Goal: Entertainment & Leisure: Browse casually

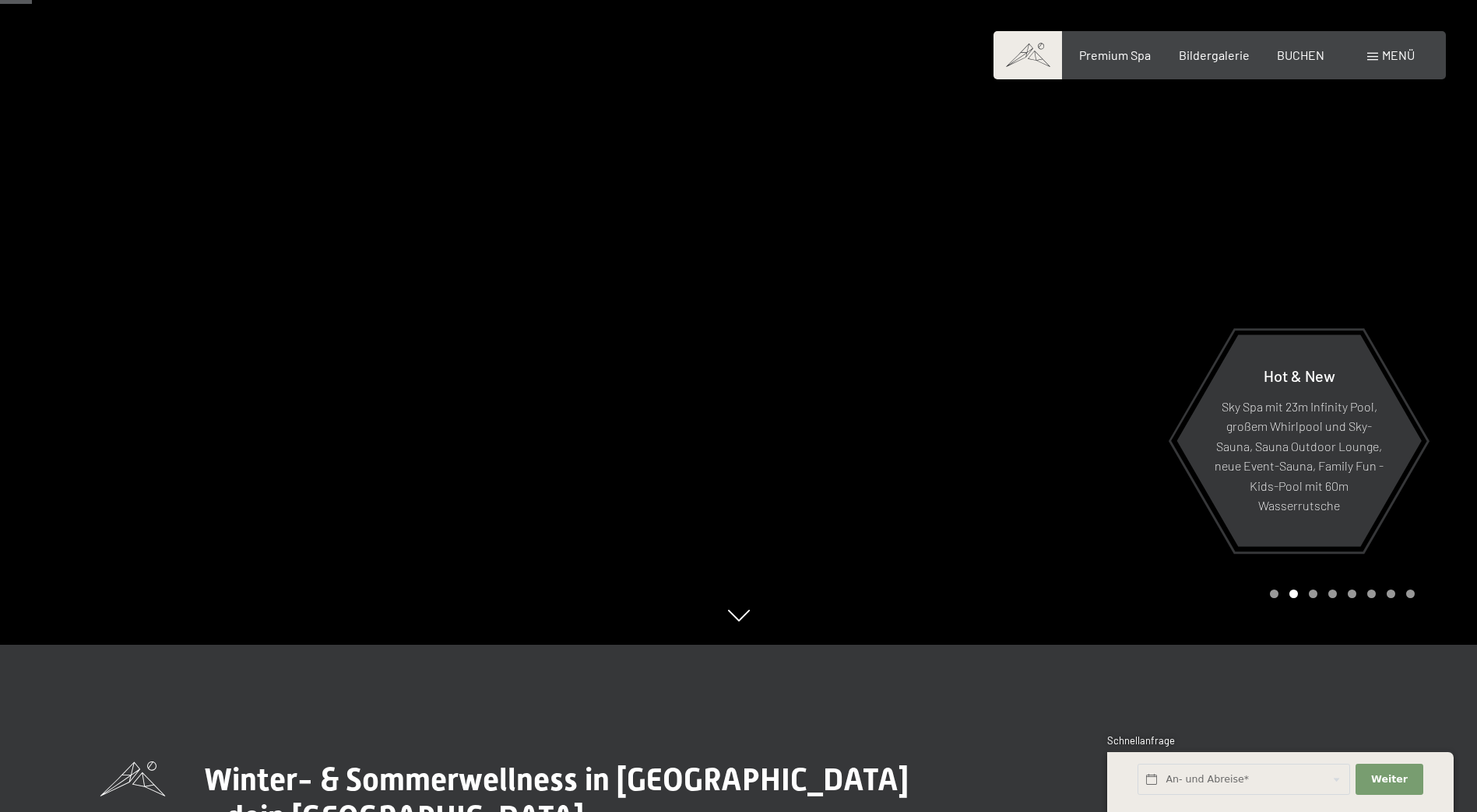
scroll to position [156, 0]
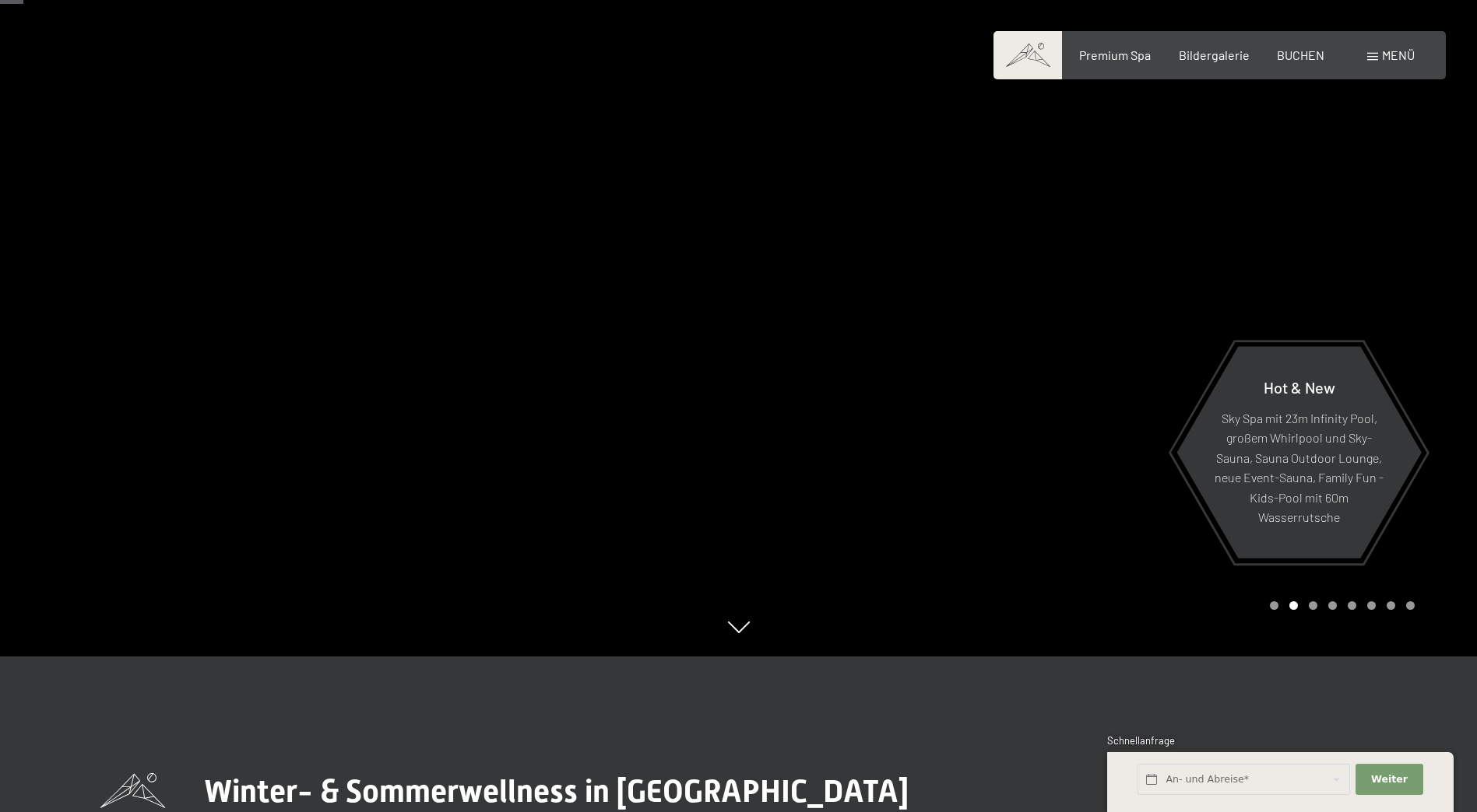
click at [1448, 430] on div at bounding box center [1108, 249] width 738 height 812
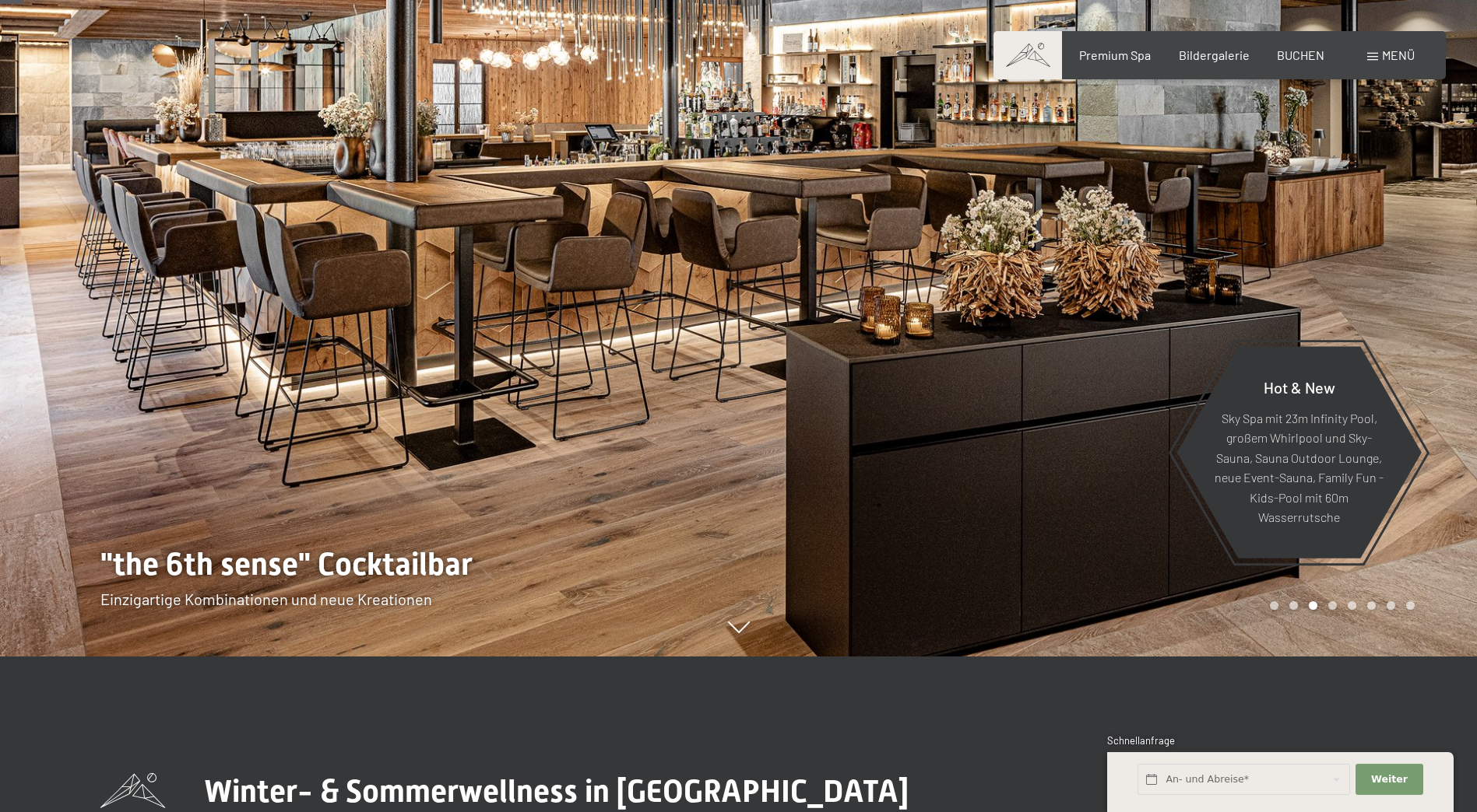
click at [1448, 430] on div at bounding box center [1108, 249] width 738 height 812
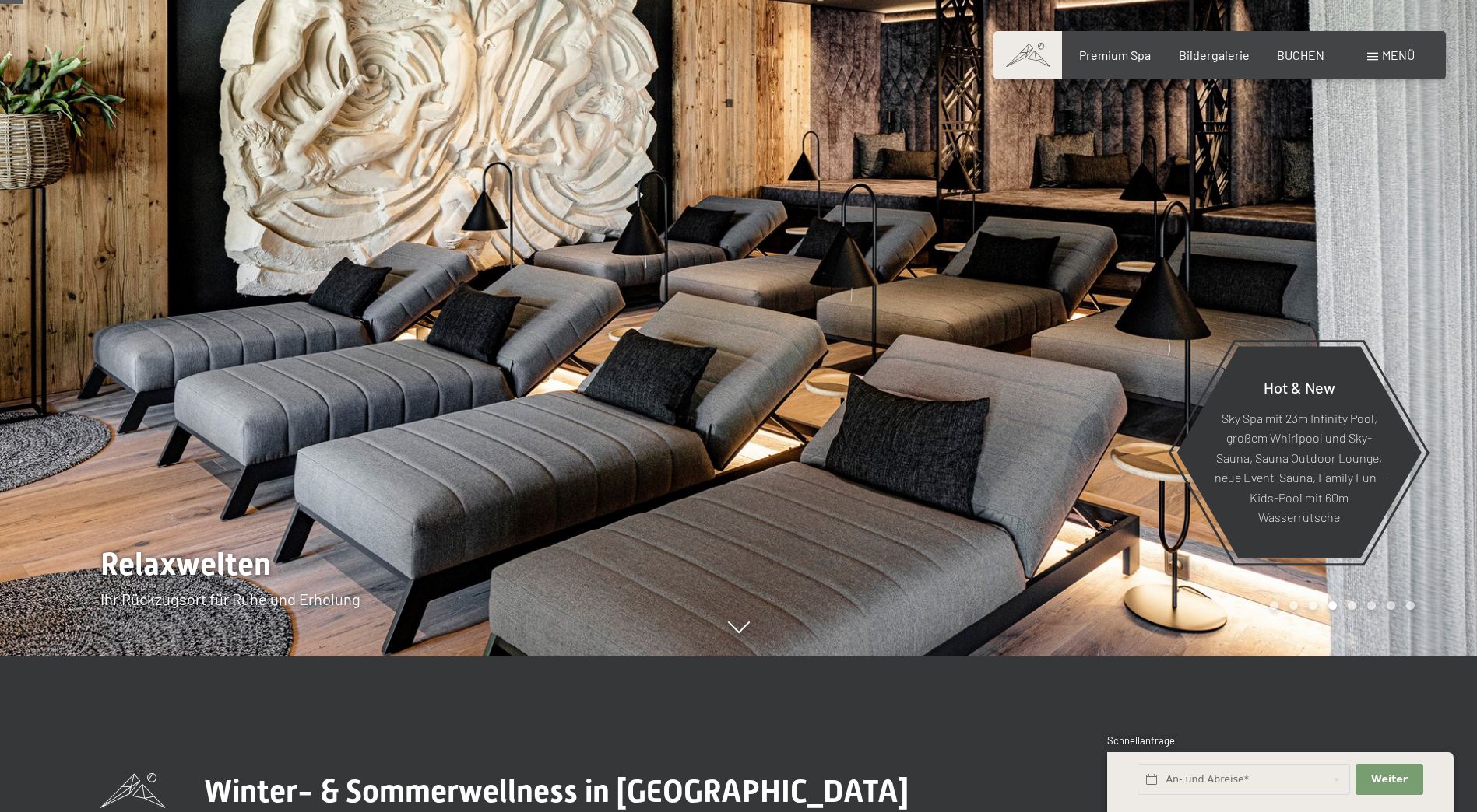
click at [1448, 430] on div at bounding box center [1108, 249] width 738 height 812
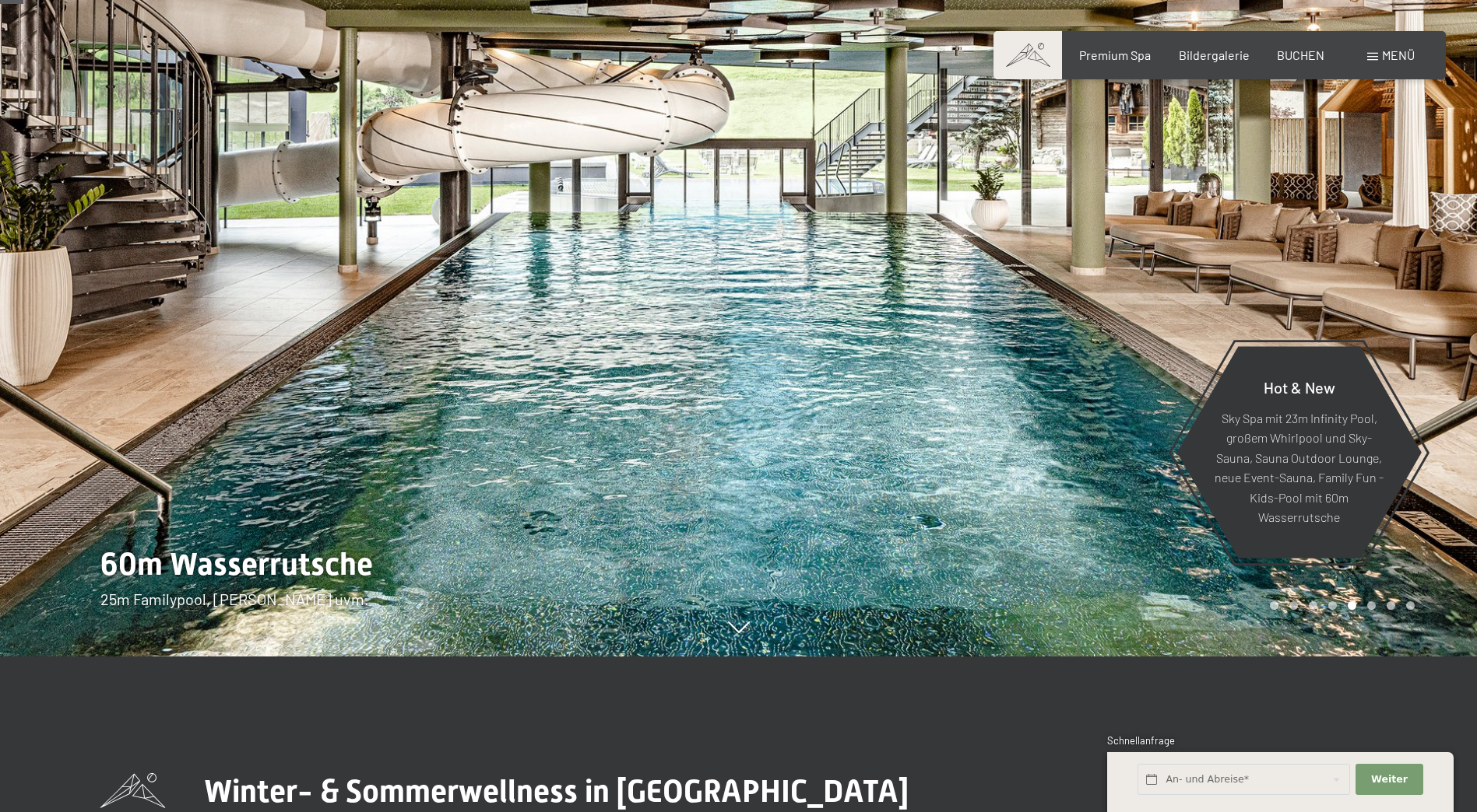
click at [1448, 430] on div at bounding box center [1108, 249] width 738 height 812
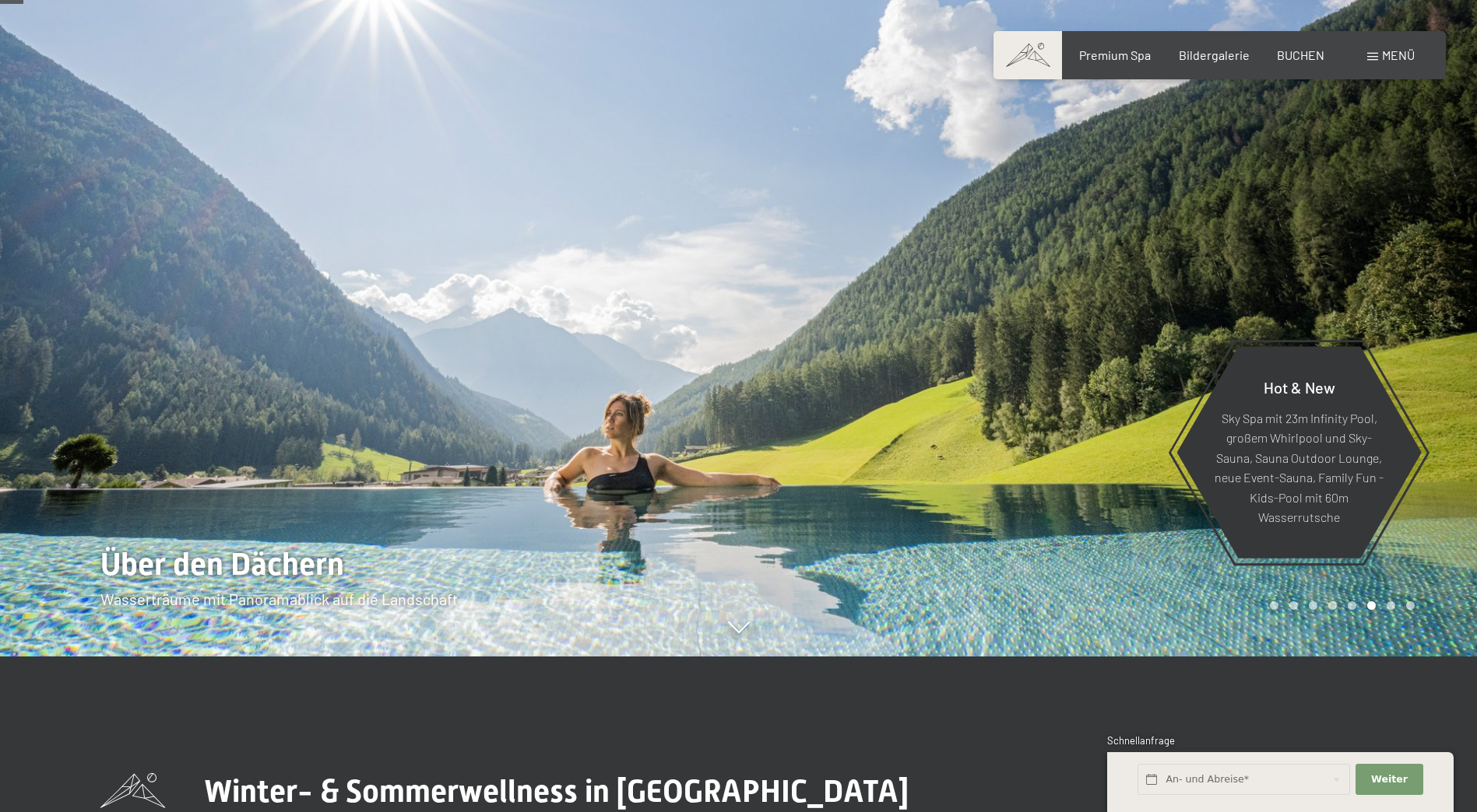
click at [1448, 430] on div at bounding box center [1108, 249] width 738 height 812
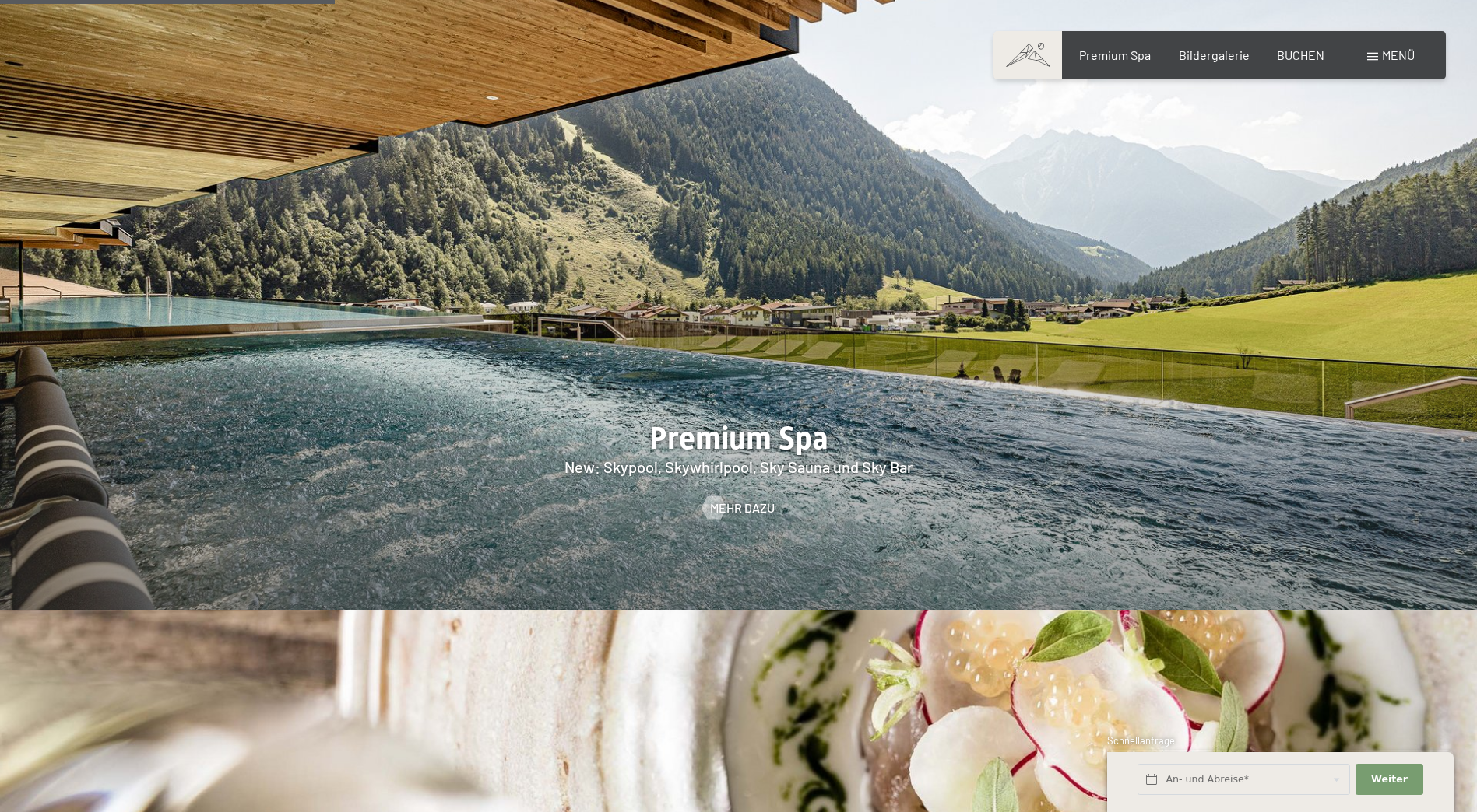
scroll to position [2256, 0]
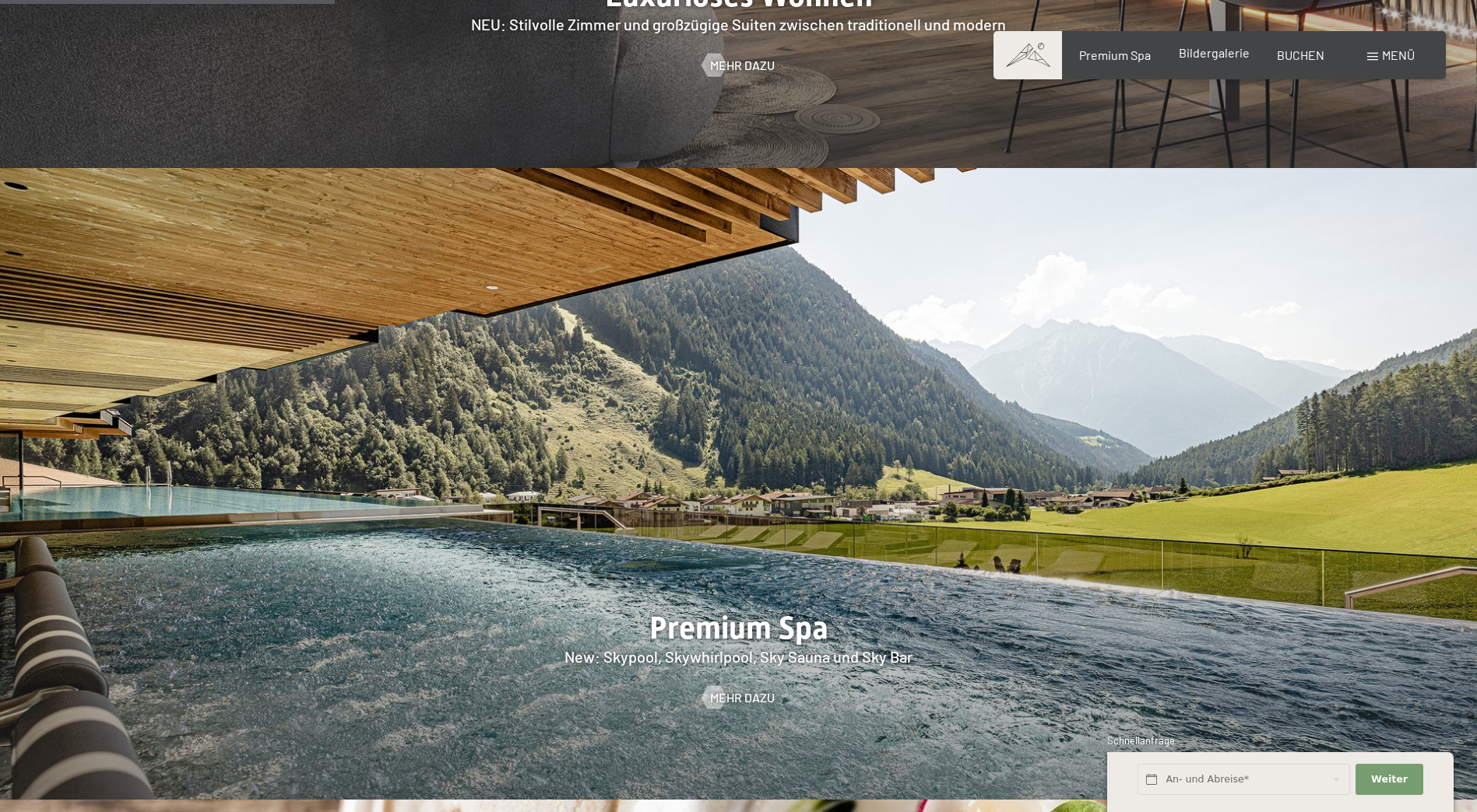
click at [1218, 53] on span "Bildergalerie" at bounding box center [1214, 52] width 71 height 15
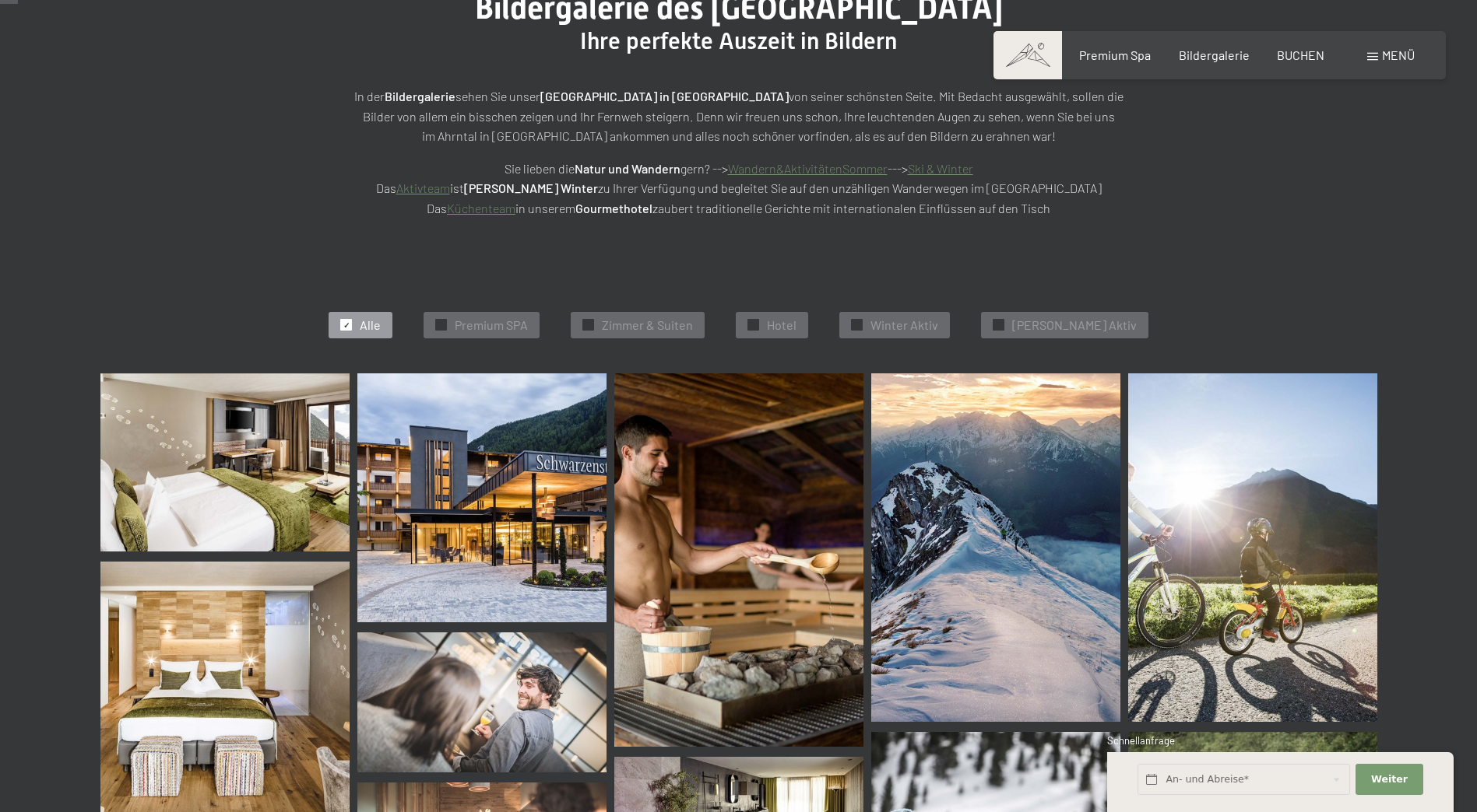
scroll to position [234, 0]
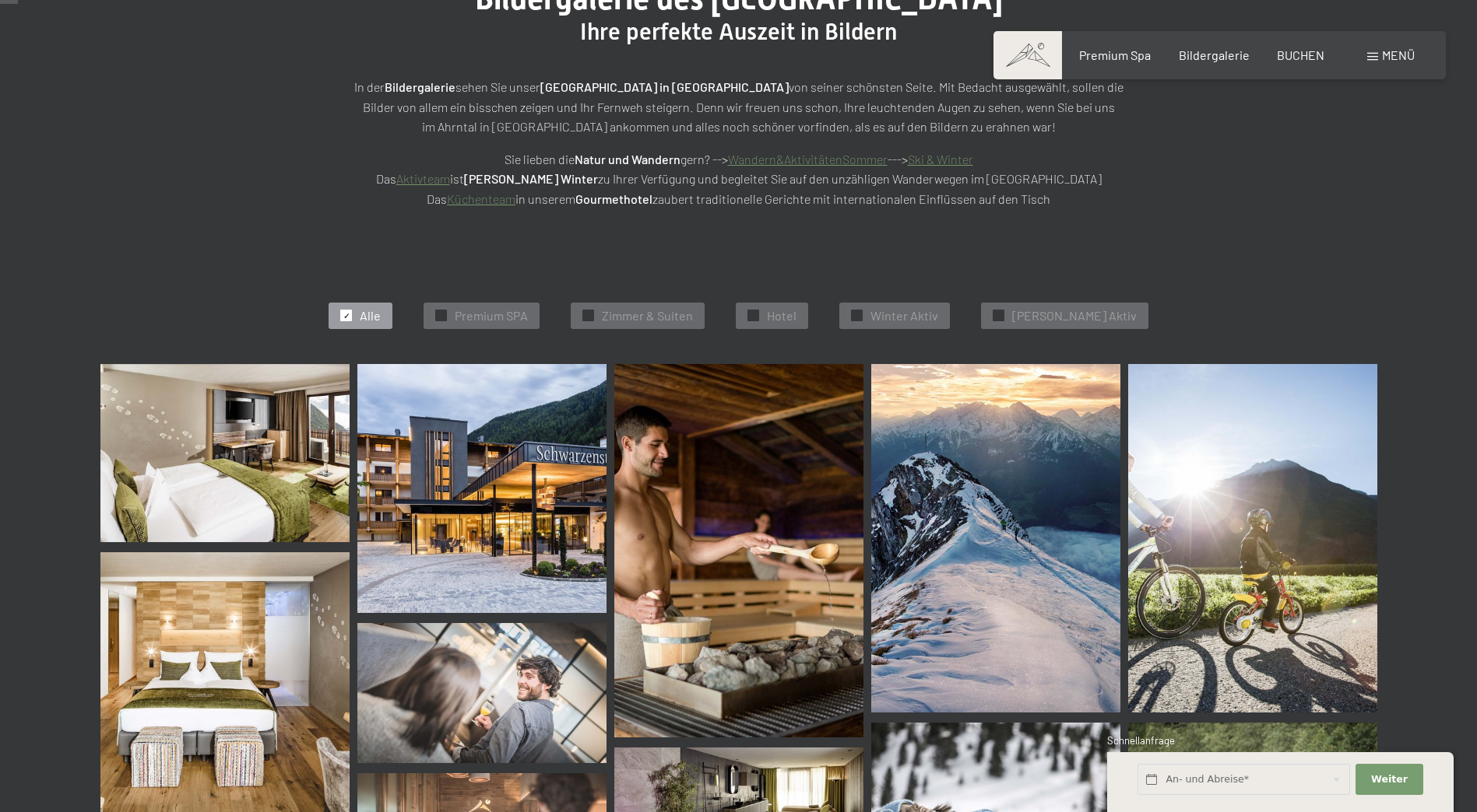
click at [248, 454] on img at bounding box center [225, 454] width 249 height 179
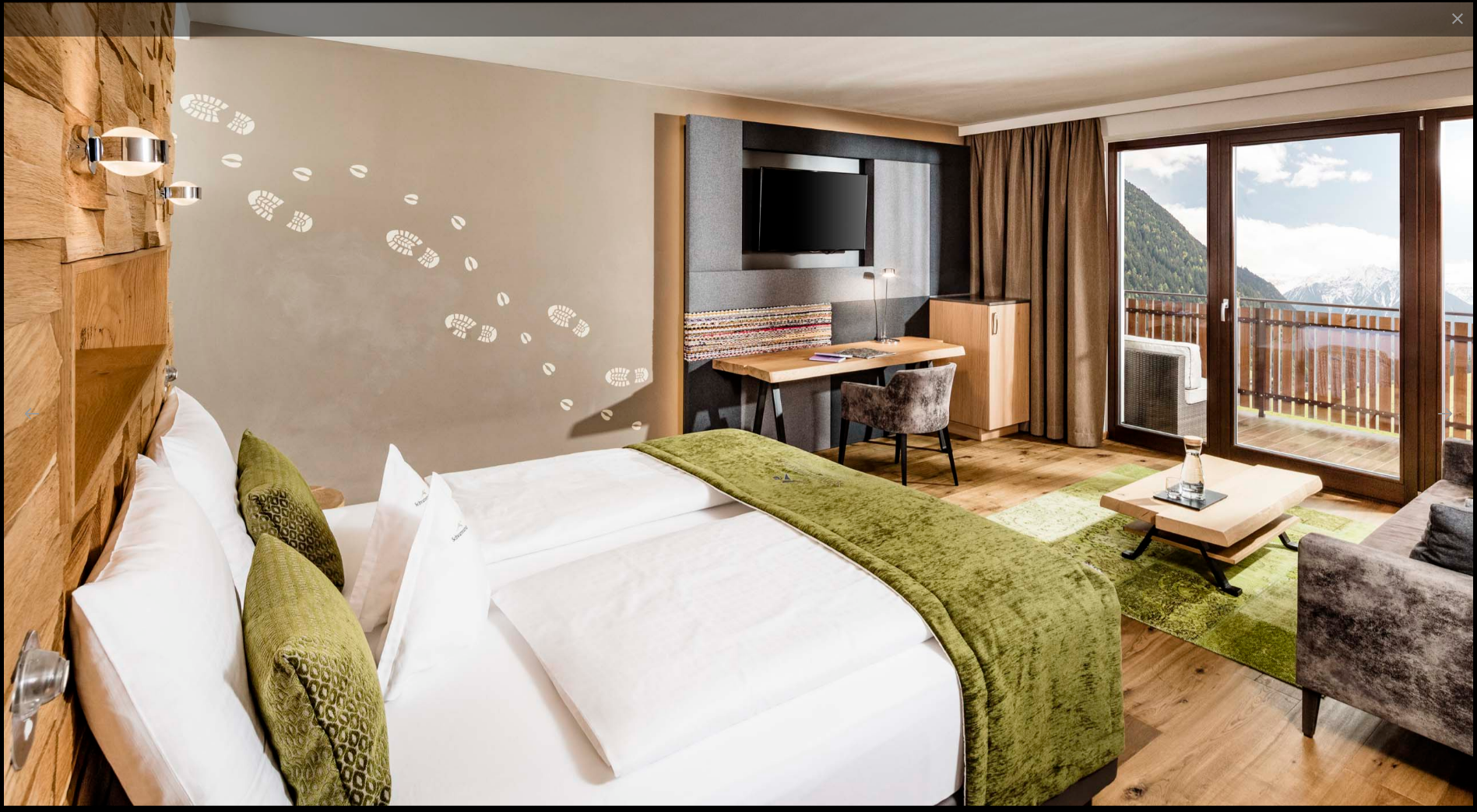
scroll to position [311, 0]
click at [1443, 417] on button "Next slide" at bounding box center [1444, 413] width 32 height 30
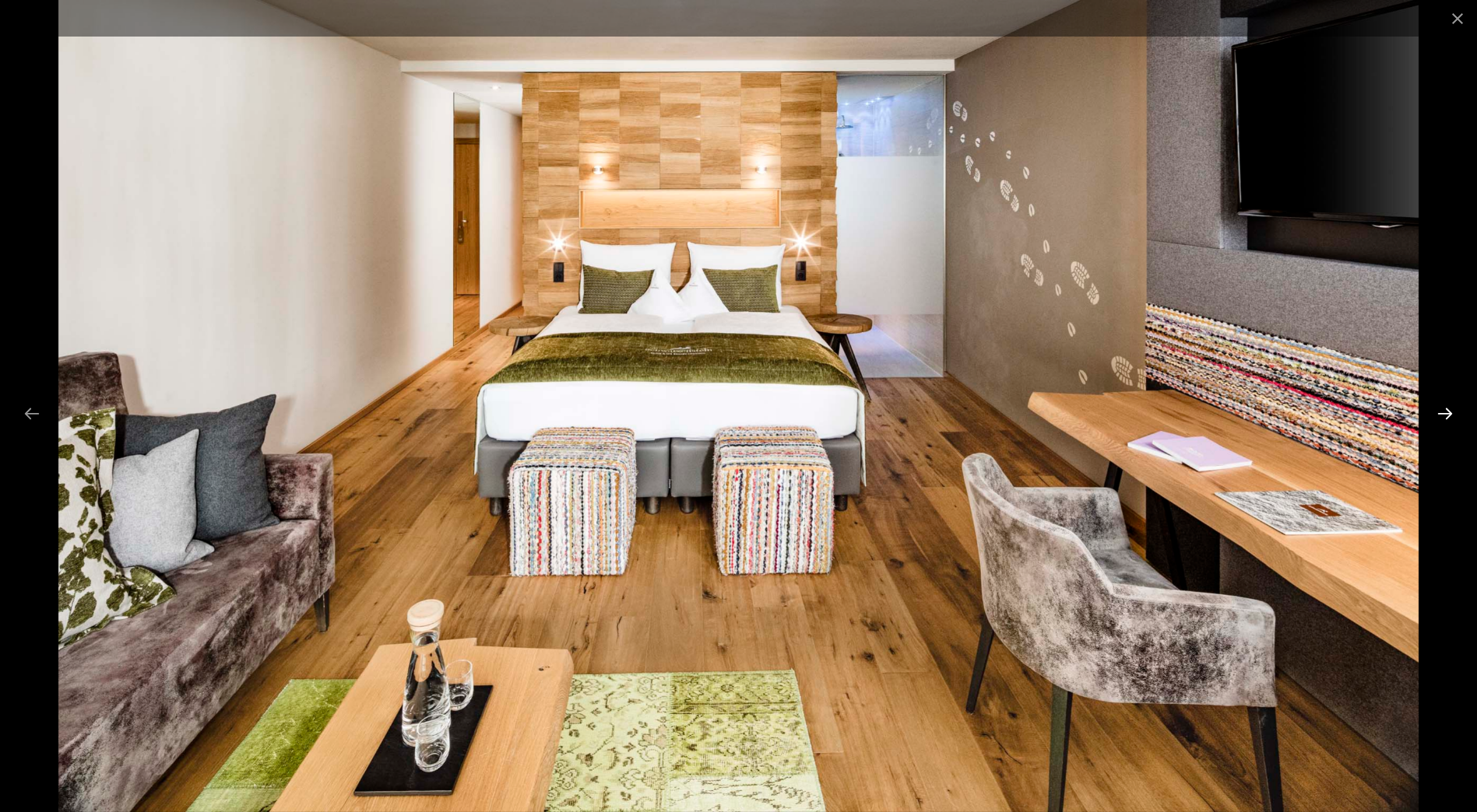
click at [1443, 417] on button "Next slide" at bounding box center [1444, 413] width 32 height 30
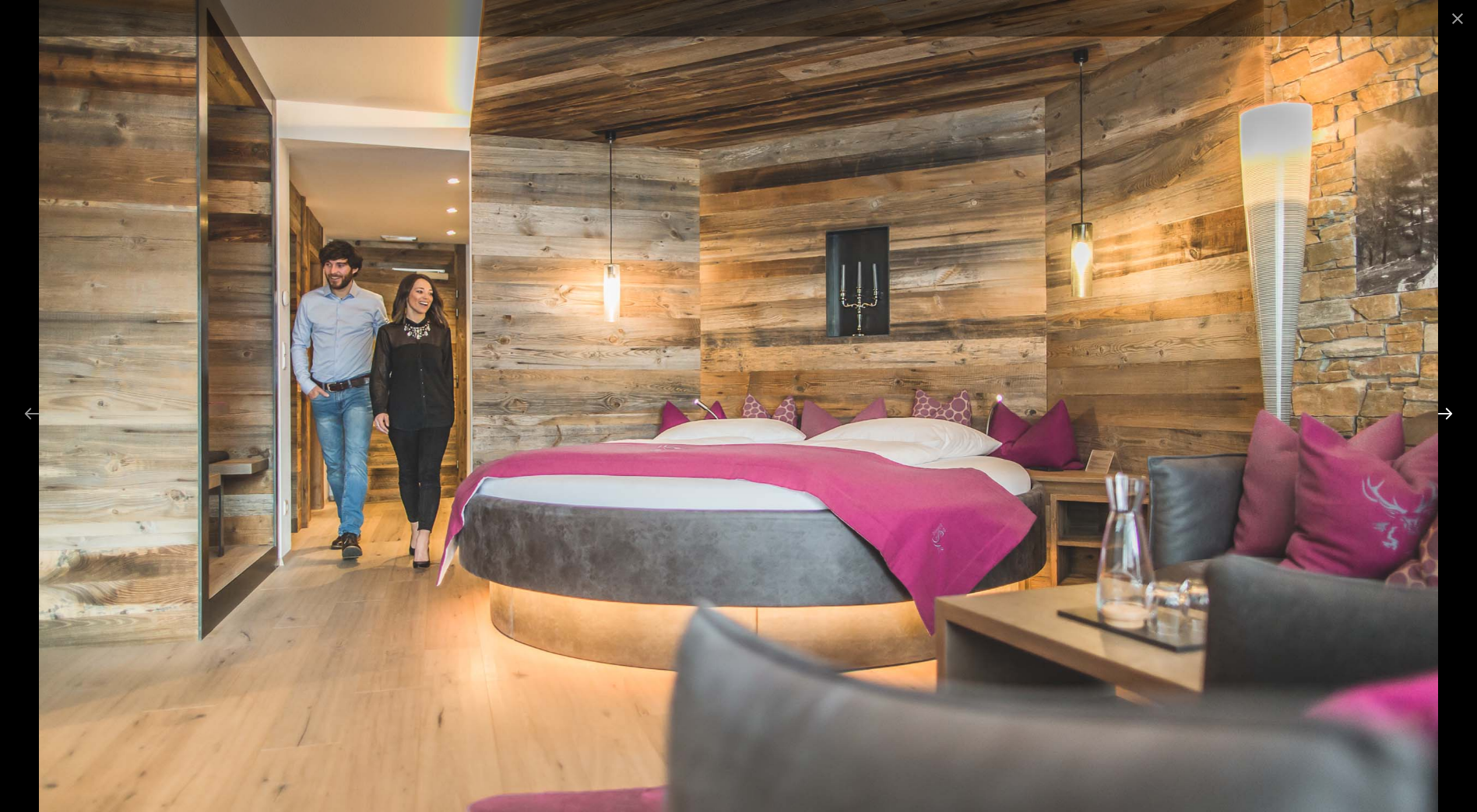
click at [1443, 417] on button "Next slide" at bounding box center [1444, 413] width 32 height 30
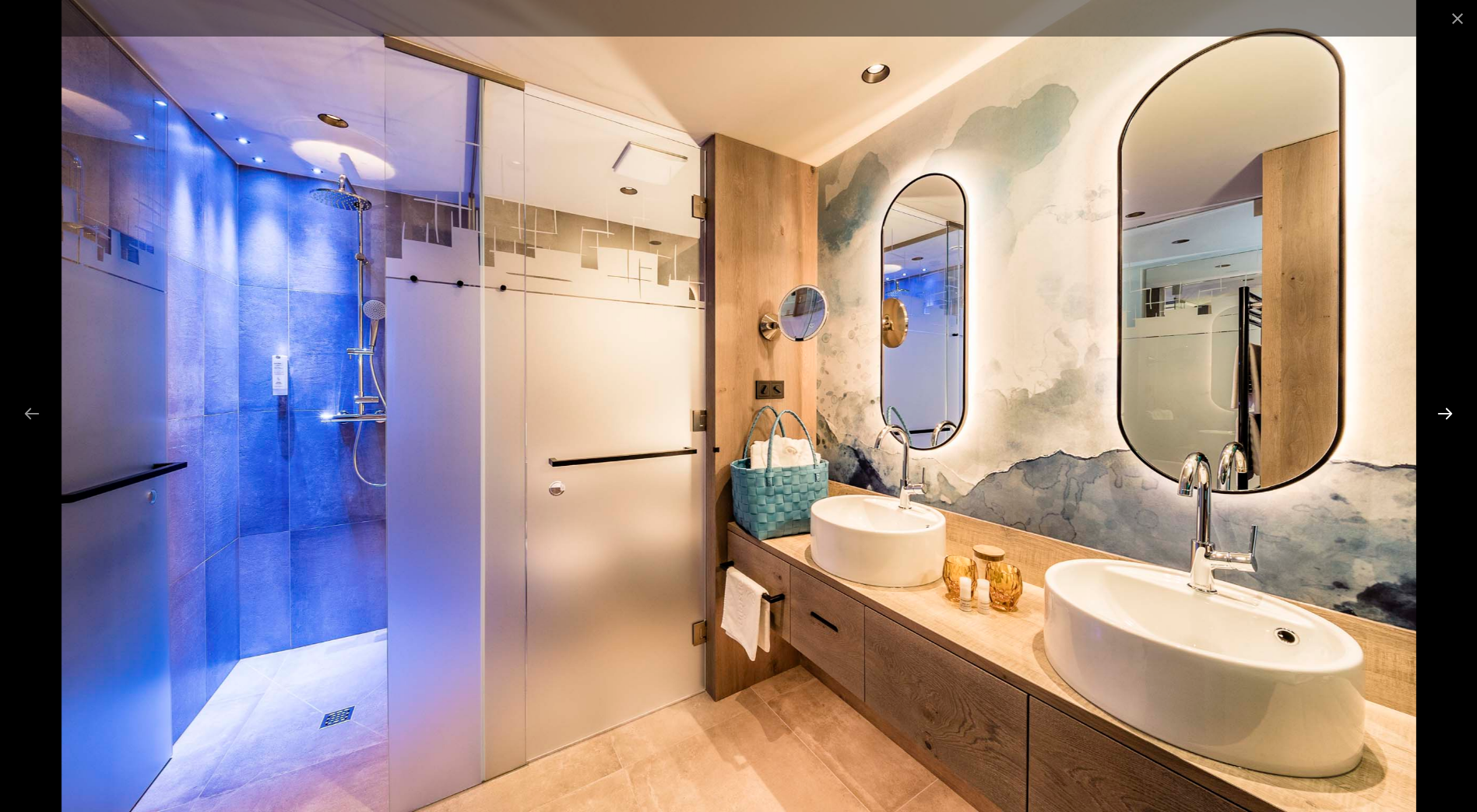
click at [1443, 417] on button "Next slide" at bounding box center [1444, 413] width 32 height 30
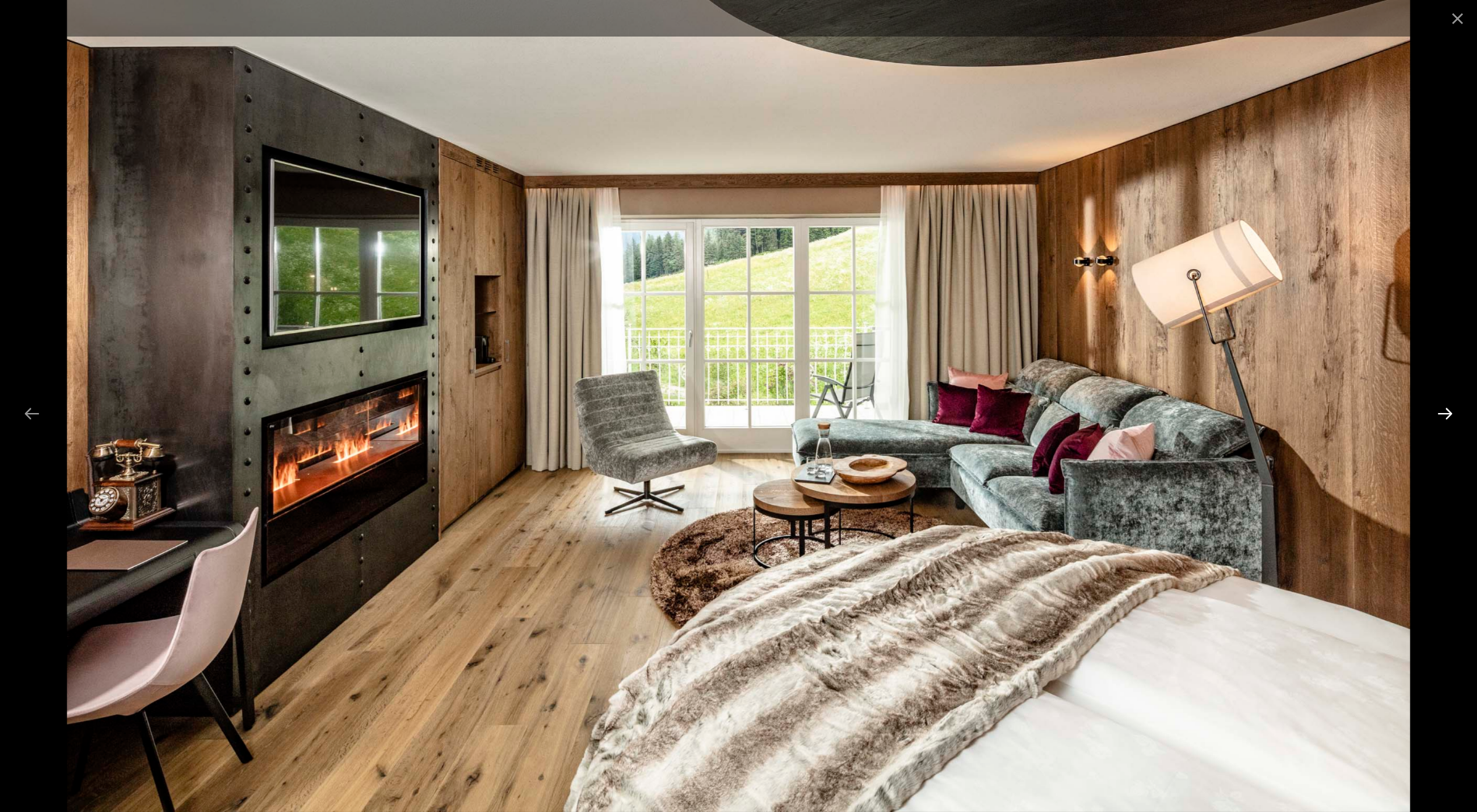
click at [1443, 412] on button "Next slide" at bounding box center [1444, 413] width 32 height 30
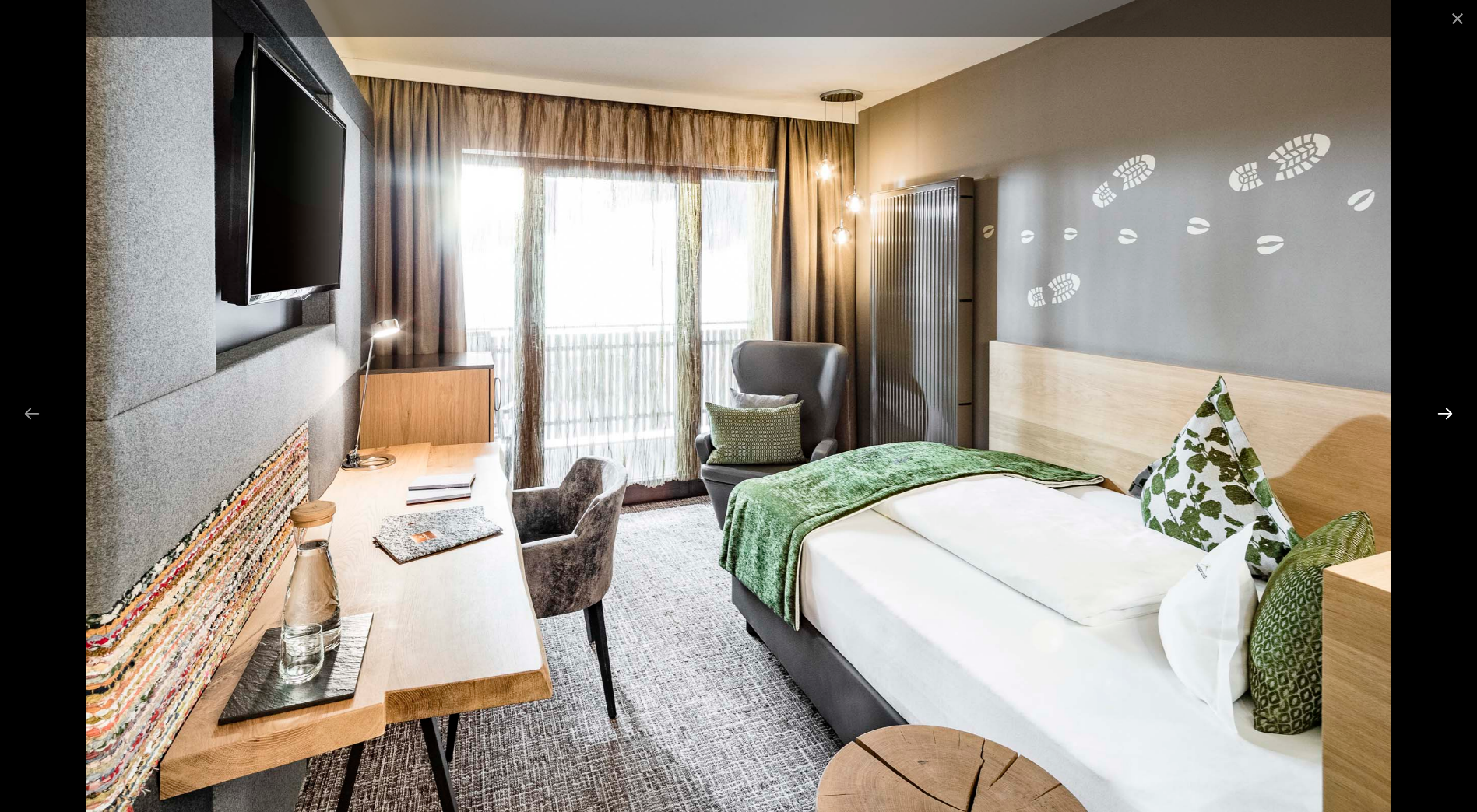
click at [1443, 412] on button "Next slide" at bounding box center [1444, 413] width 32 height 30
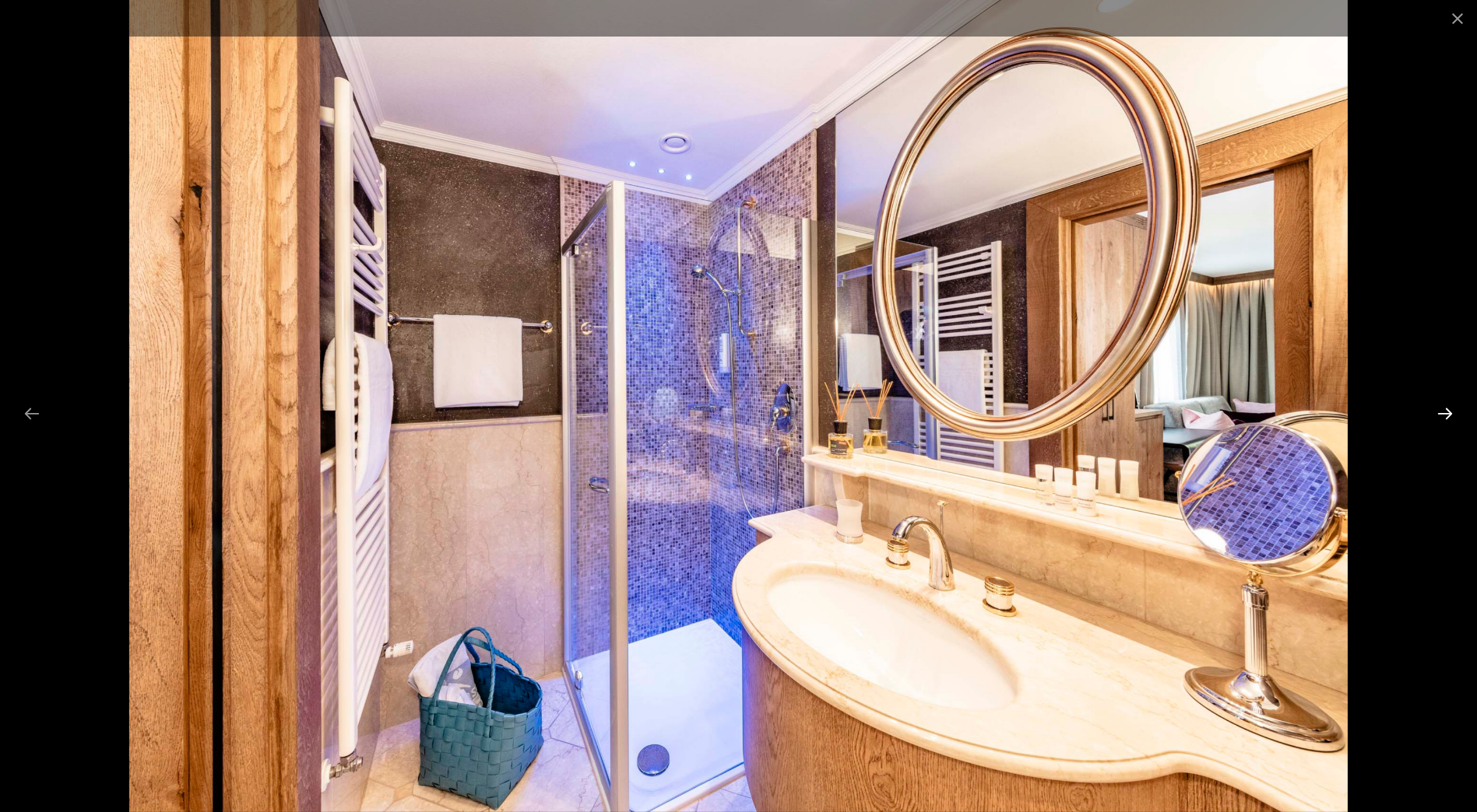
click at [1443, 412] on button "Next slide" at bounding box center [1444, 413] width 32 height 30
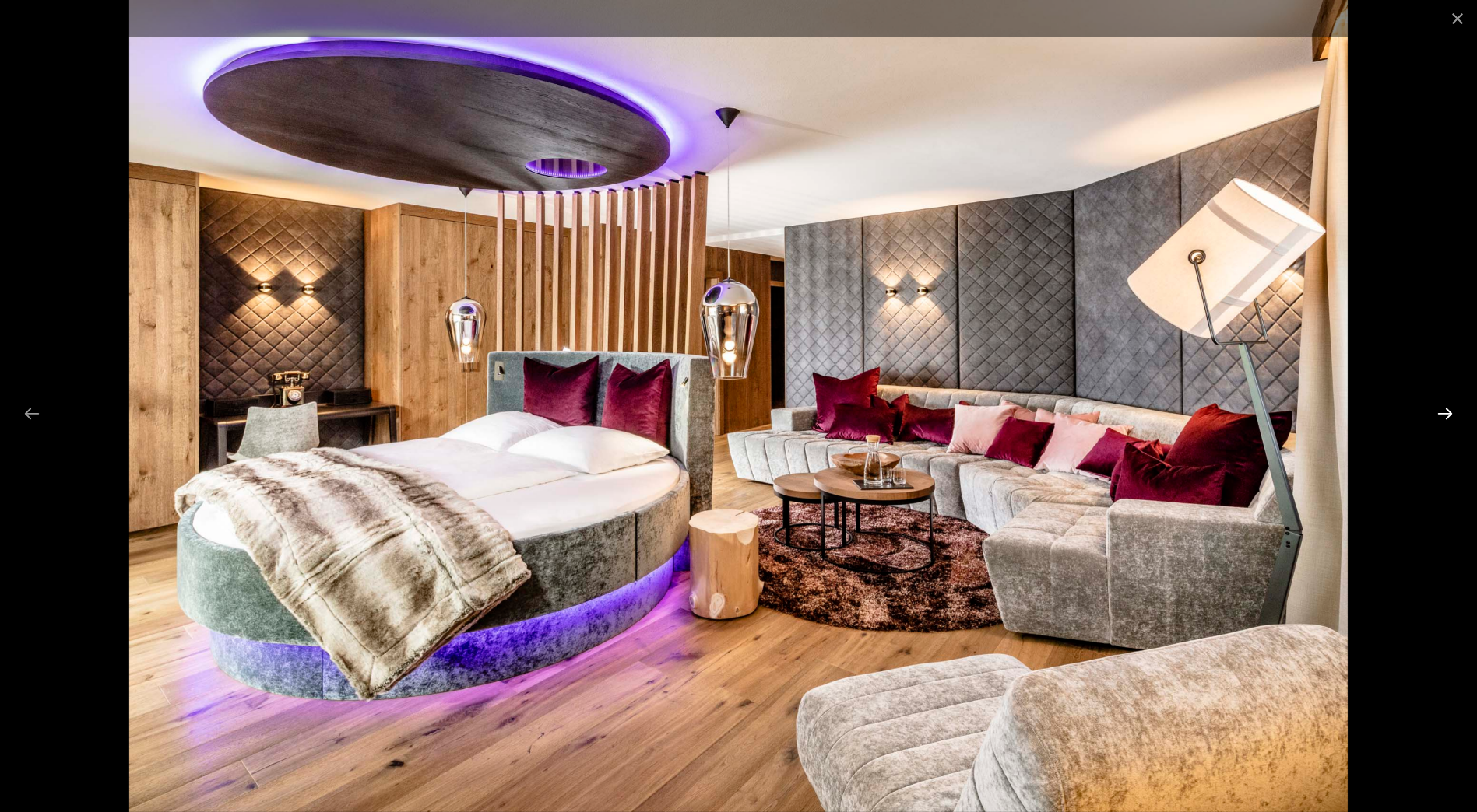
click at [1443, 412] on button "Next slide" at bounding box center [1444, 413] width 32 height 30
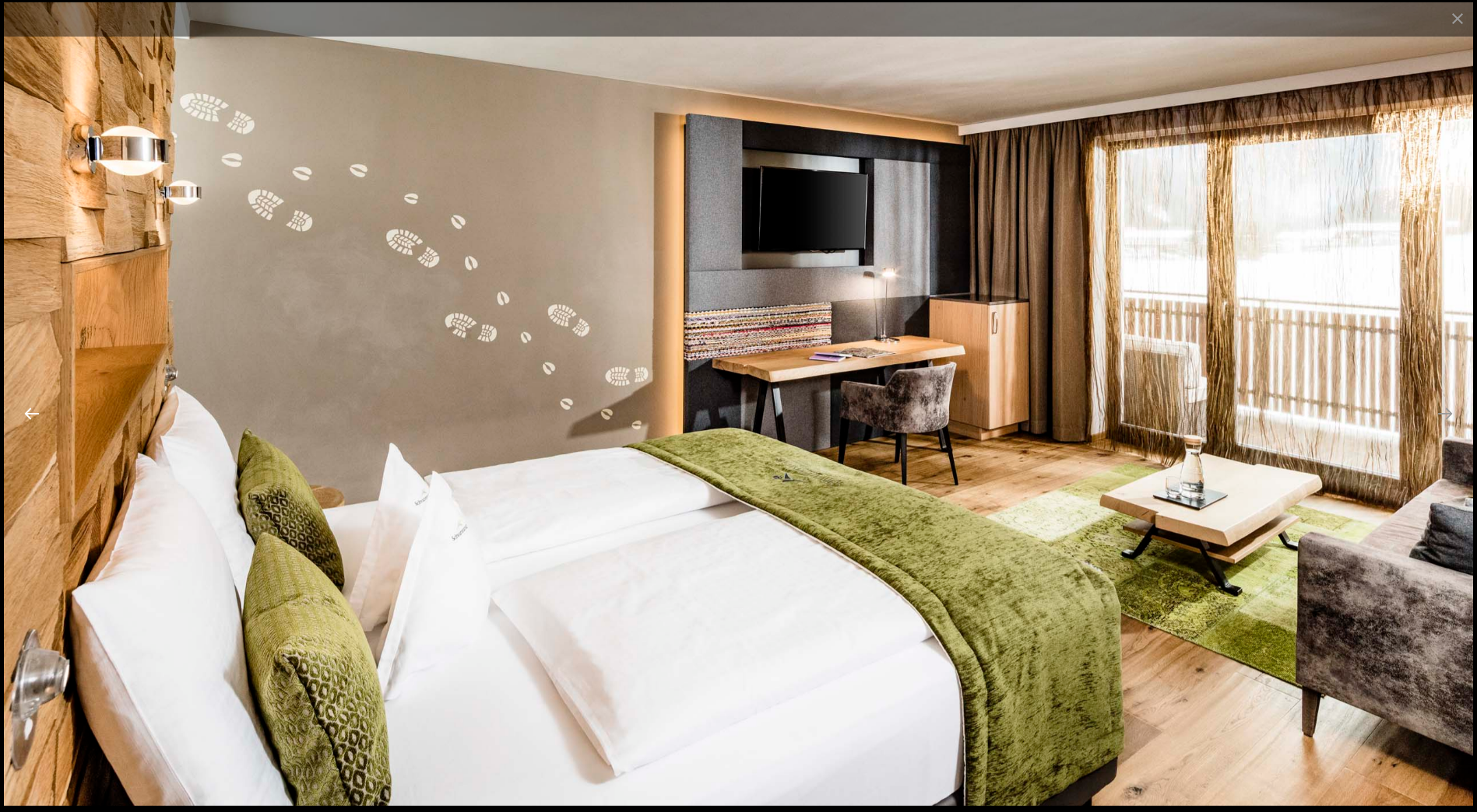
click at [31, 410] on button "Previous slide" at bounding box center [31, 413] width 32 height 30
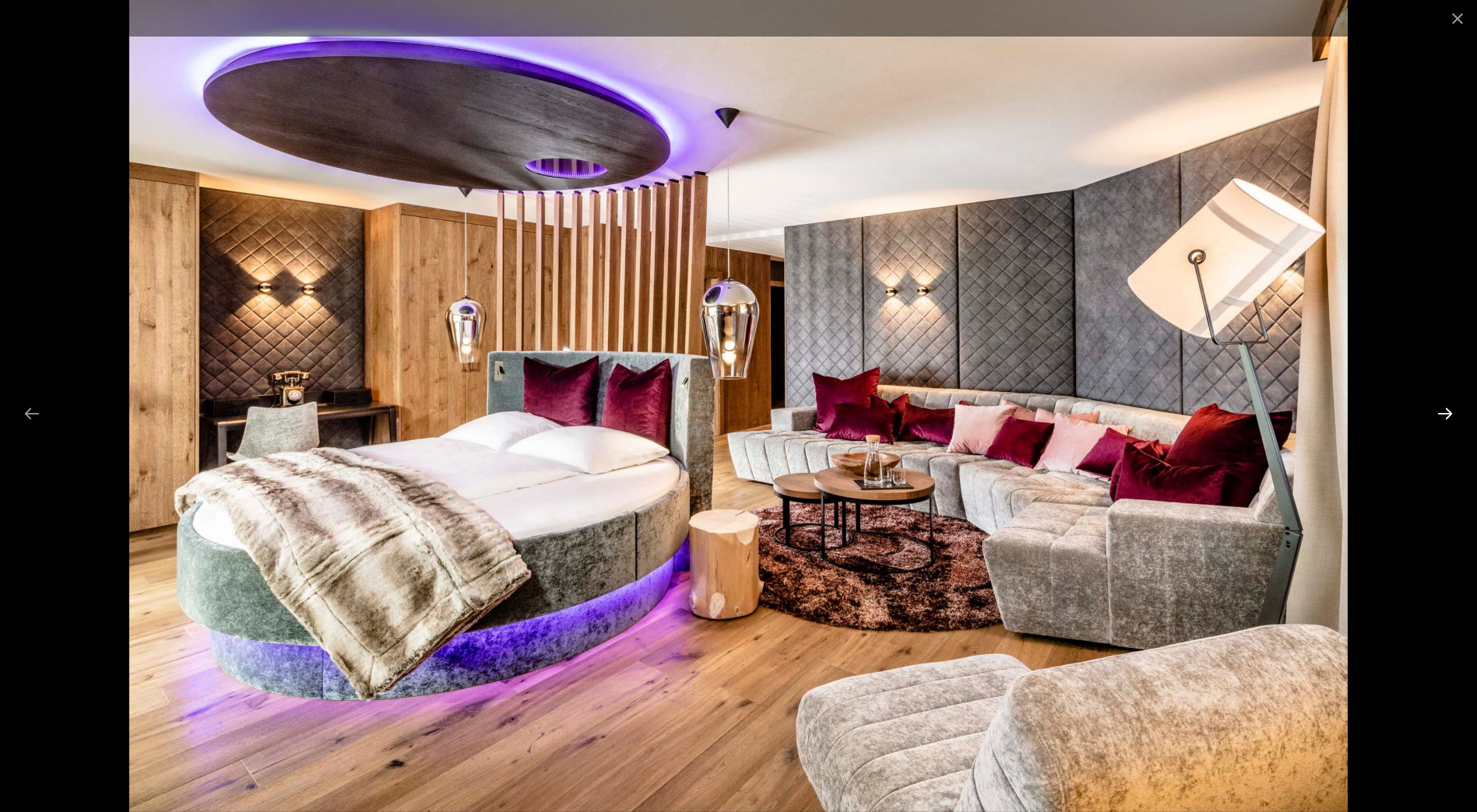
click at [1450, 410] on button "Next slide" at bounding box center [1444, 413] width 32 height 30
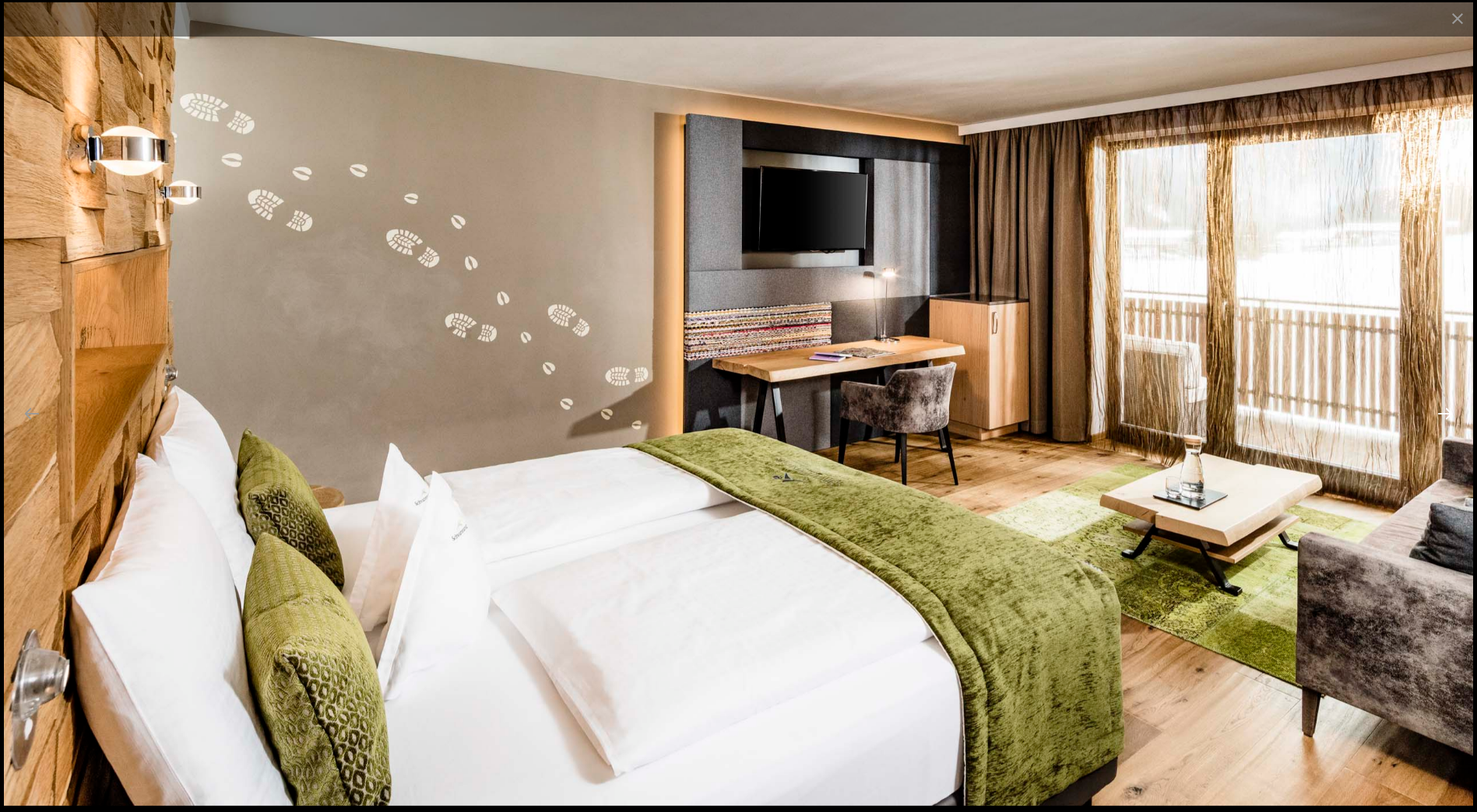
click at [1450, 410] on button "Next slide" at bounding box center [1444, 413] width 32 height 30
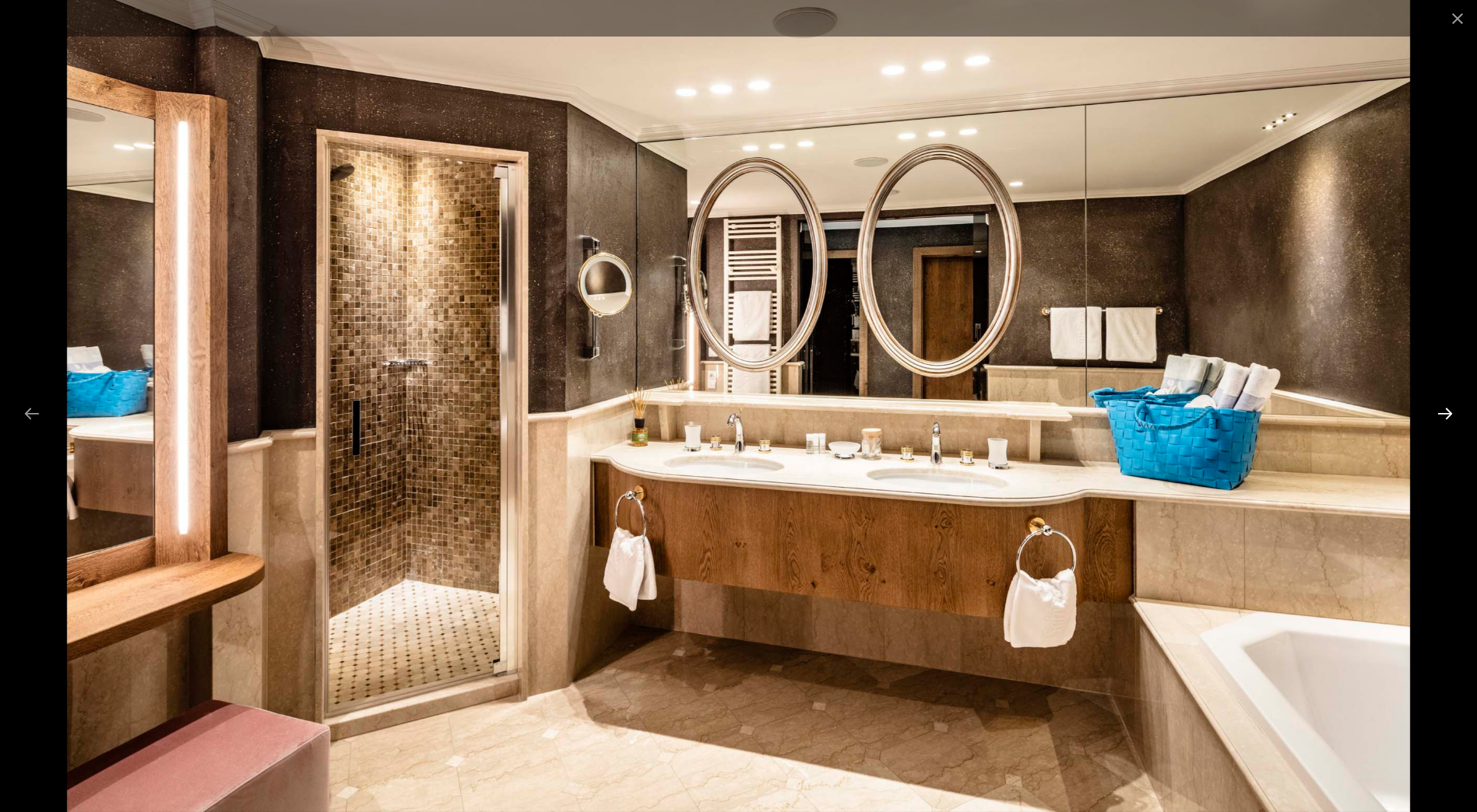
click at [1450, 410] on button "Next slide" at bounding box center [1444, 413] width 32 height 30
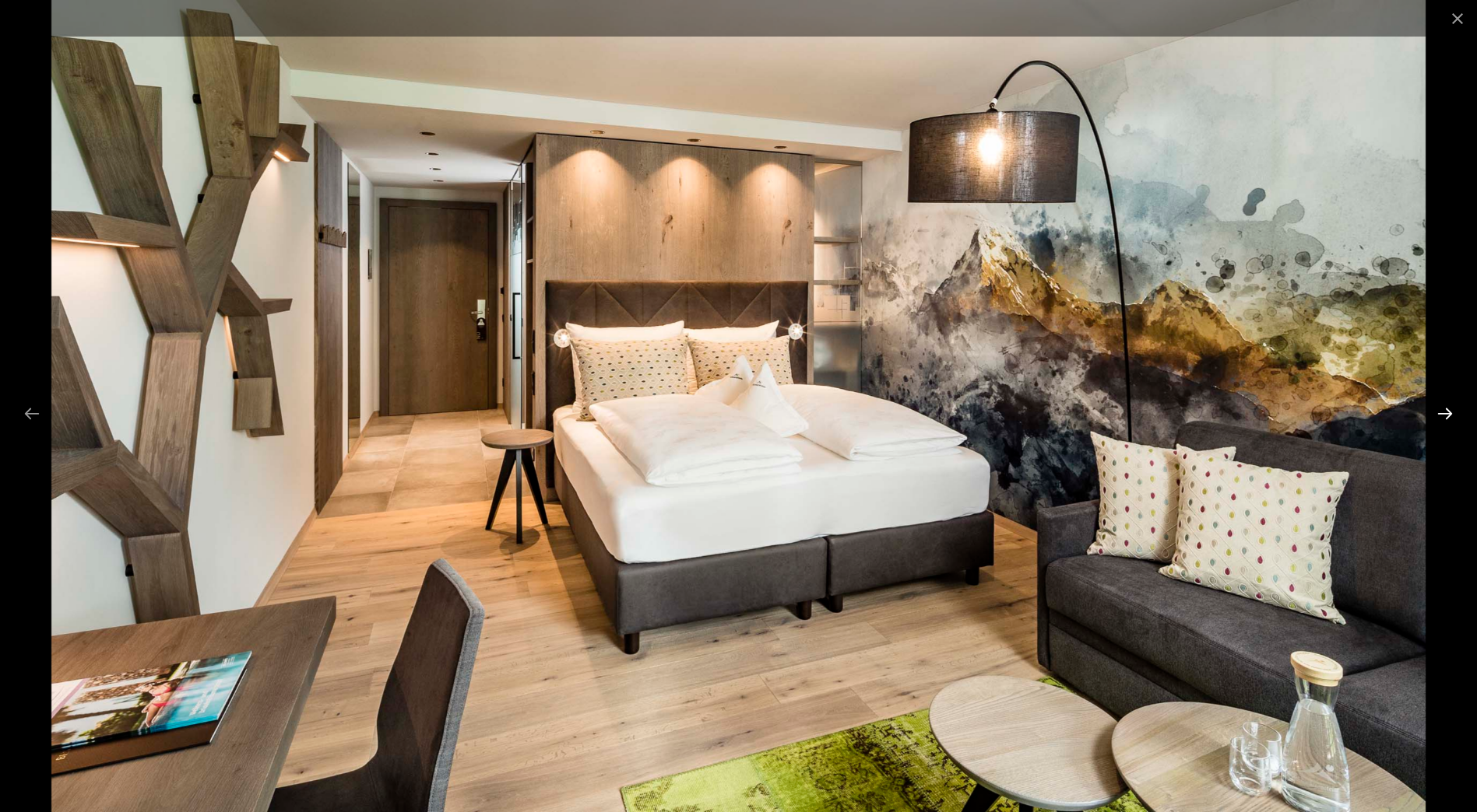
click at [1450, 410] on button "Next slide" at bounding box center [1444, 413] width 32 height 30
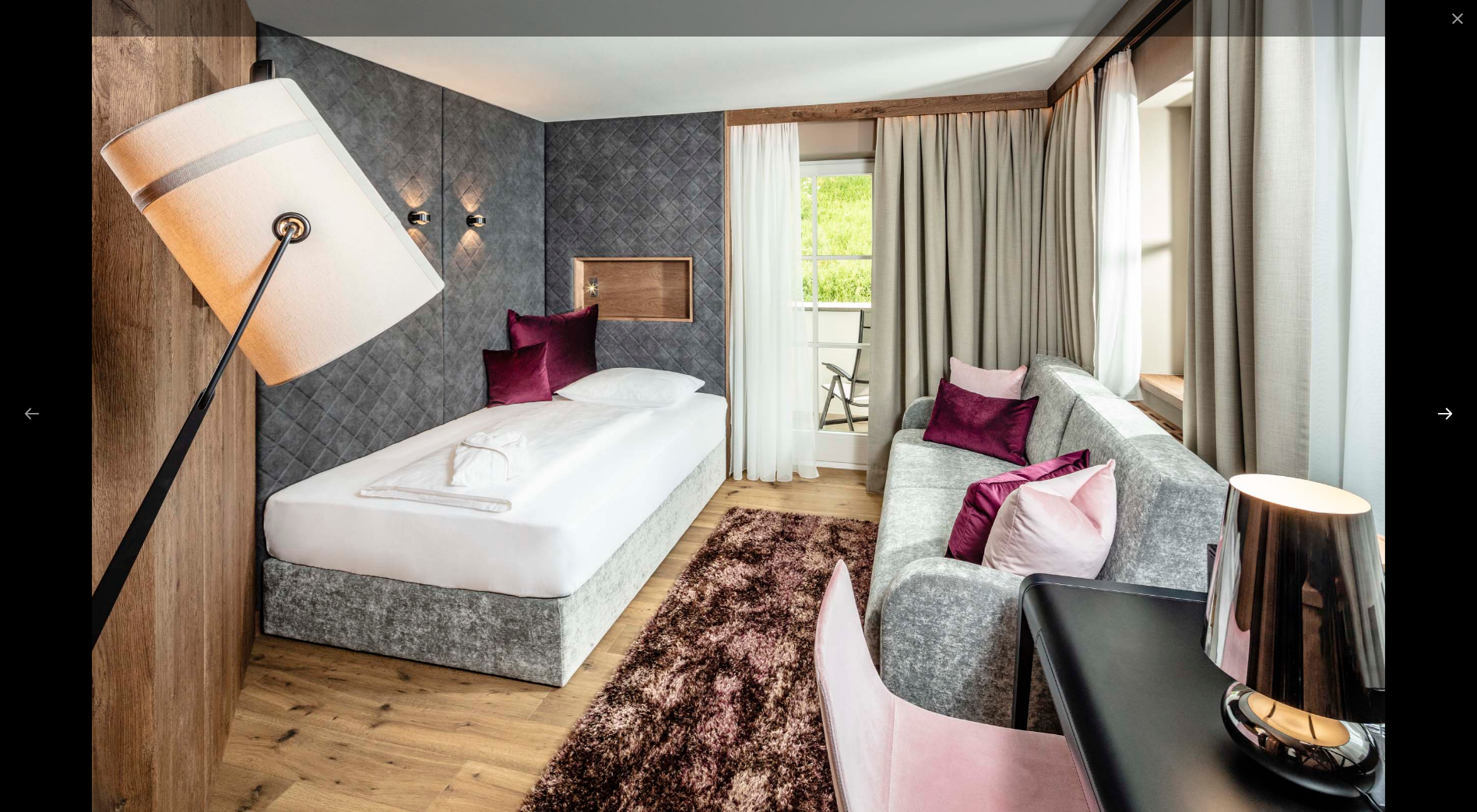
click at [1450, 410] on button "Next slide" at bounding box center [1444, 413] width 32 height 30
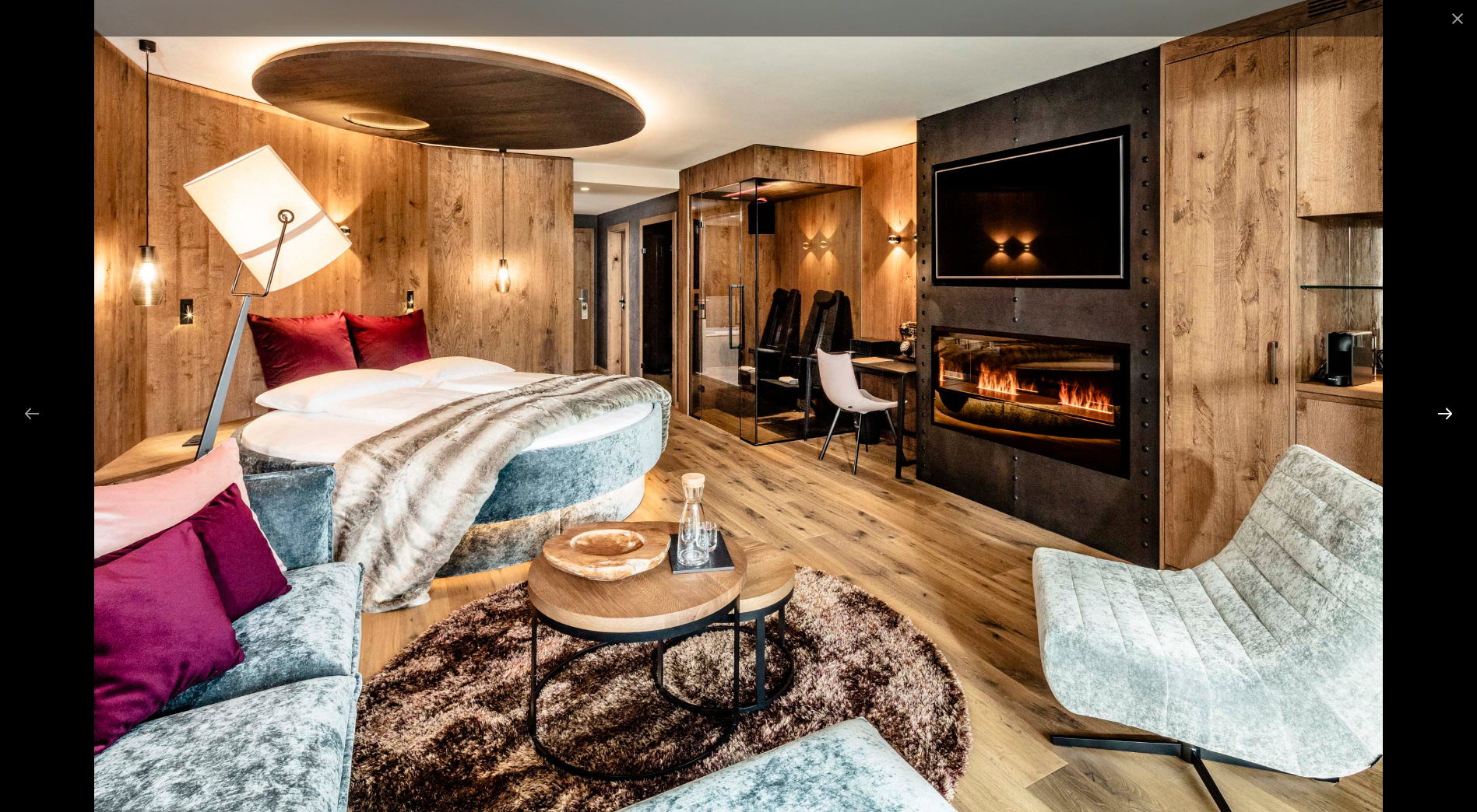
click at [1449, 409] on button "Next slide" at bounding box center [1444, 413] width 32 height 30
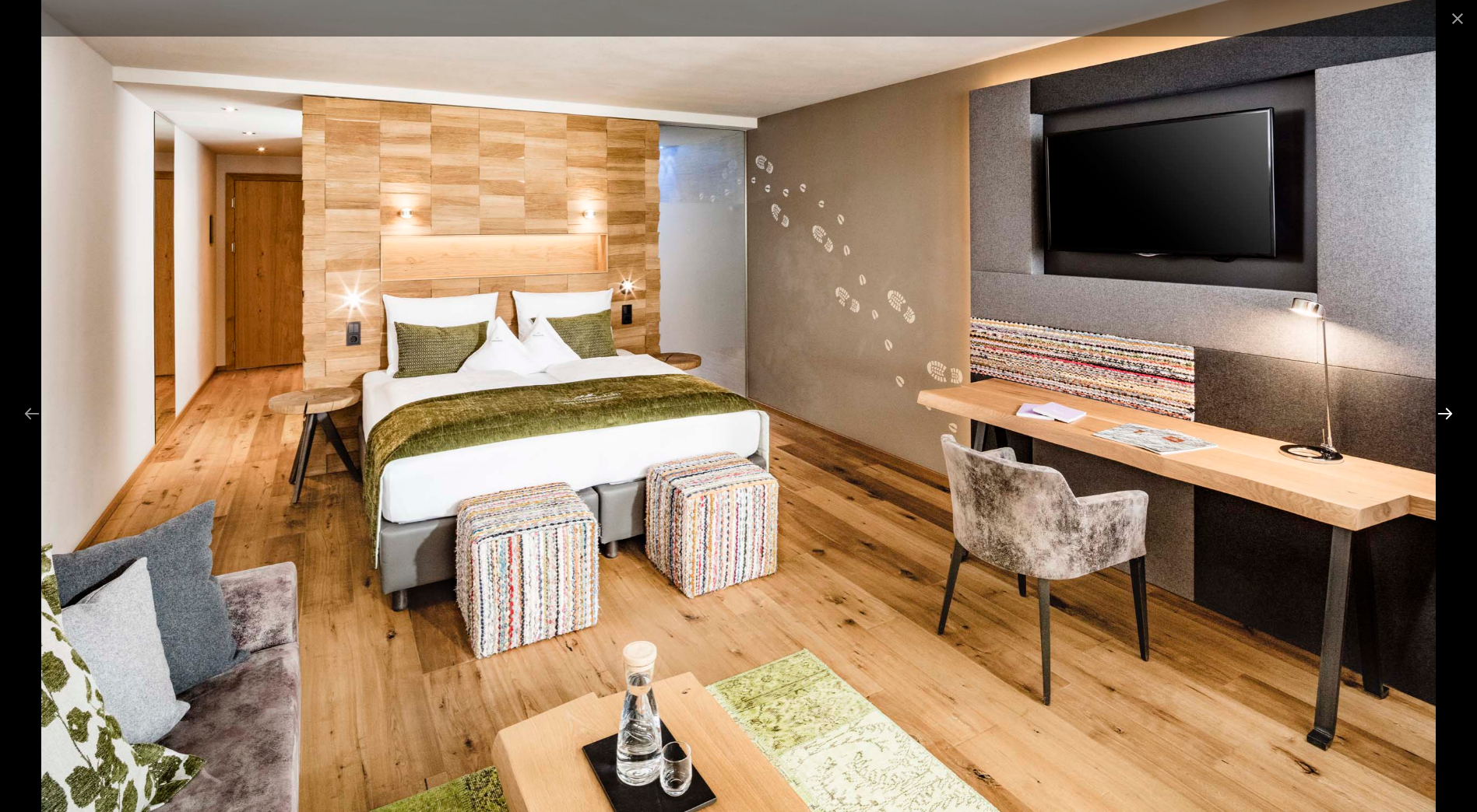
click at [1449, 409] on button "Next slide" at bounding box center [1444, 413] width 32 height 30
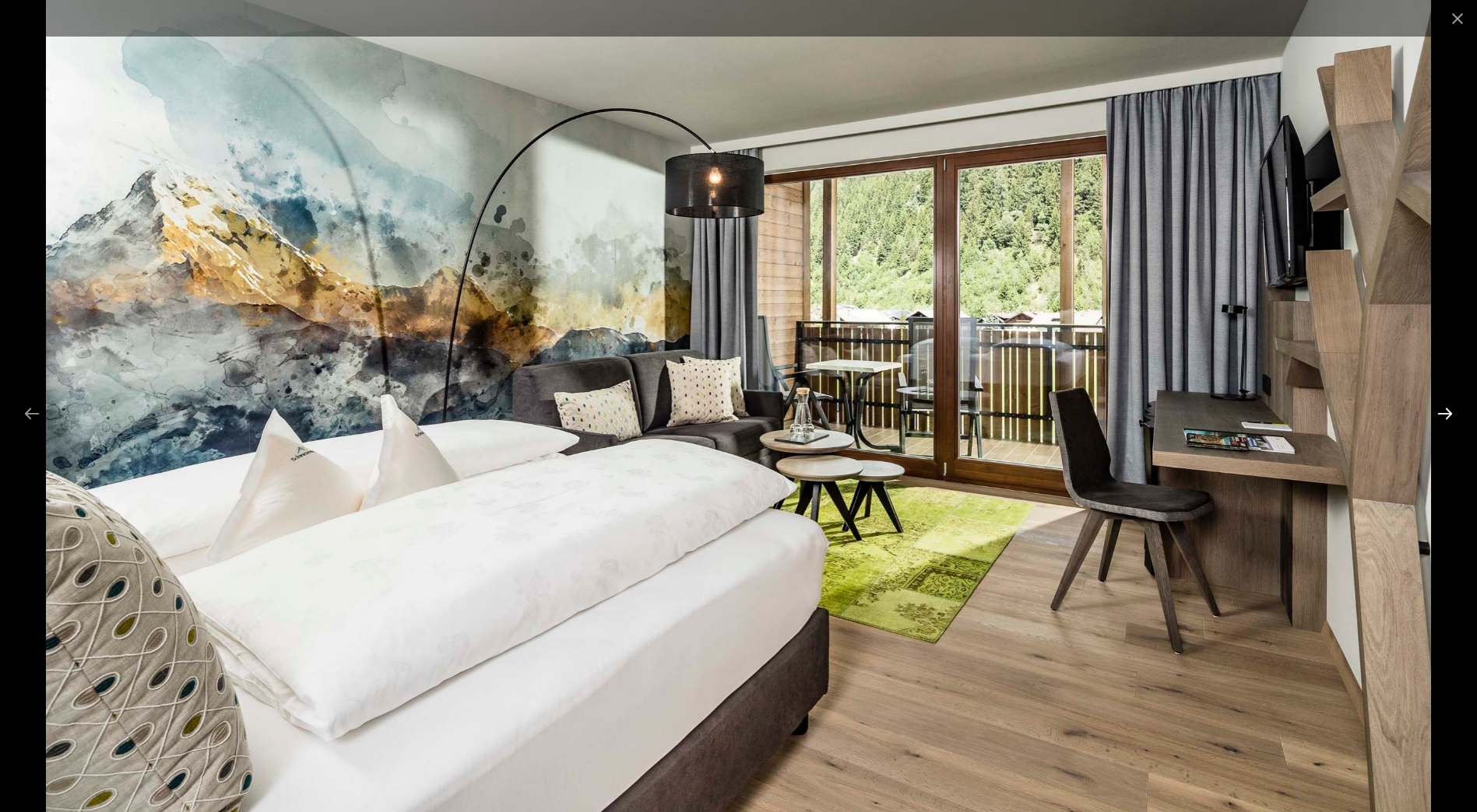
click at [1449, 409] on button "Next slide" at bounding box center [1444, 413] width 32 height 30
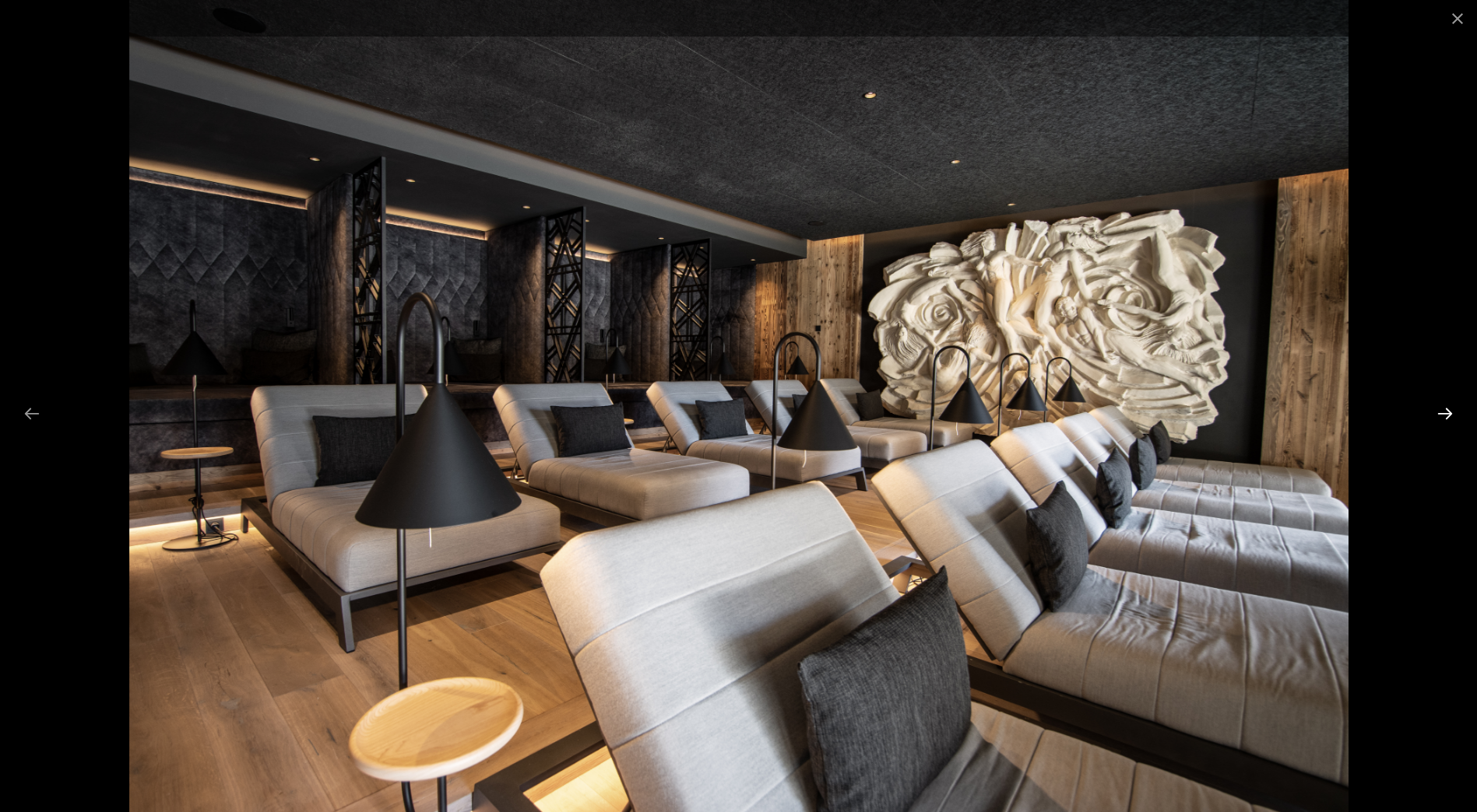
click at [1443, 406] on button "Next slide" at bounding box center [1444, 413] width 32 height 30
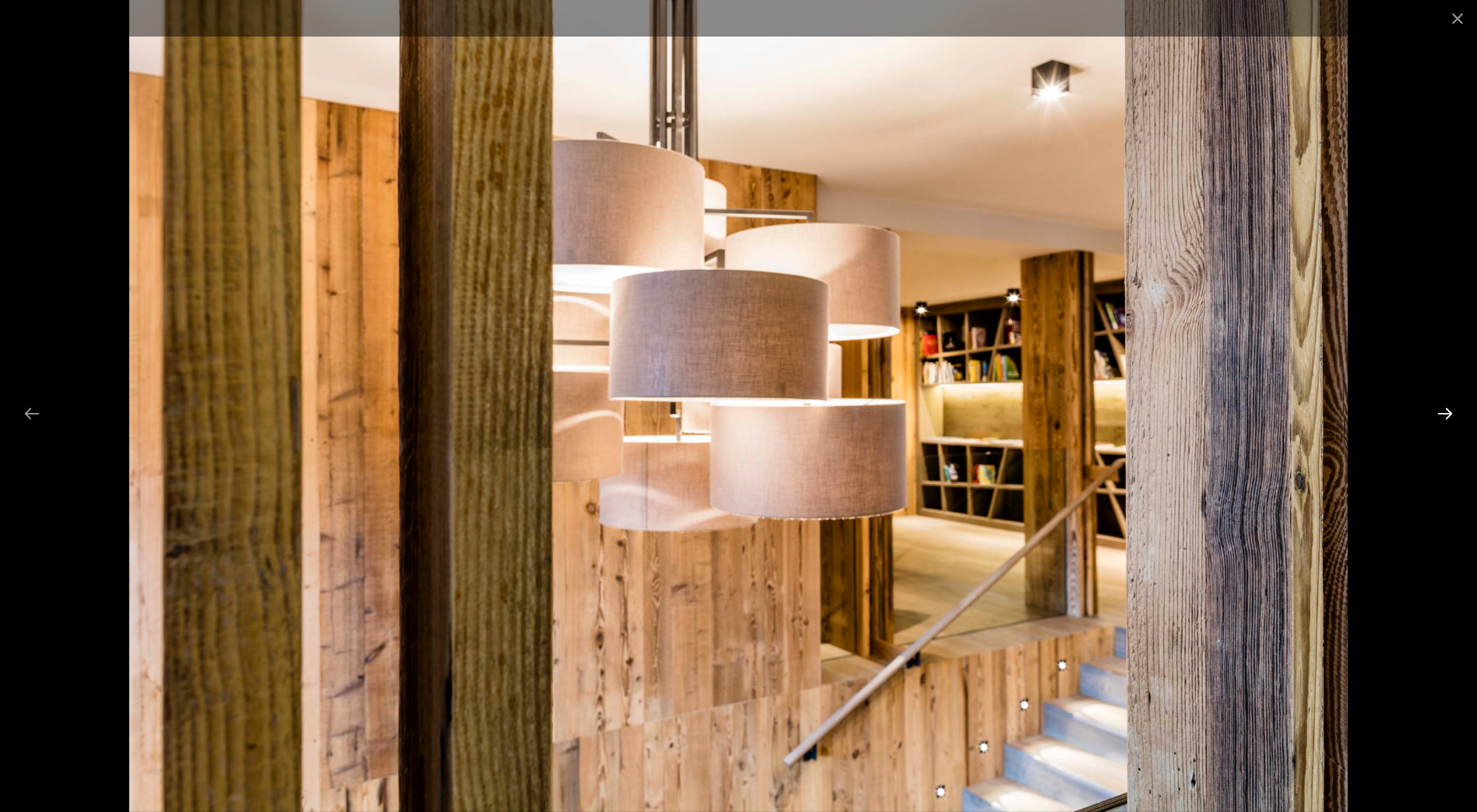
click at [1443, 406] on button "Next slide" at bounding box center [1444, 413] width 32 height 30
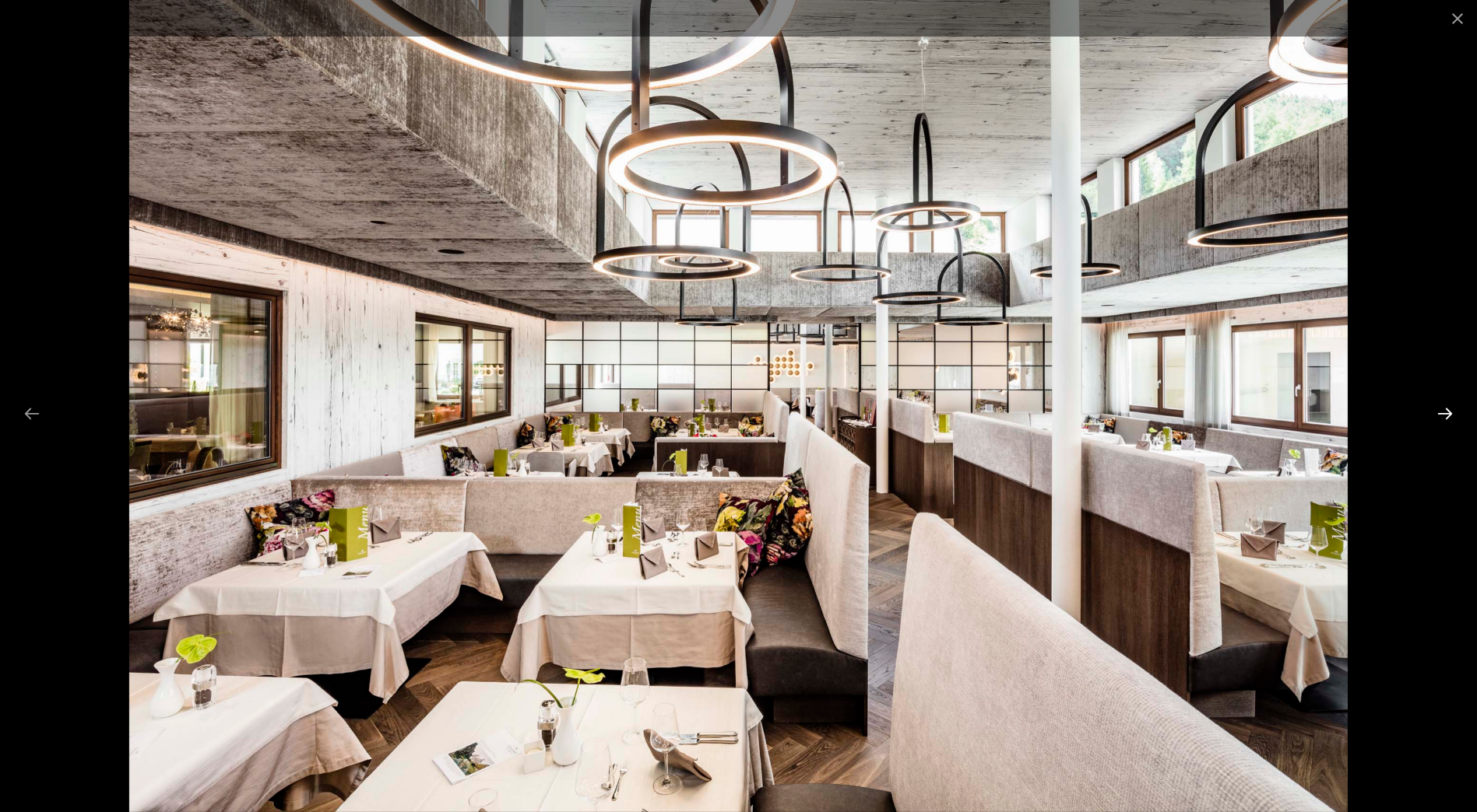
click at [1443, 406] on button "Next slide" at bounding box center [1444, 413] width 32 height 30
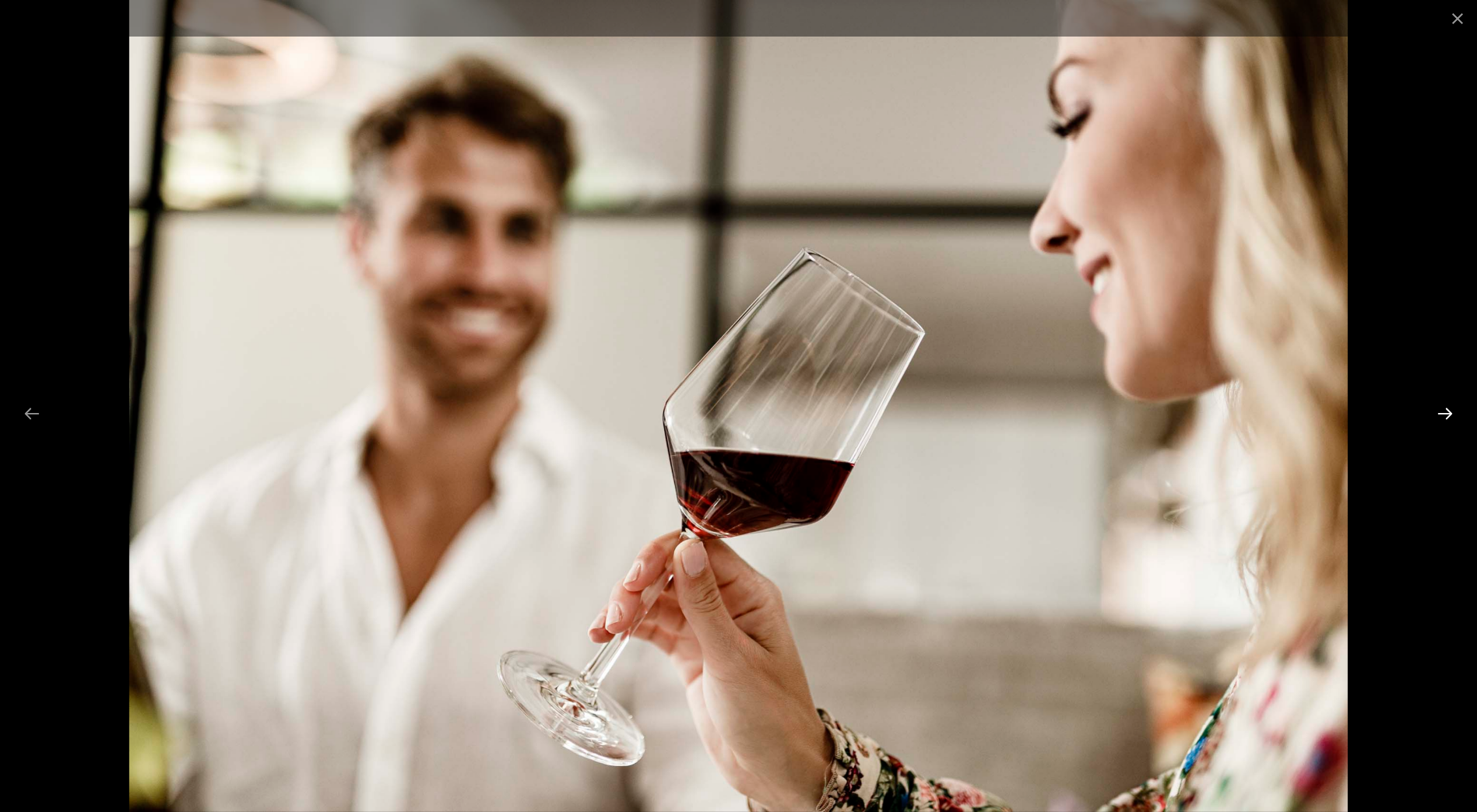
click at [1443, 406] on button "Next slide" at bounding box center [1444, 413] width 32 height 30
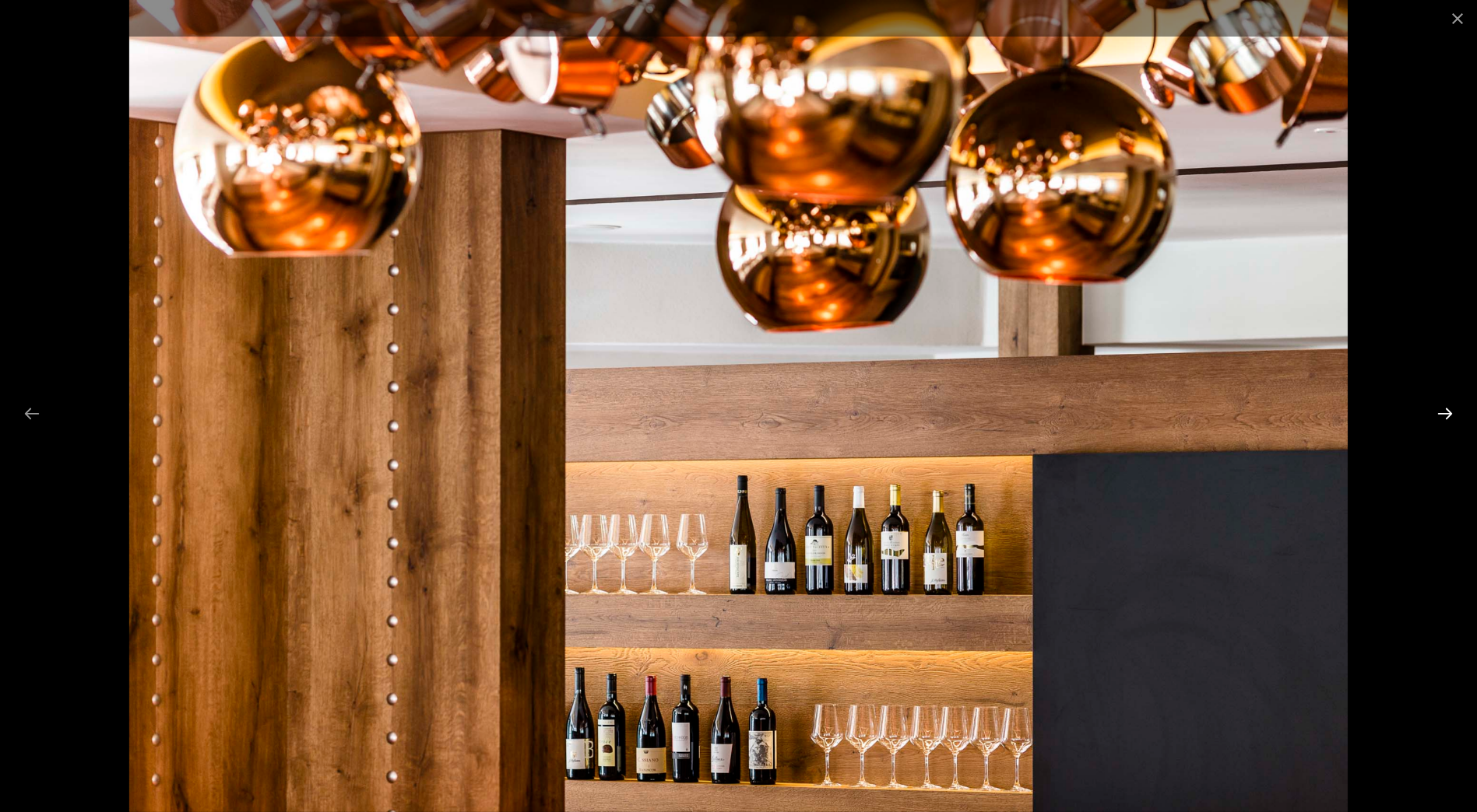
click at [1443, 406] on button "Next slide" at bounding box center [1444, 413] width 32 height 30
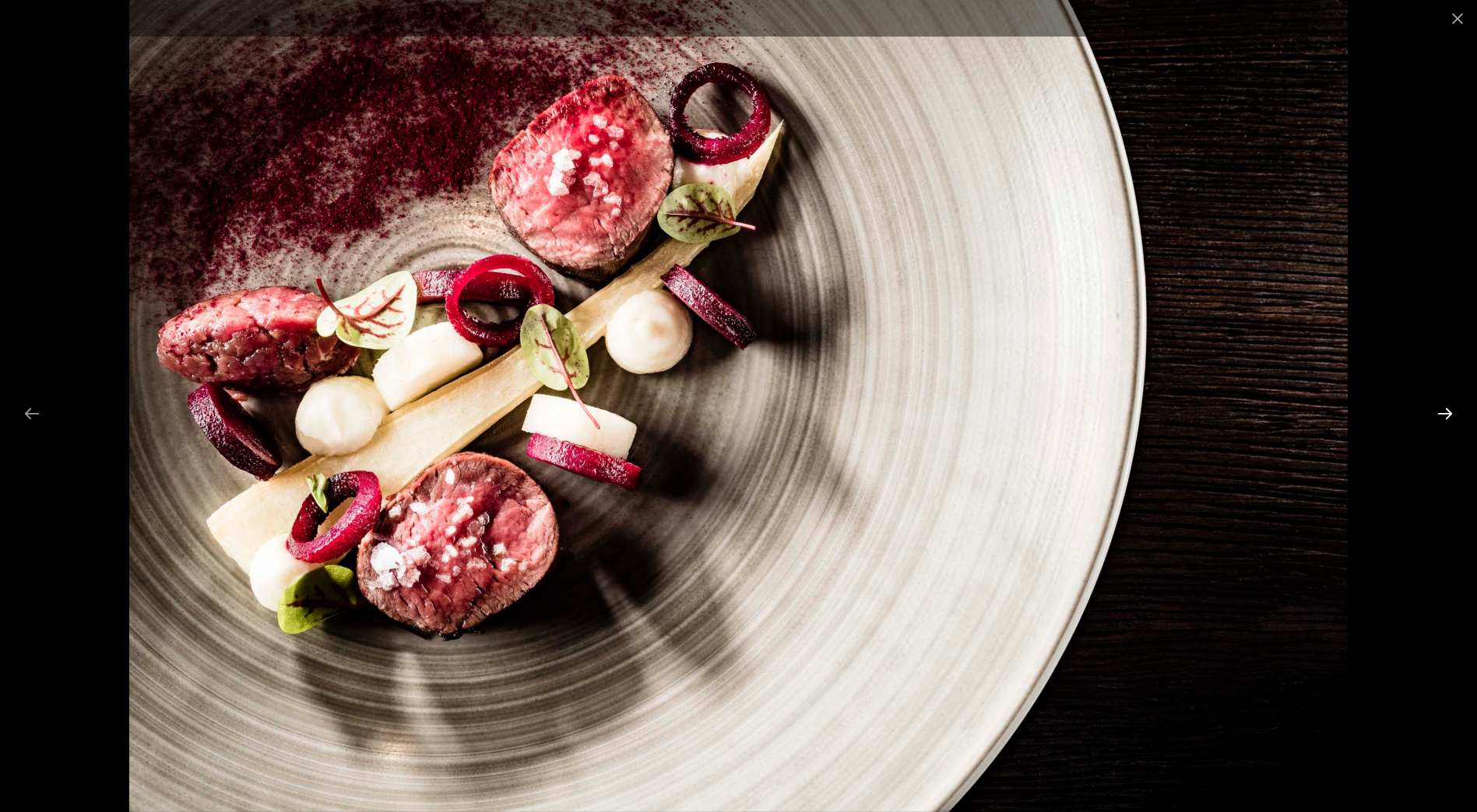
click at [1443, 406] on button "Next slide" at bounding box center [1444, 413] width 32 height 30
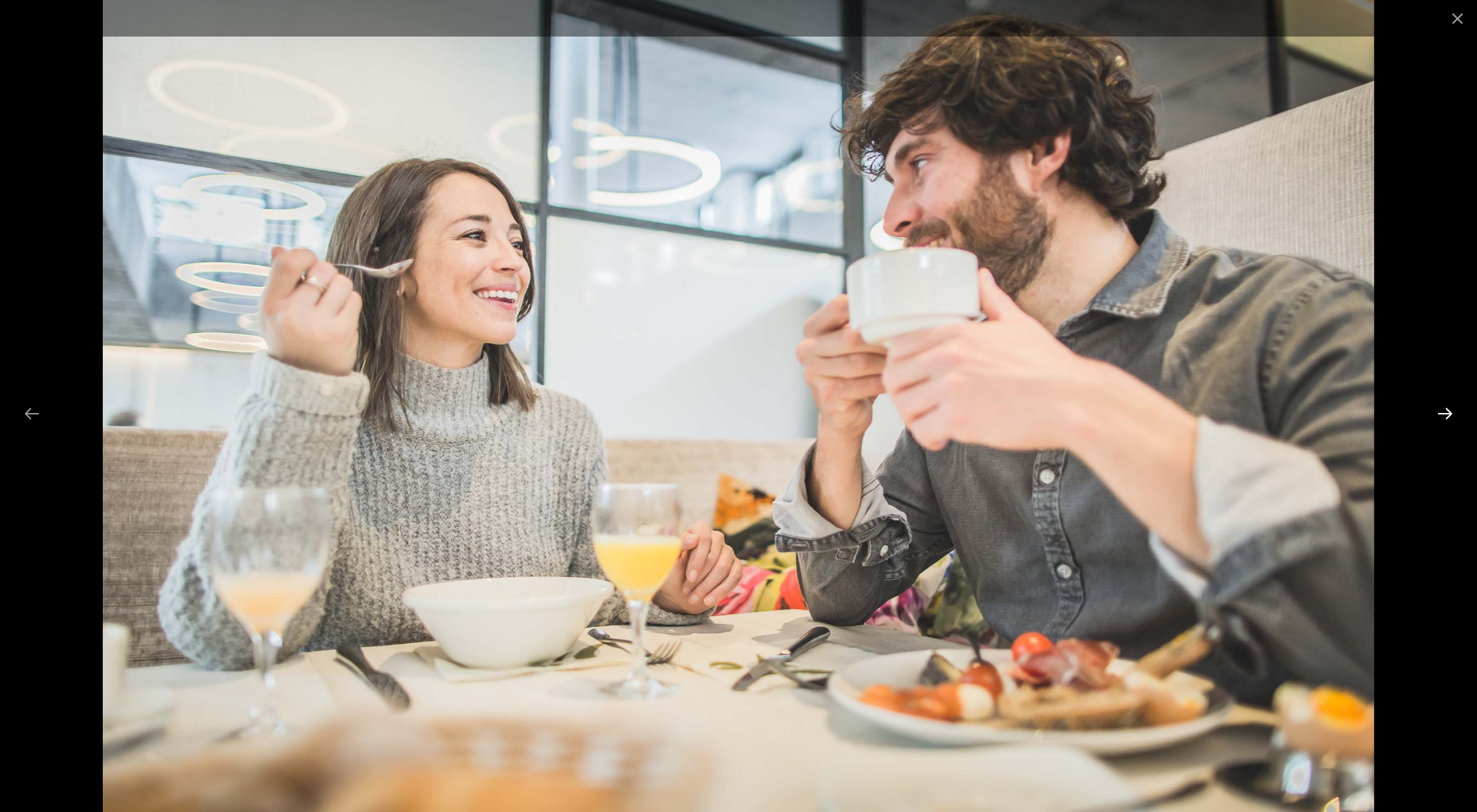
click at [1443, 406] on button "Next slide" at bounding box center [1444, 413] width 32 height 30
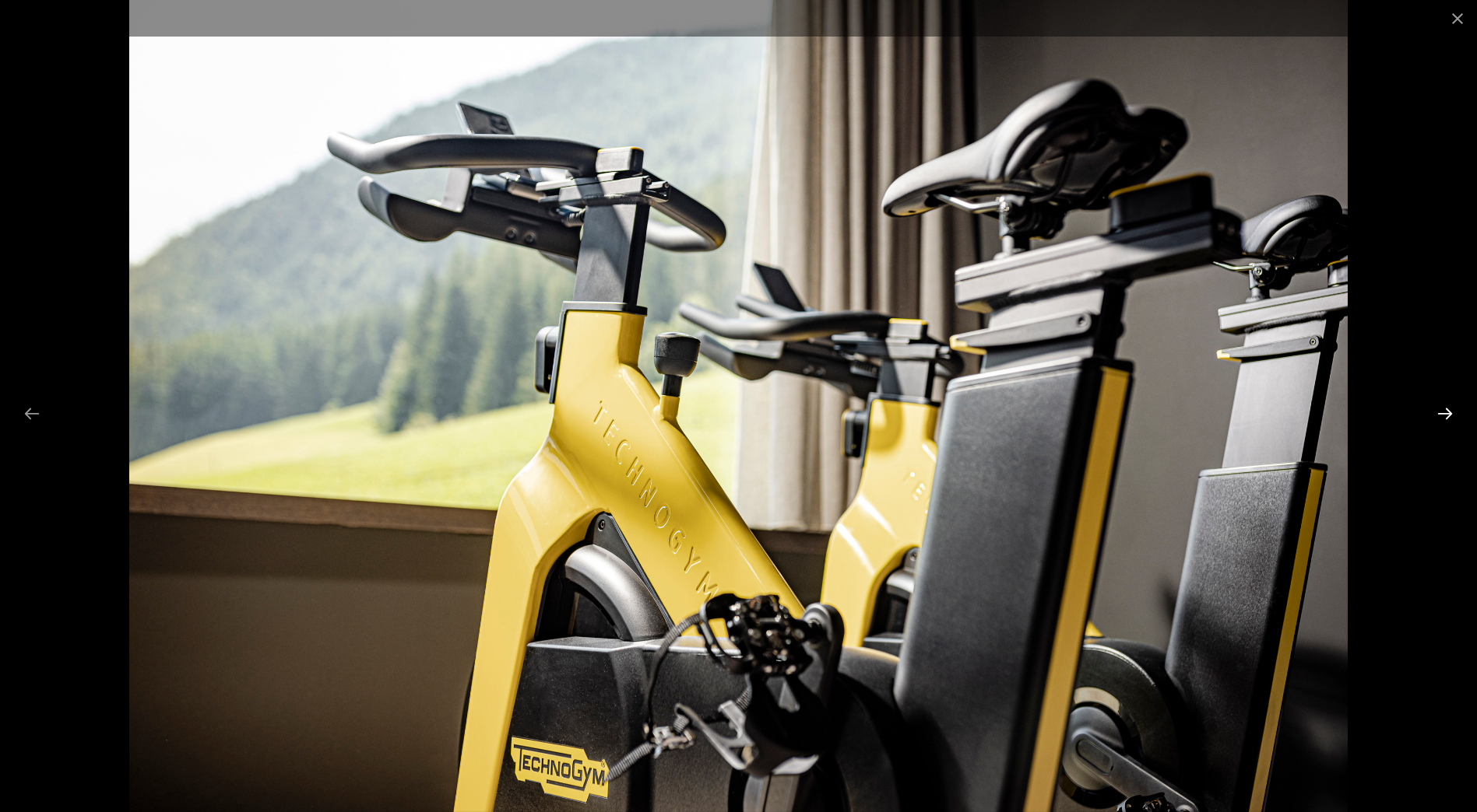
click at [1443, 406] on button "Next slide" at bounding box center [1444, 413] width 32 height 30
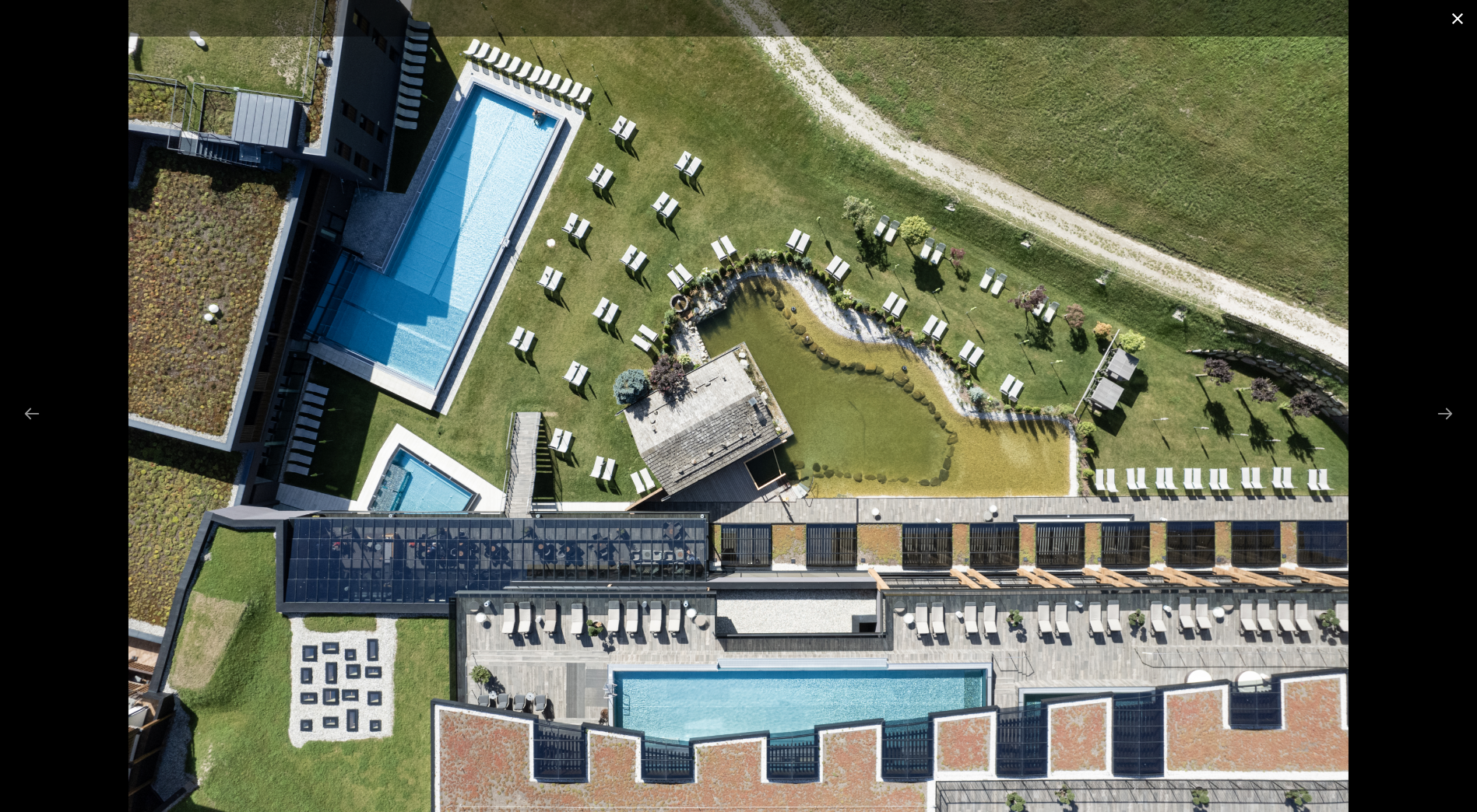
click at [1461, 15] on button "Close gallery" at bounding box center [1457, 18] width 39 height 36
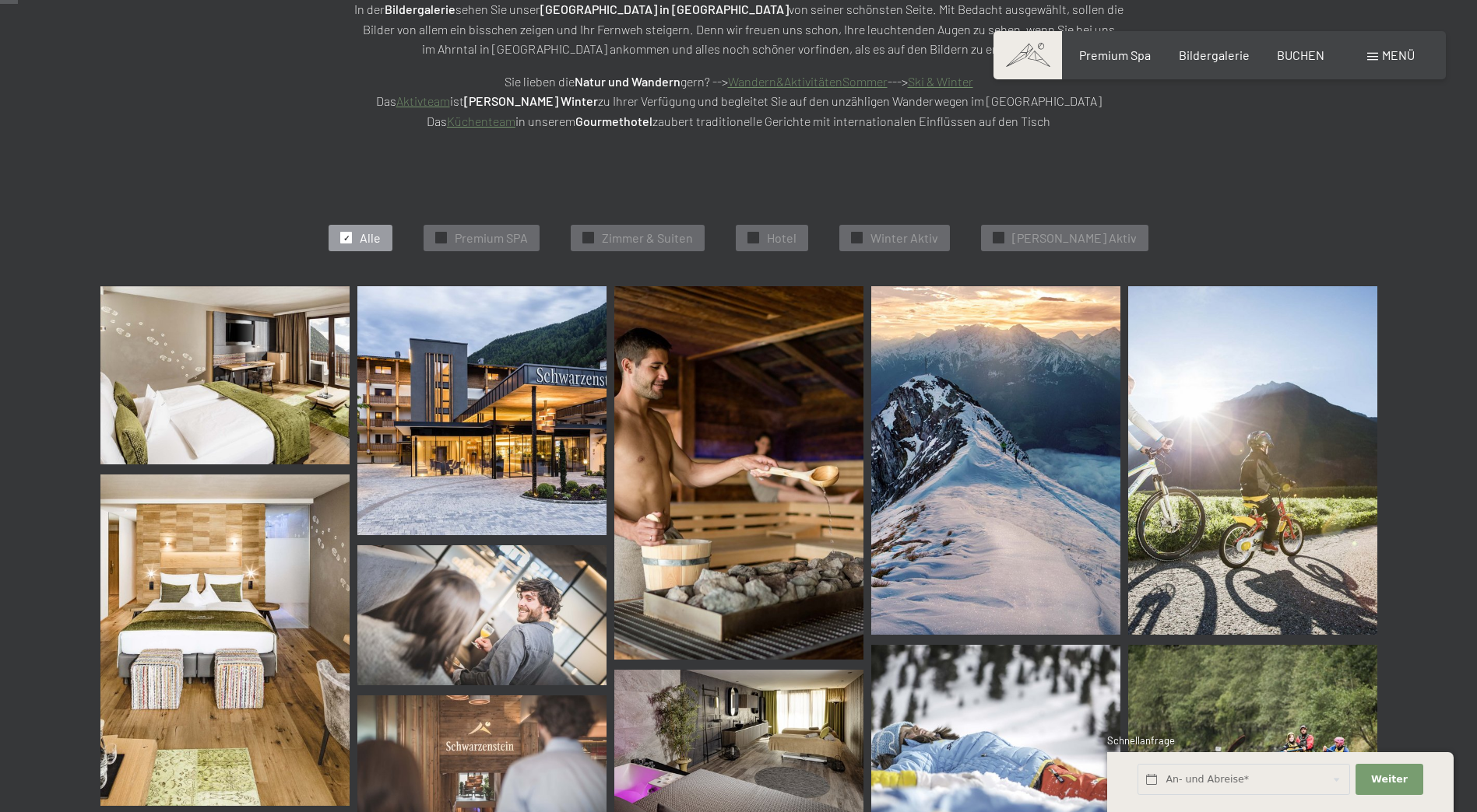
scroll to position [234, 0]
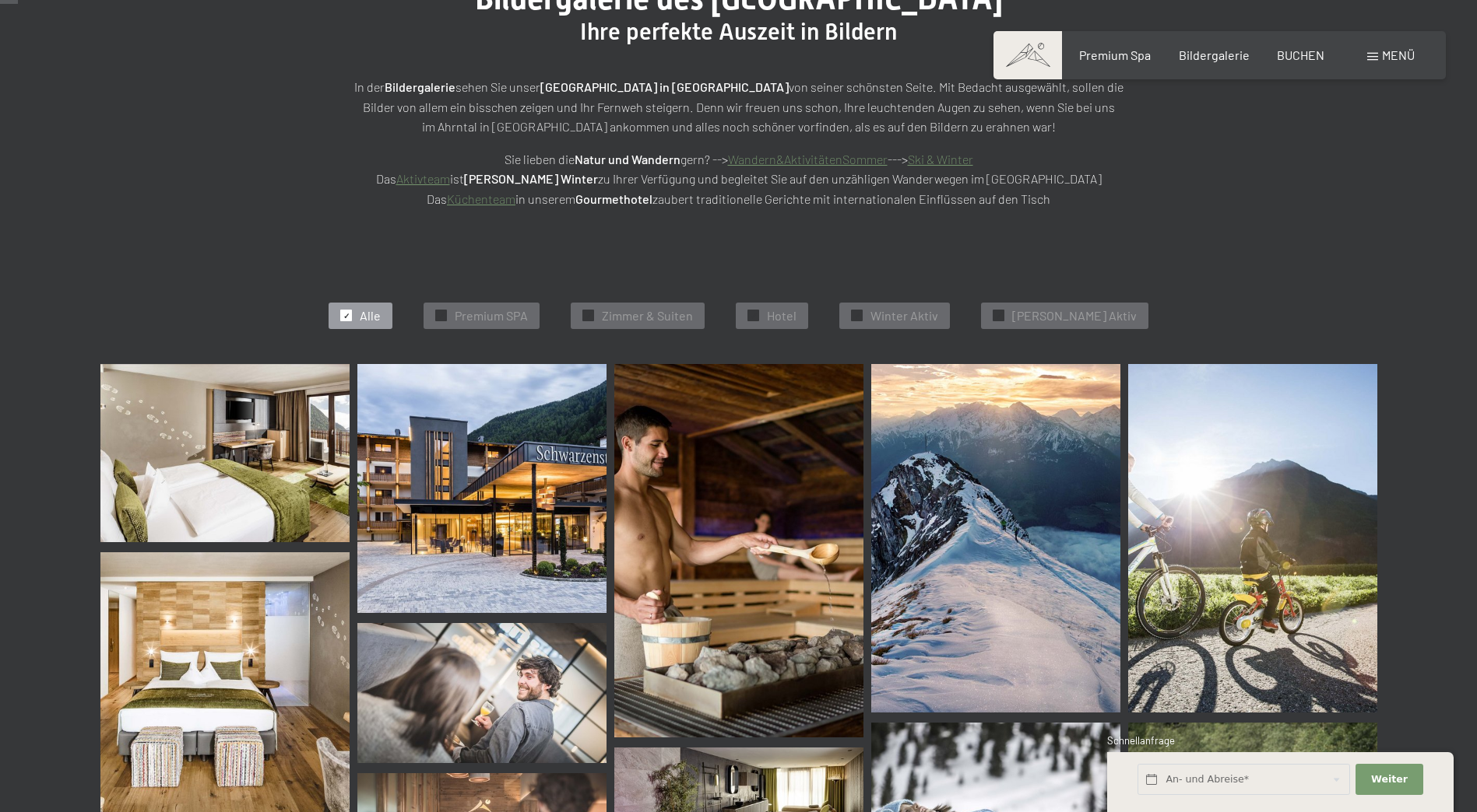
click at [240, 467] on img at bounding box center [225, 454] width 249 height 179
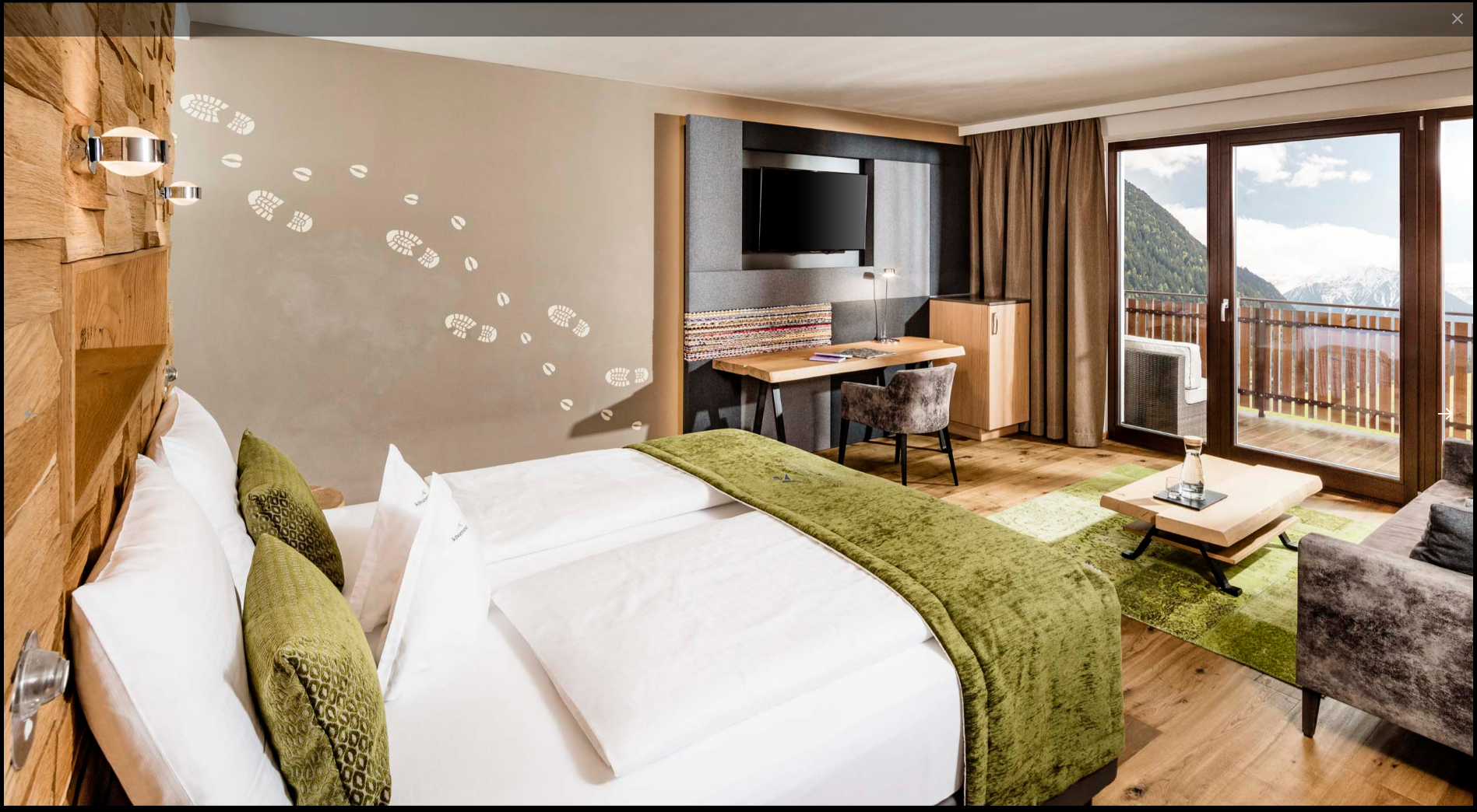
click at [1450, 422] on button "Next slide" at bounding box center [1444, 413] width 32 height 30
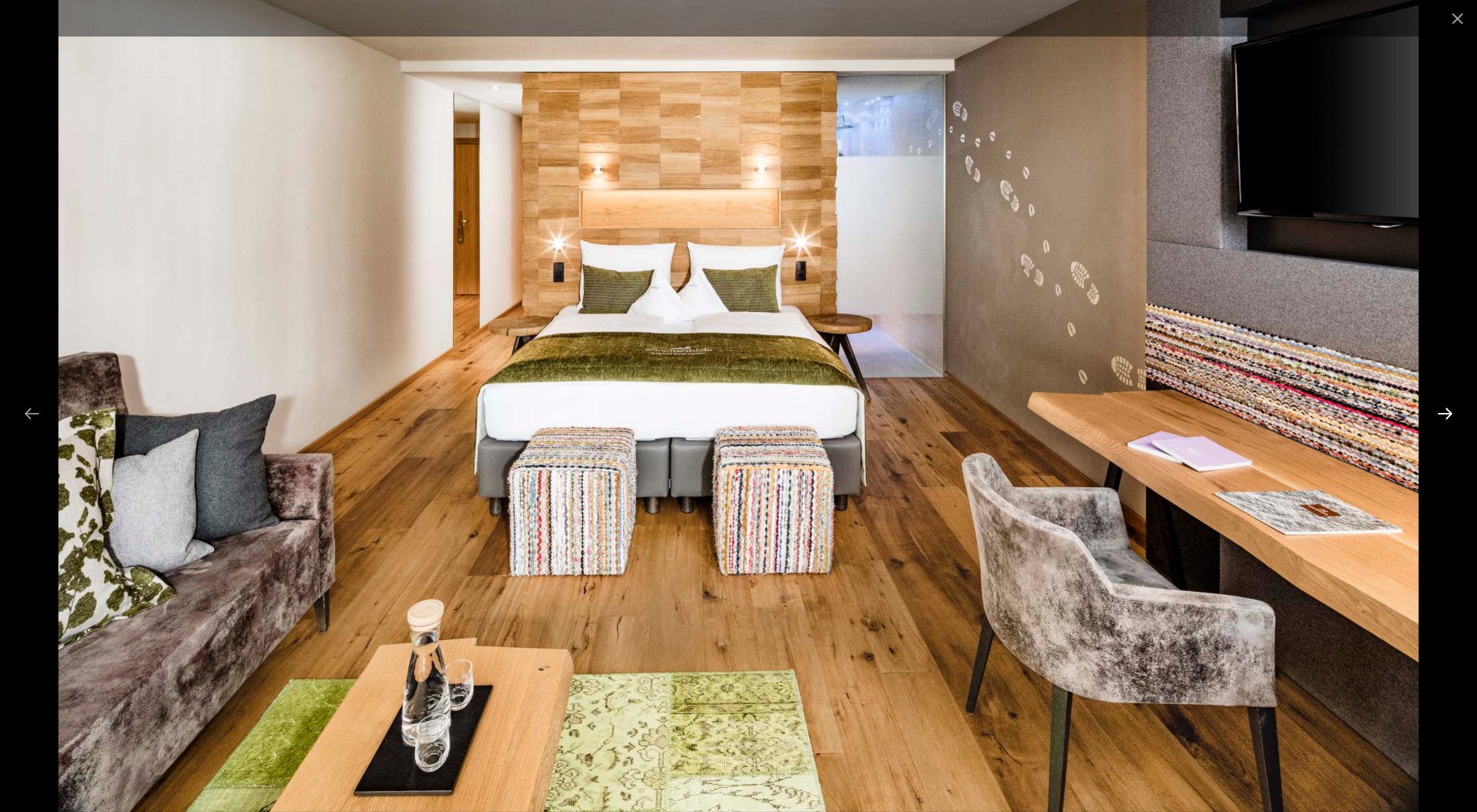
click at [1450, 422] on button "Next slide" at bounding box center [1444, 413] width 32 height 30
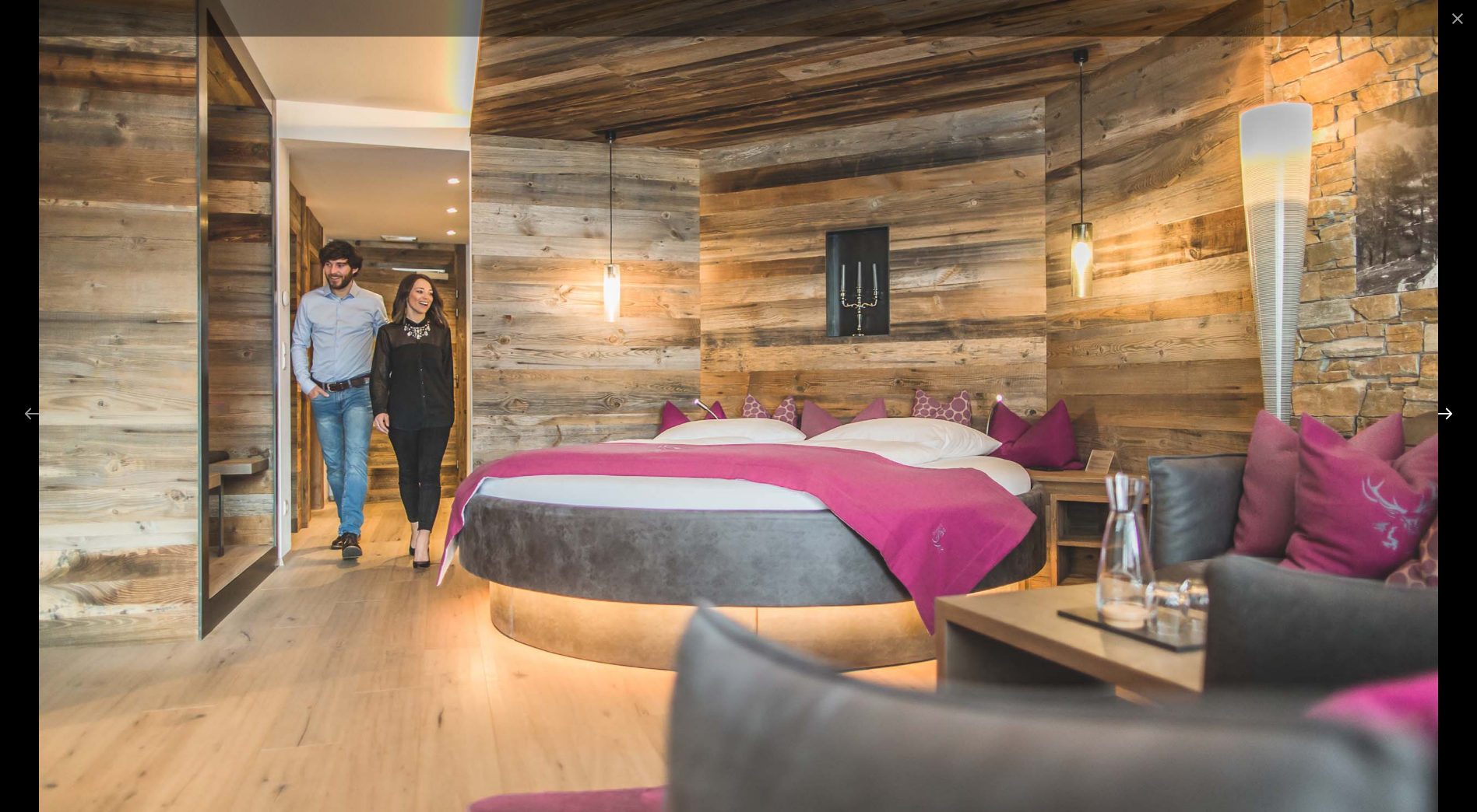
click at [1450, 422] on button "Next slide" at bounding box center [1444, 413] width 32 height 30
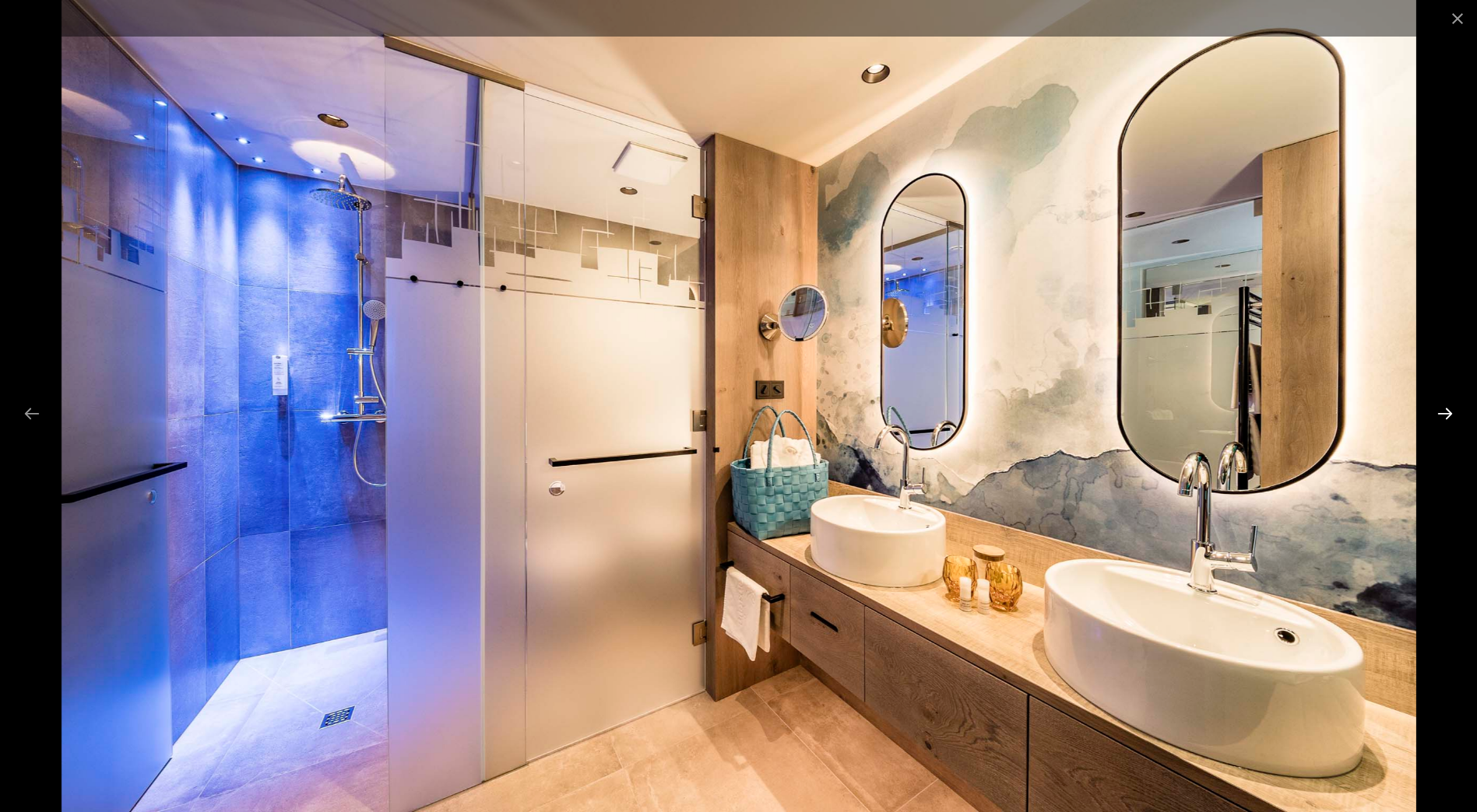
click at [1450, 422] on button "Next slide" at bounding box center [1444, 413] width 32 height 30
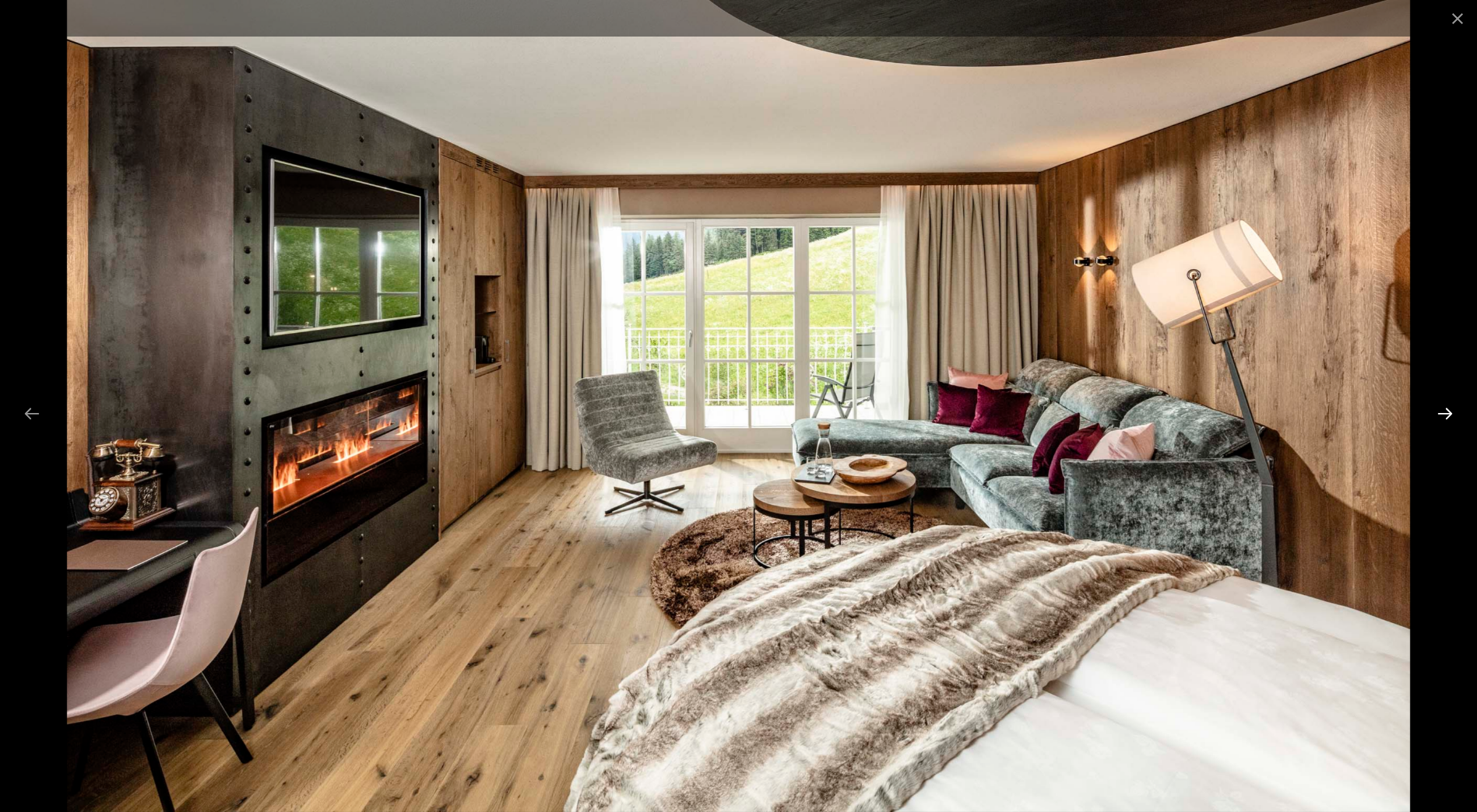
click at [1447, 410] on button "Next slide" at bounding box center [1444, 413] width 32 height 30
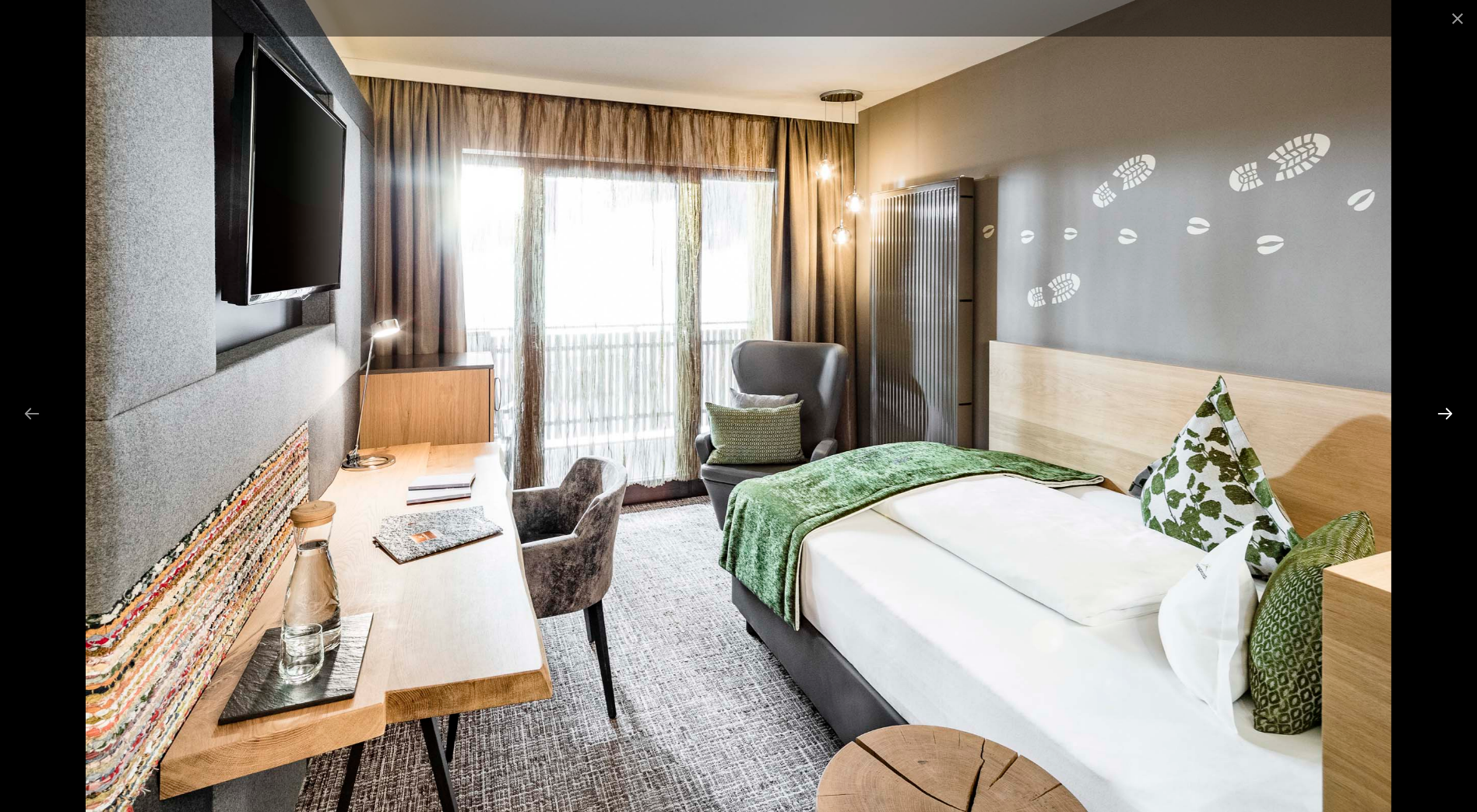
click at [1441, 409] on button "Next slide" at bounding box center [1444, 413] width 32 height 30
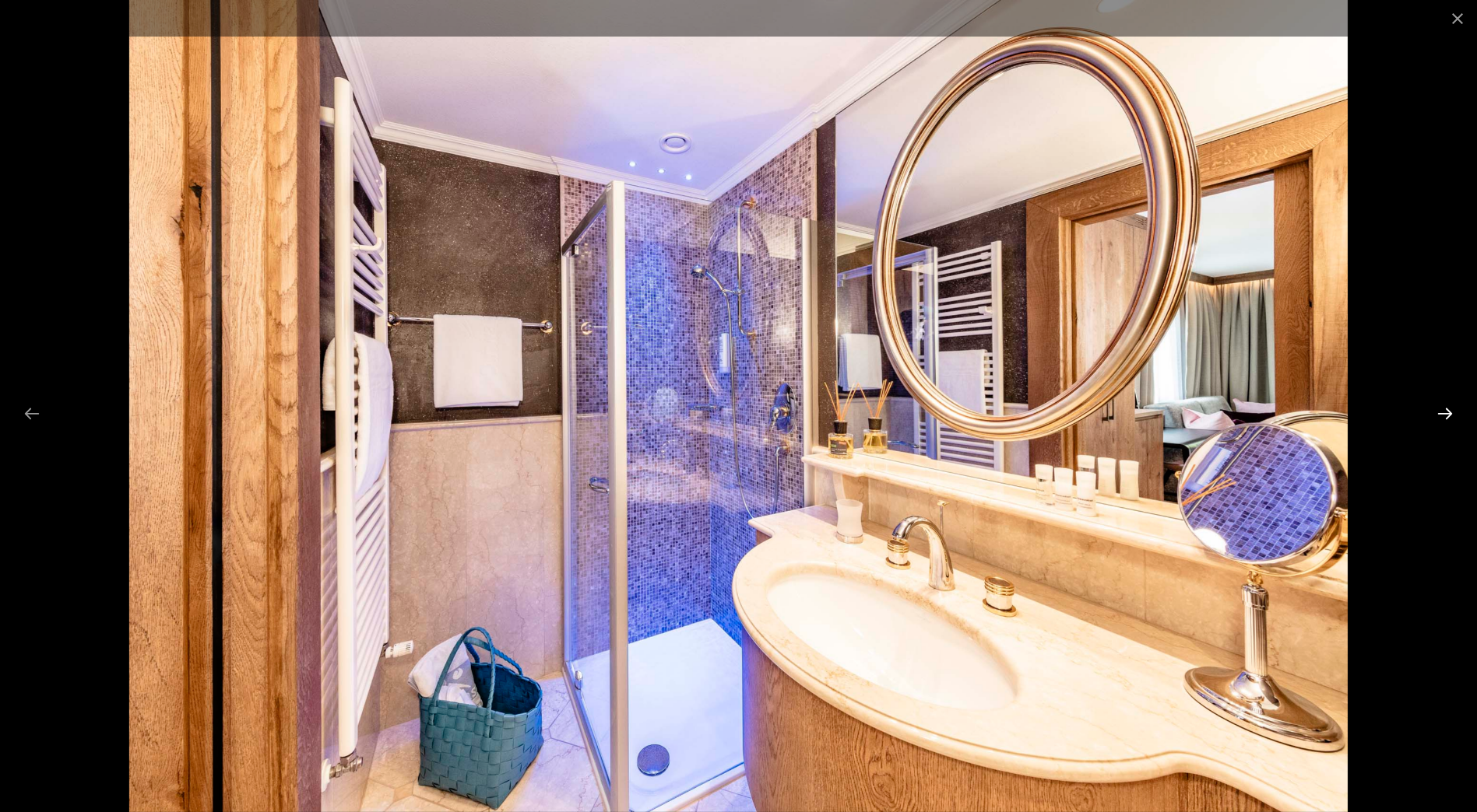
click at [1441, 409] on button "Next slide" at bounding box center [1444, 413] width 32 height 30
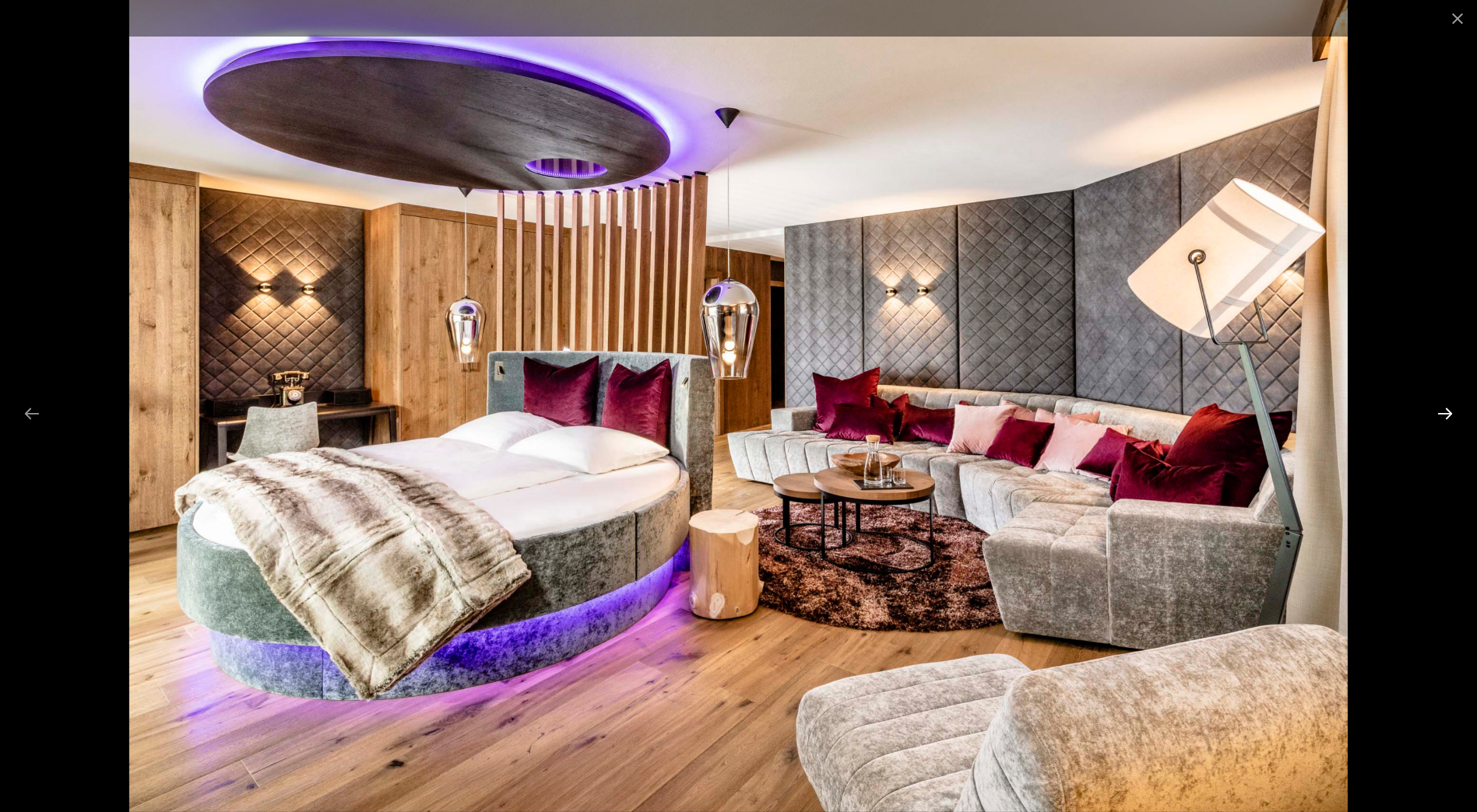
click at [1441, 409] on button "Next slide" at bounding box center [1444, 413] width 32 height 30
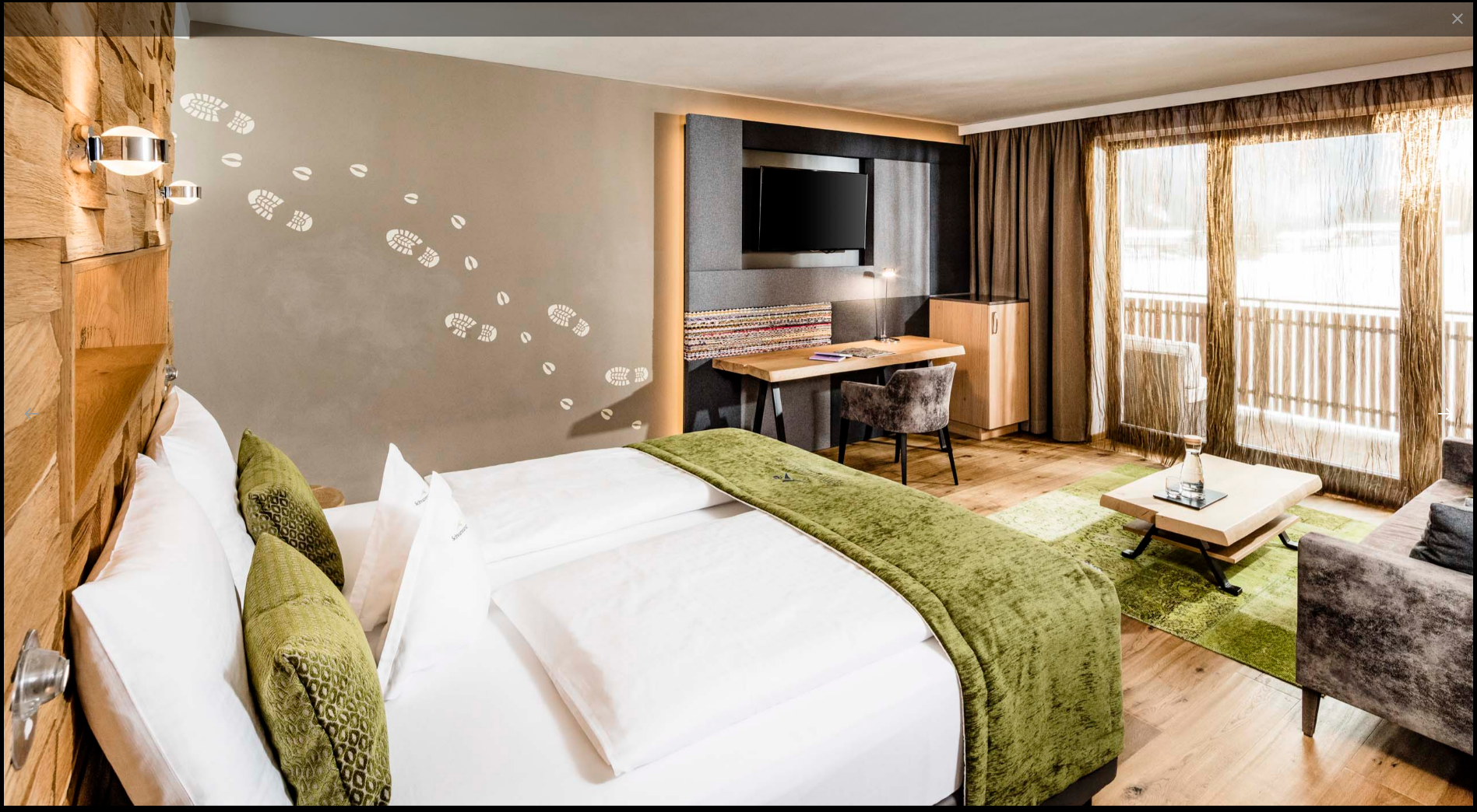
click at [1441, 409] on button "Next slide" at bounding box center [1444, 413] width 32 height 30
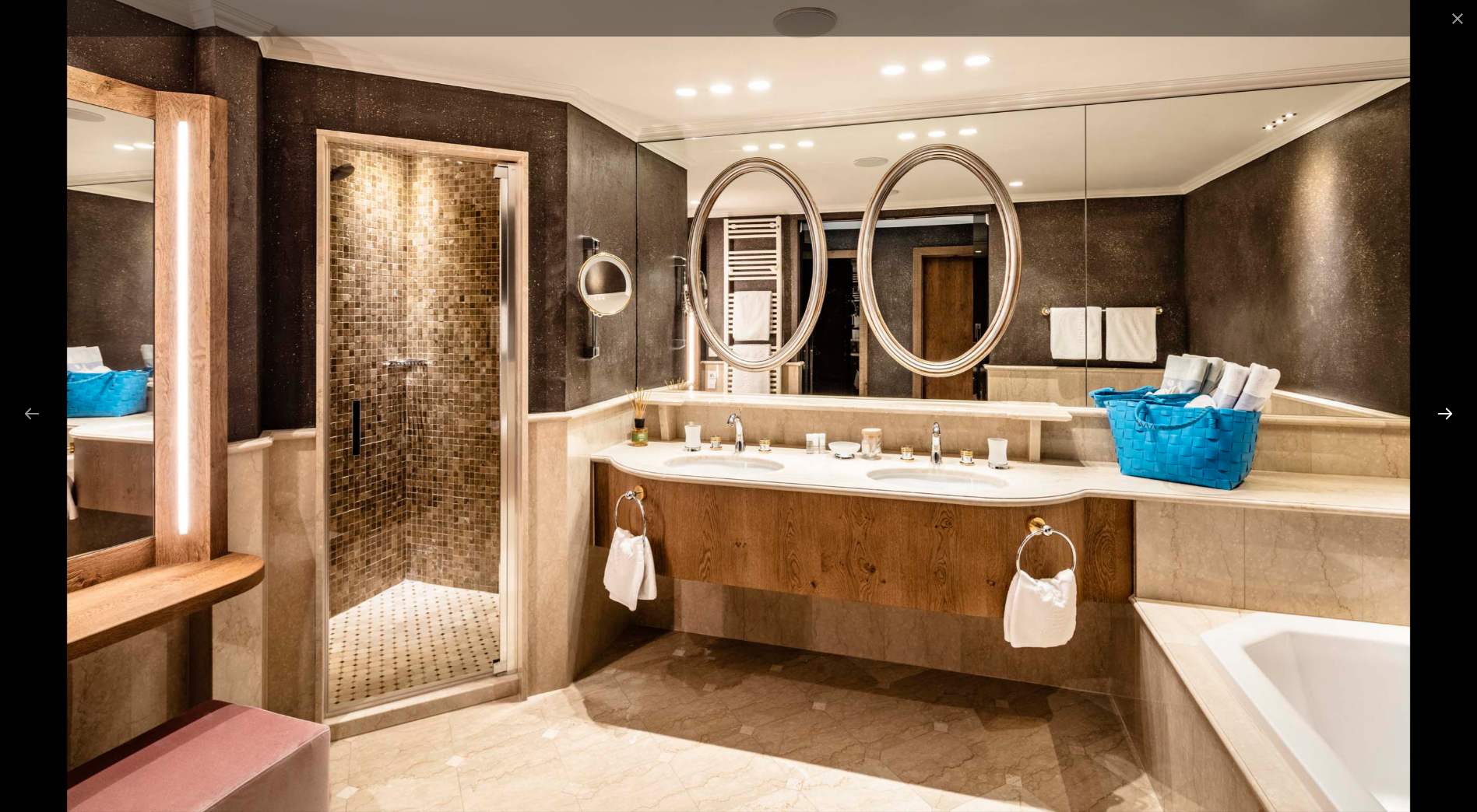
click at [1441, 409] on button "Next slide" at bounding box center [1444, 413] width 32 height 30
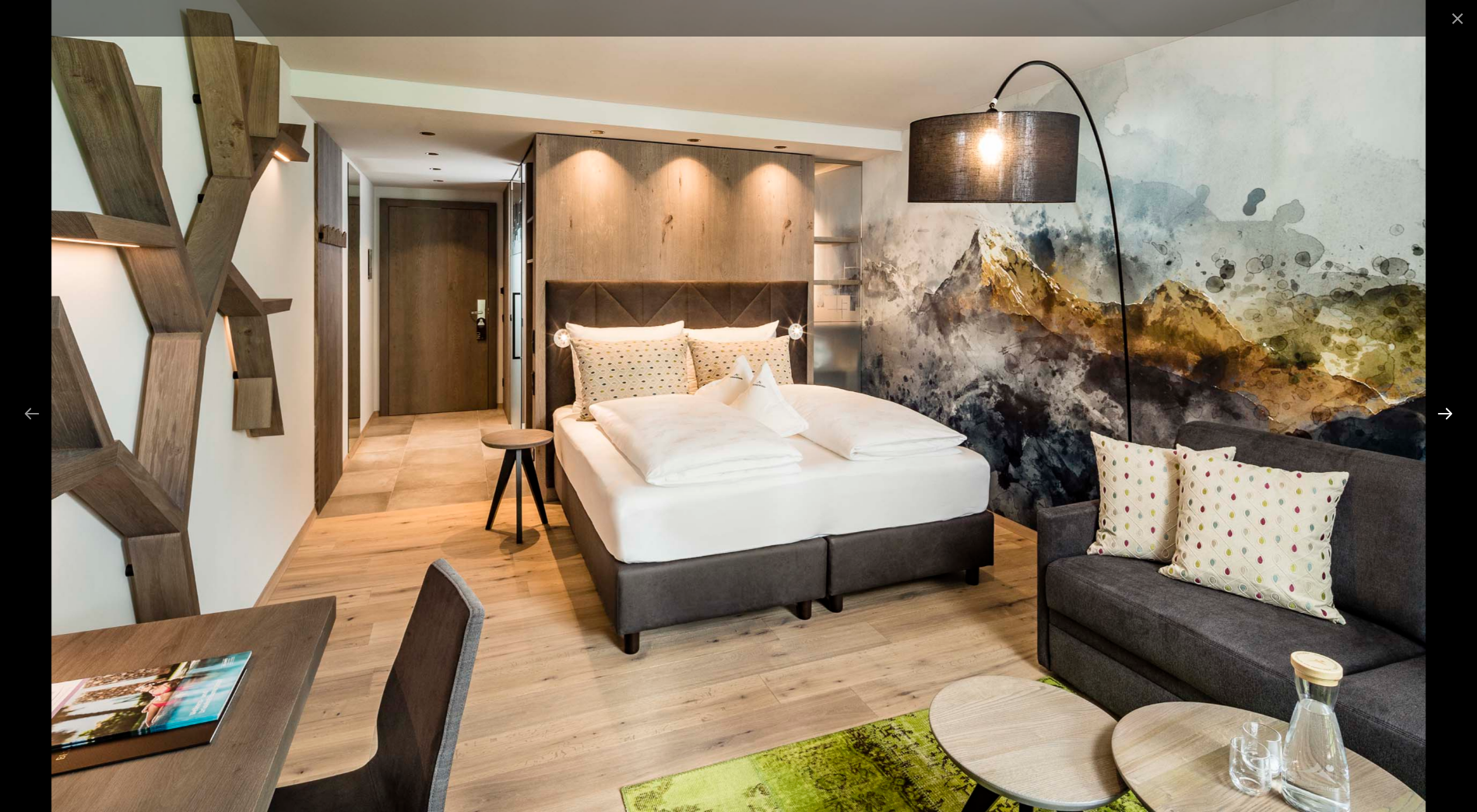
click at [1441, 409] on button "Next slide" at bounding box center [1444, 413] width 32 height 30
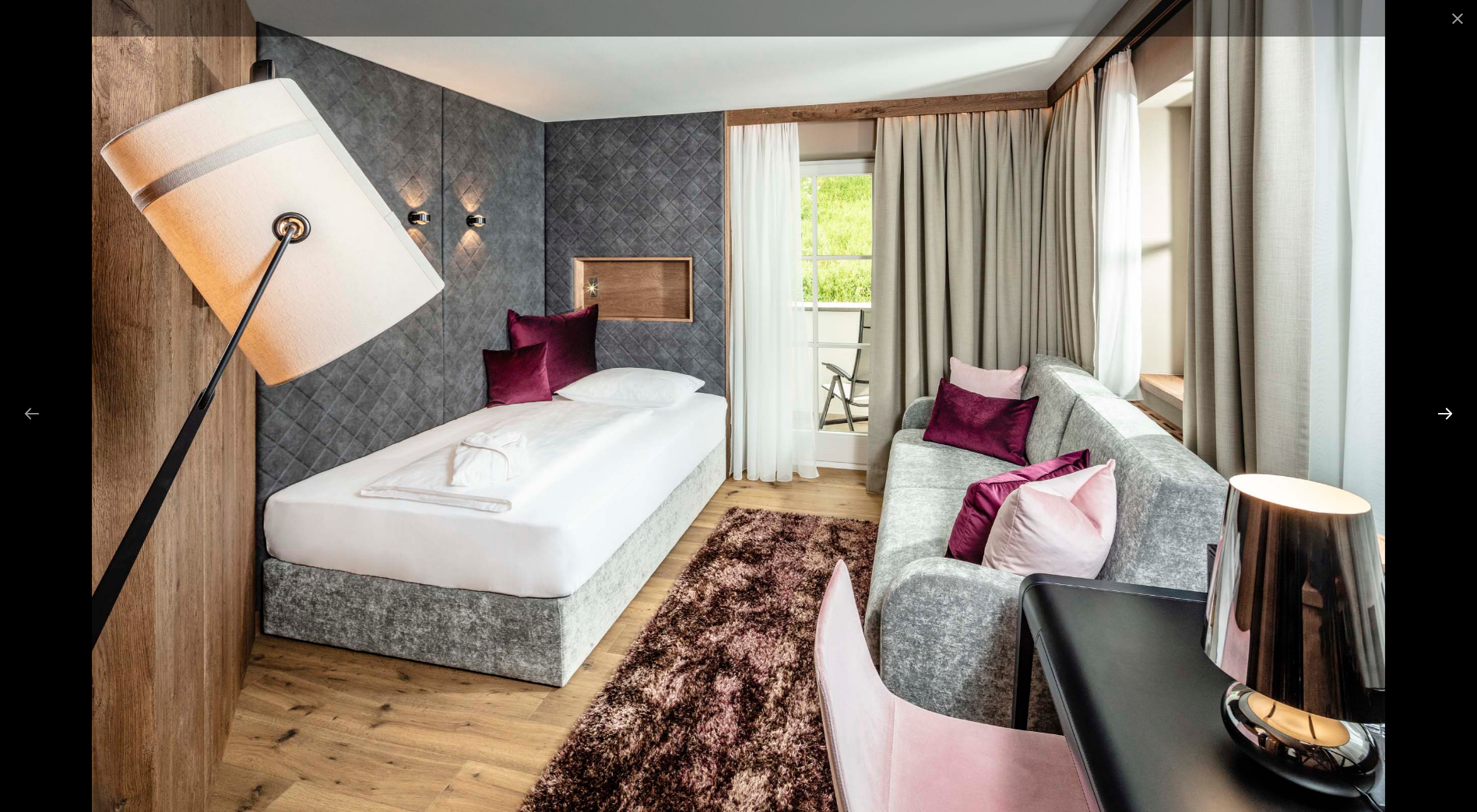
click at [1441, 409] on button "Next slide" at bounding box center [1444, 413] width 32 height 30
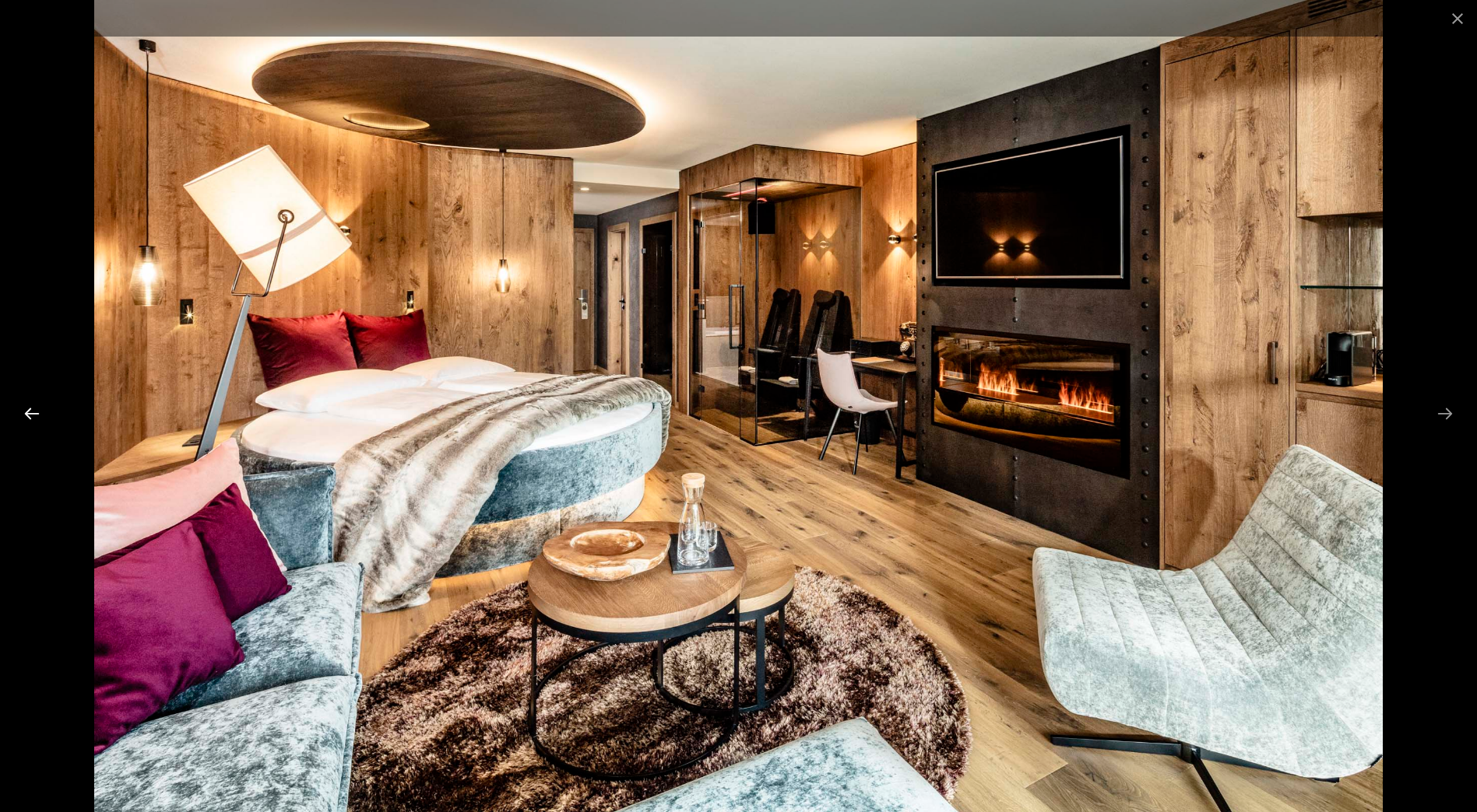
click at [25, 414] on button "Previous slide" at bounding box center [31, 413] width 32 height 30
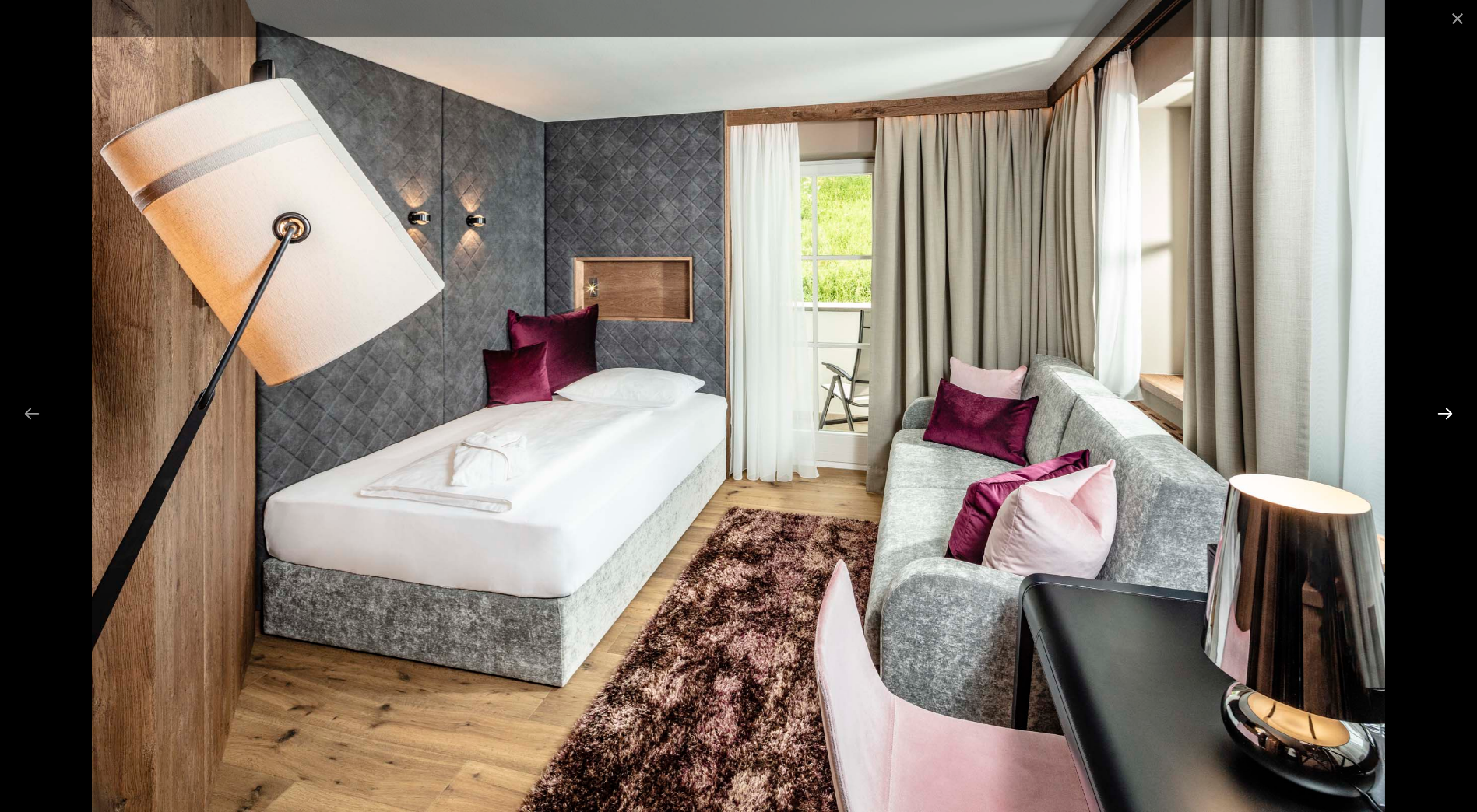
click at [1446, 414] on button "Next slide" at bounding box center [1444, 413] width 32 height 30
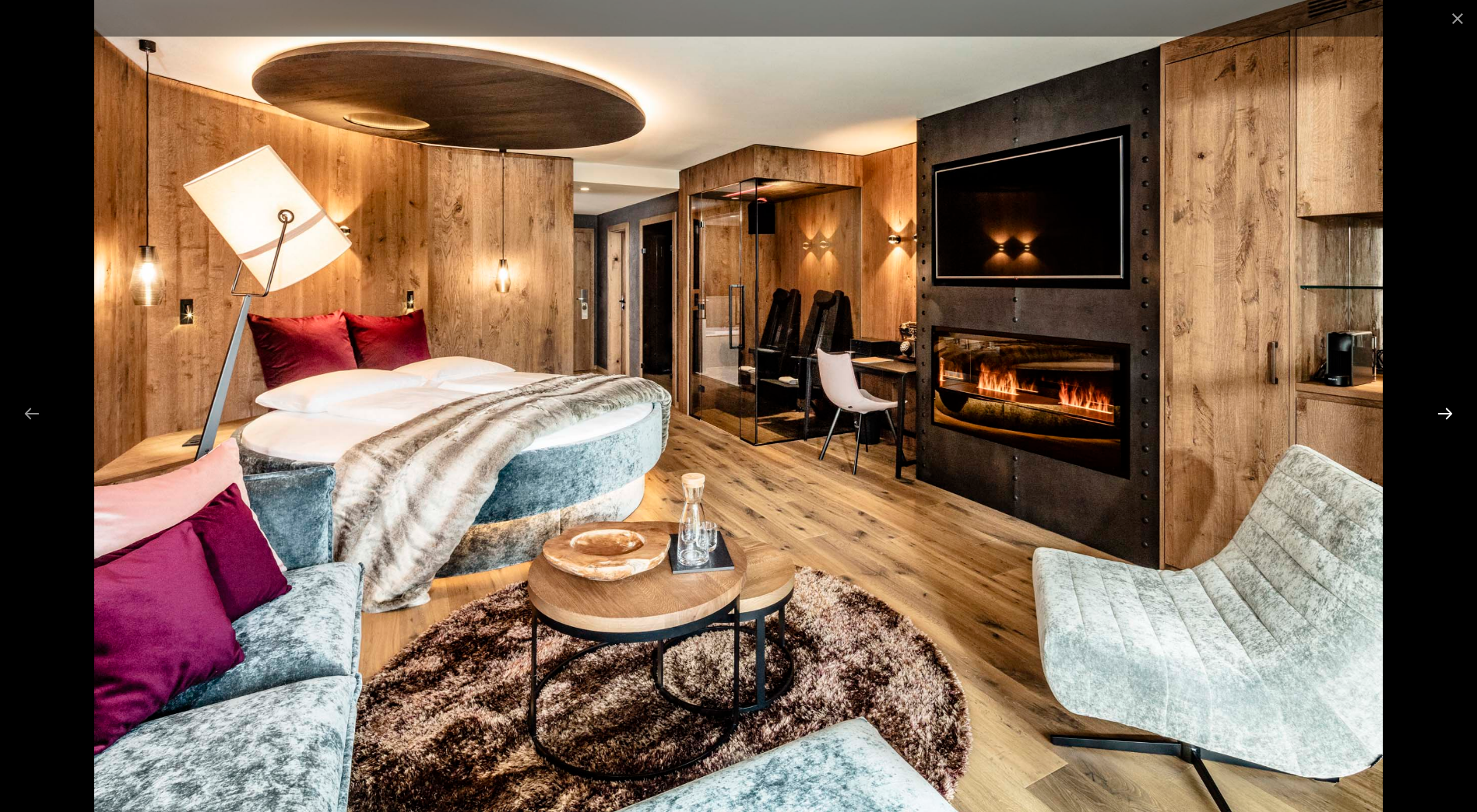
click at [1451, 415] on button "Next slide" at bounding box center [1444, 413] width 32 height 30
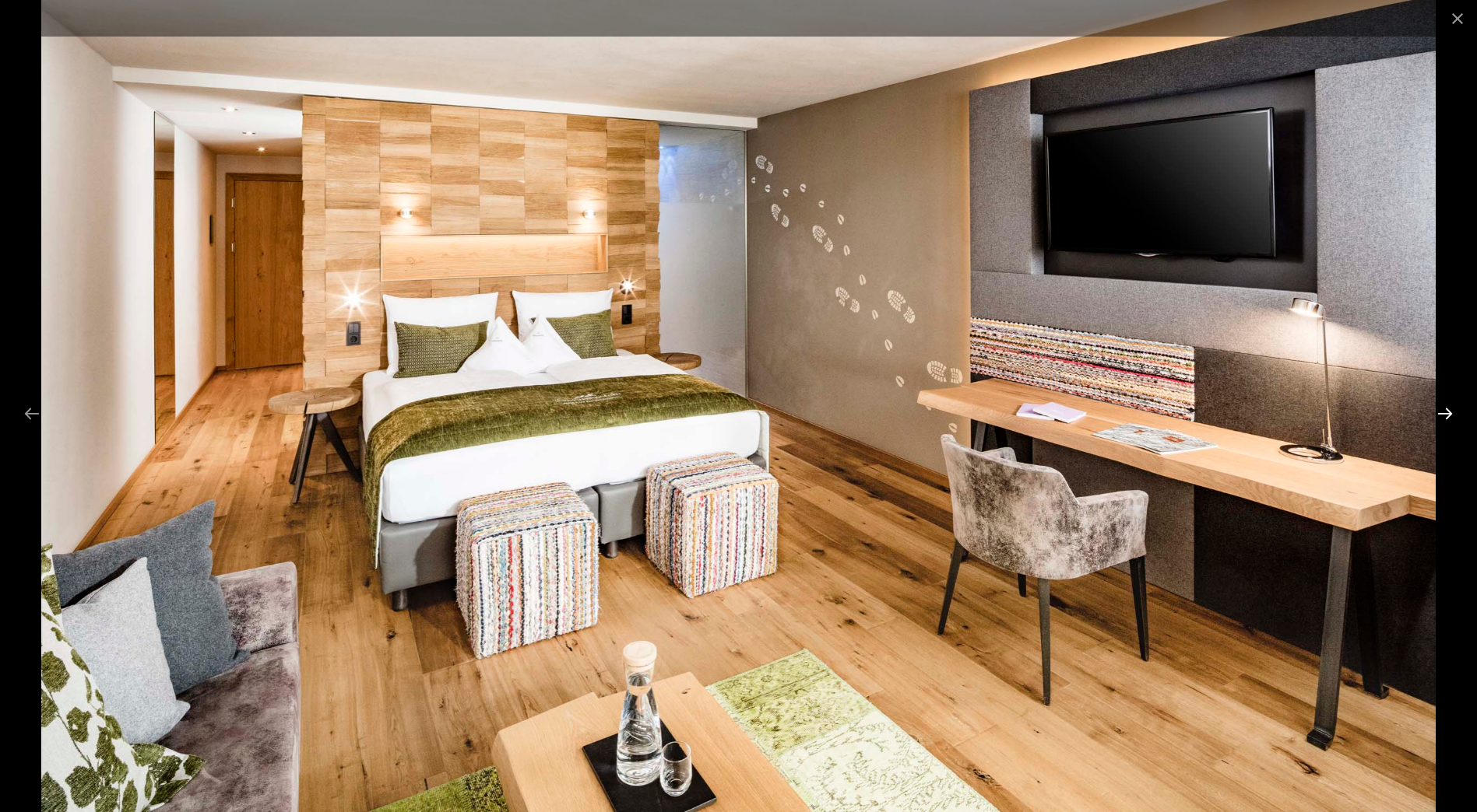
click at [1451, 415] on button "Next slide" at bounding box center [1444, 413] width 32 height 30
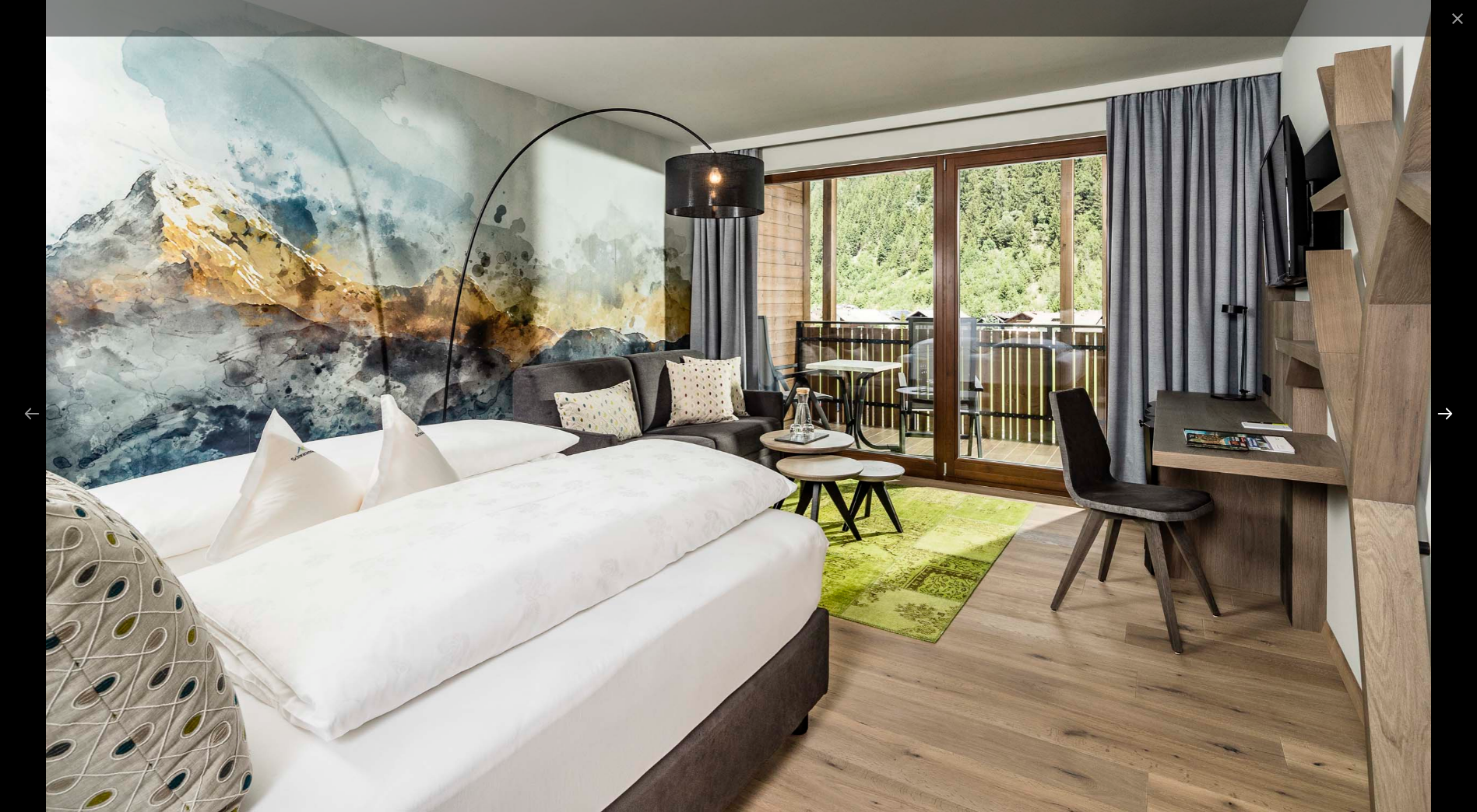
click at [1451, 415] on button "Next slide" at bounding box center [1444, 413] width 32 height 30
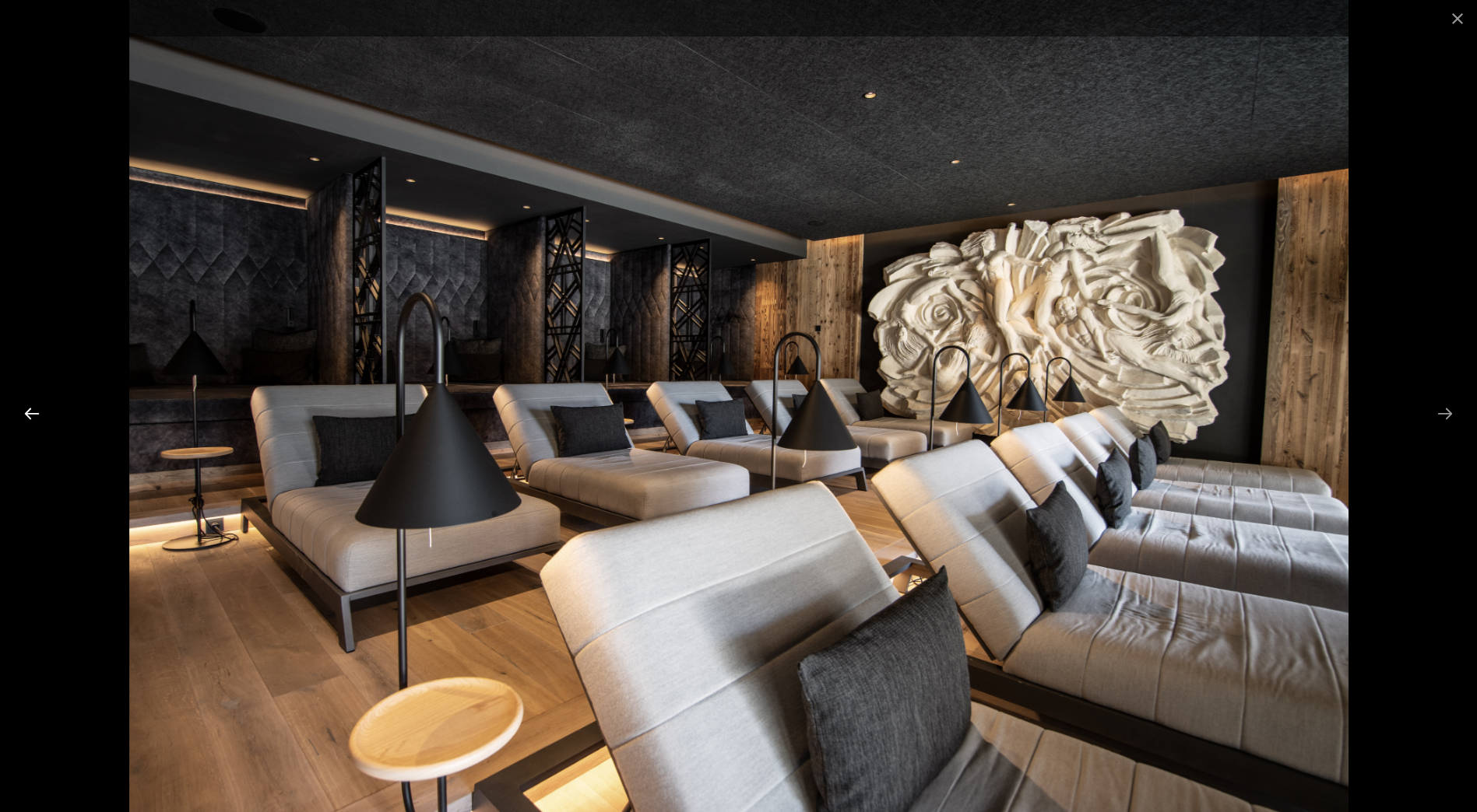
click at [21, 413] on button "Previous slide" at bounding box center [31, 413] width 32 height 30
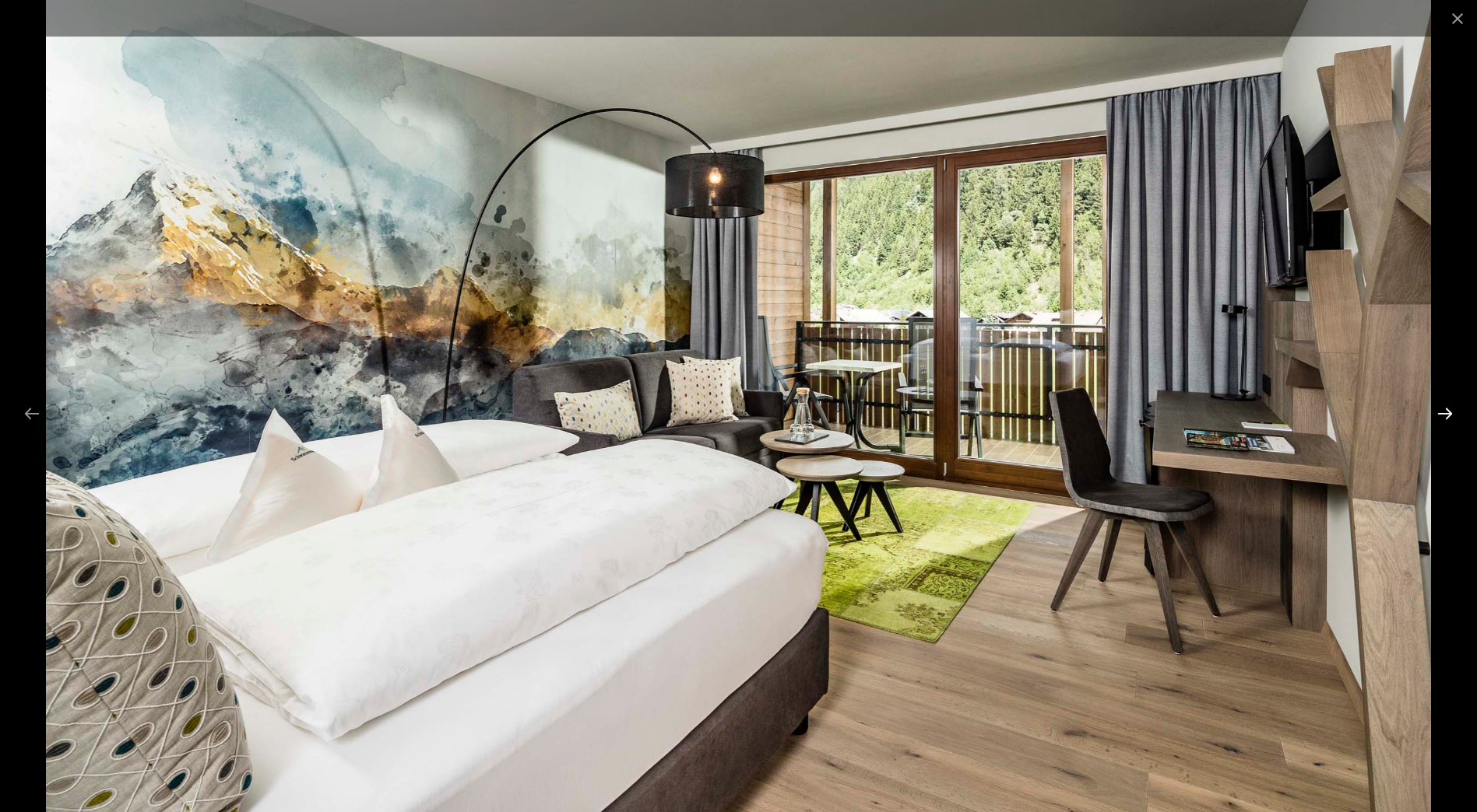
click at [1450, 413] on button "Next slide" at bounding box center [1444, 413] width 32 height 30
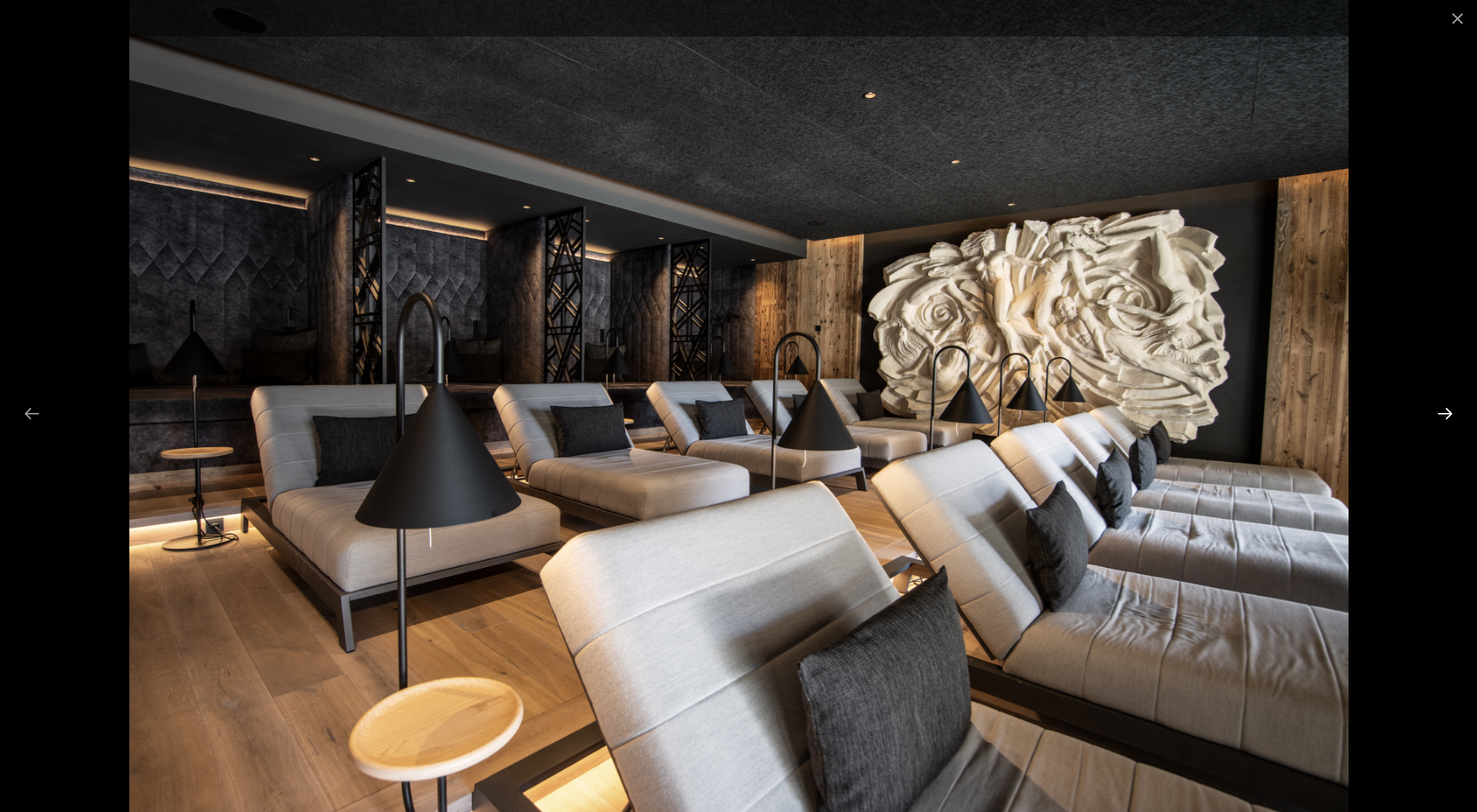
click at [1447, 418] on button "Next slide" at bounding box center [1444, 413] width 32 height 30
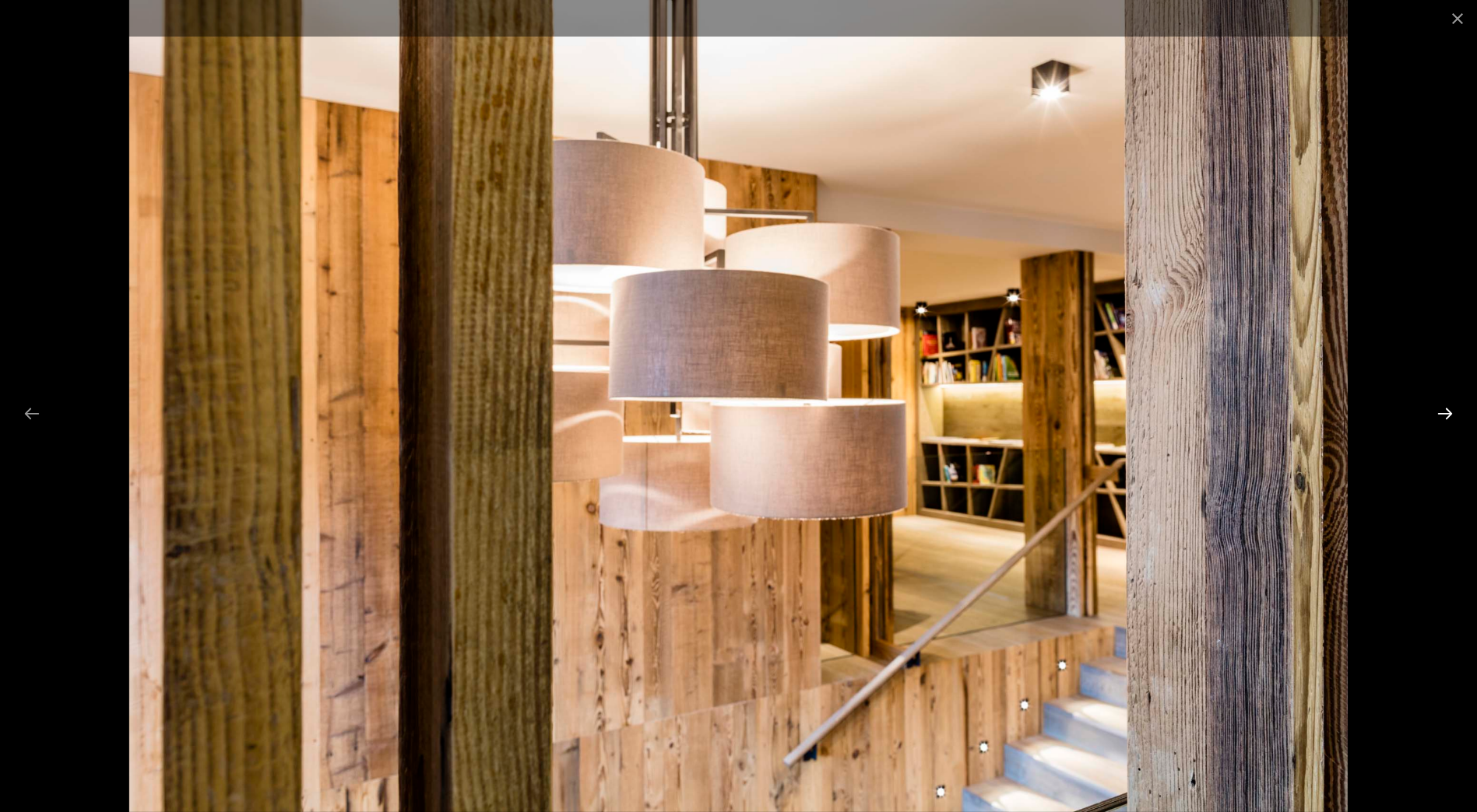
click at [1447, 418] on button "Next slide" at bounding box center [1444, 413] width 32 height 30
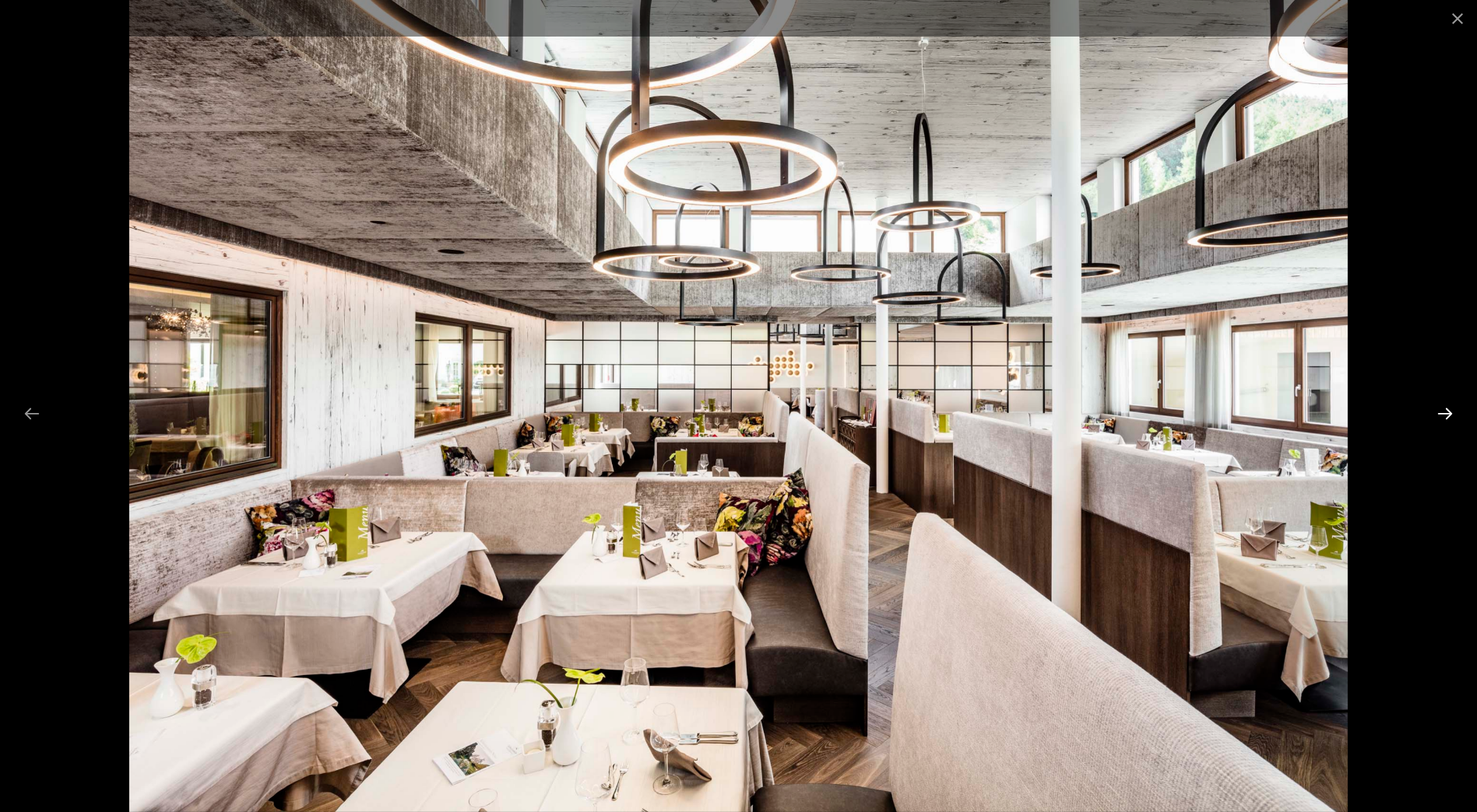
click at [1447, 418] on button "Next slide" at bounding box center [1444, 413] width 32 height 30
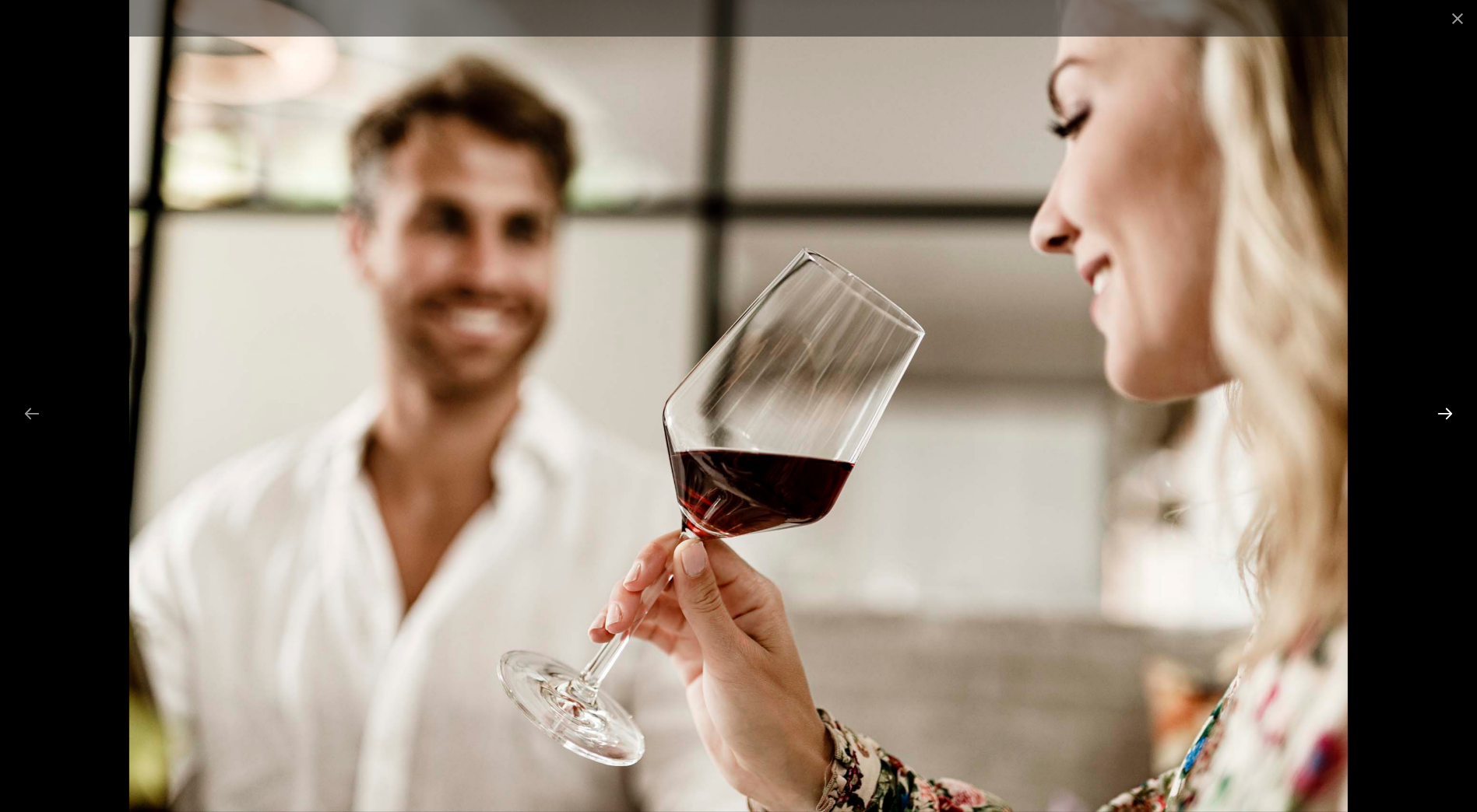
click at [1447, 418] on button "Next slide" at bounding box center [1444, 413] width 32 height 30
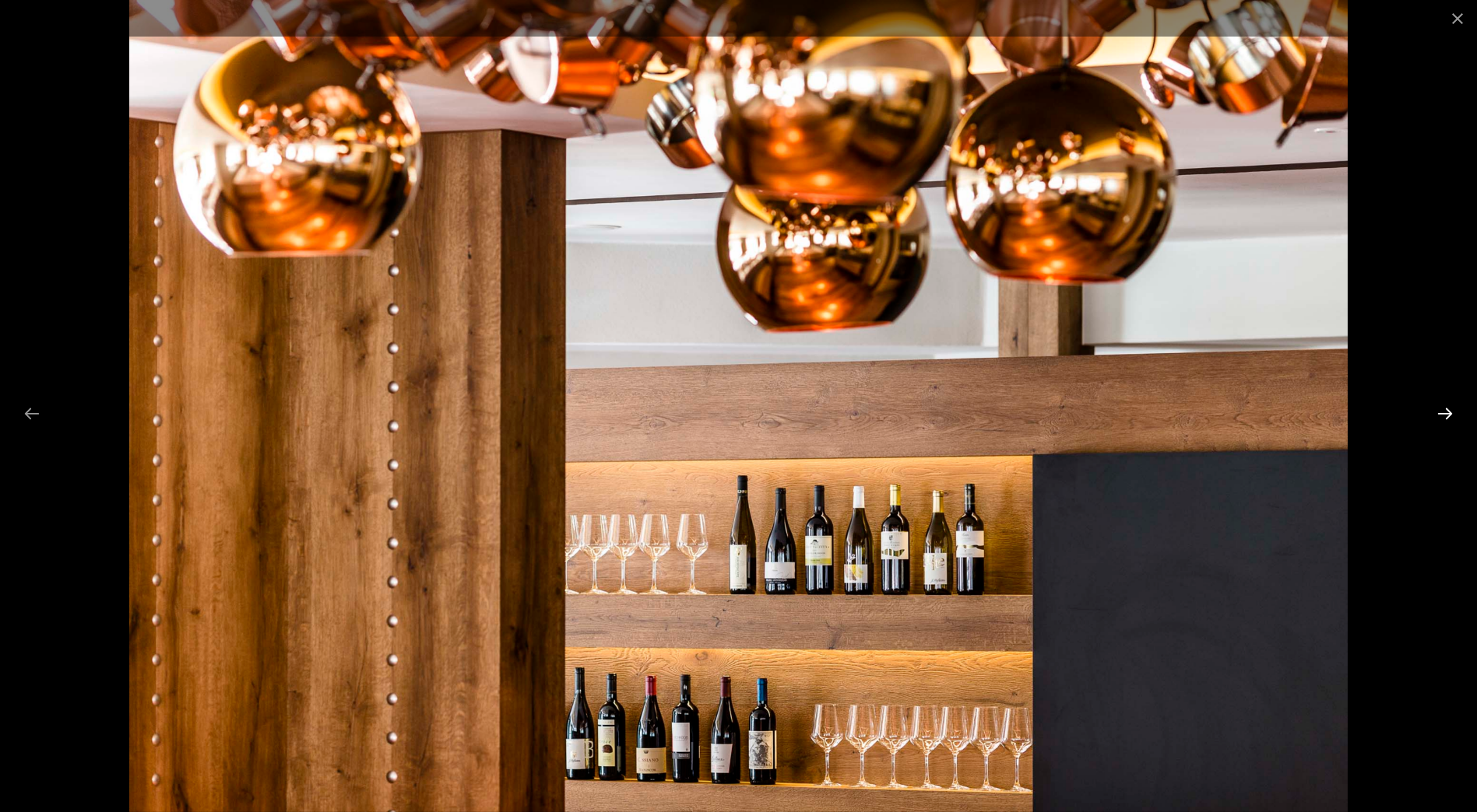
click at [1447, 418] on button "Next slide" at bounding box center [1444, 413] width 32 height 30
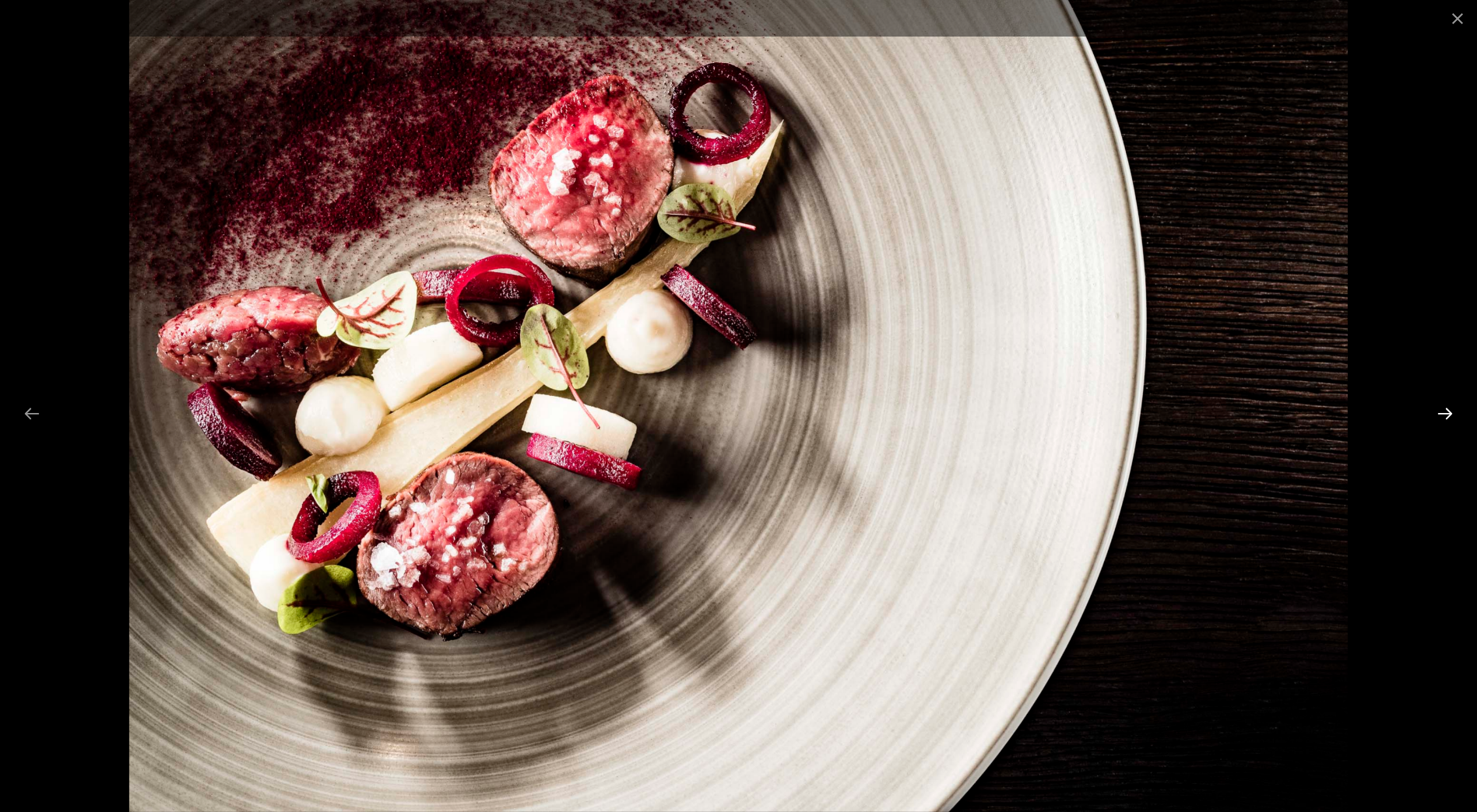
click at [1447, 418] on button "Next slide" at bounding box center [1444, 413] width 32 height 30
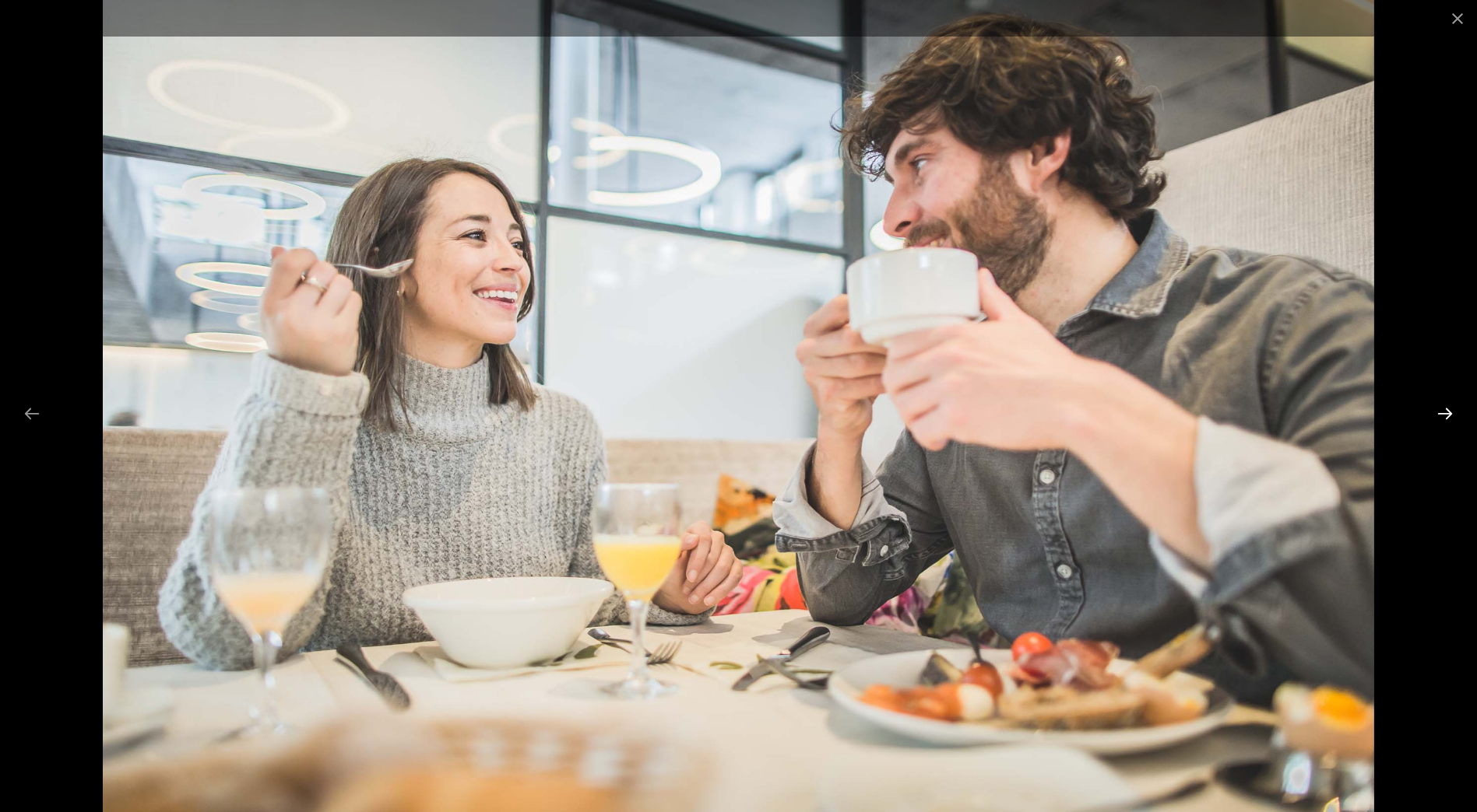
click at [1447, 418] on button "Next slide" at bounding box center [1444, 413] width 32 height 30
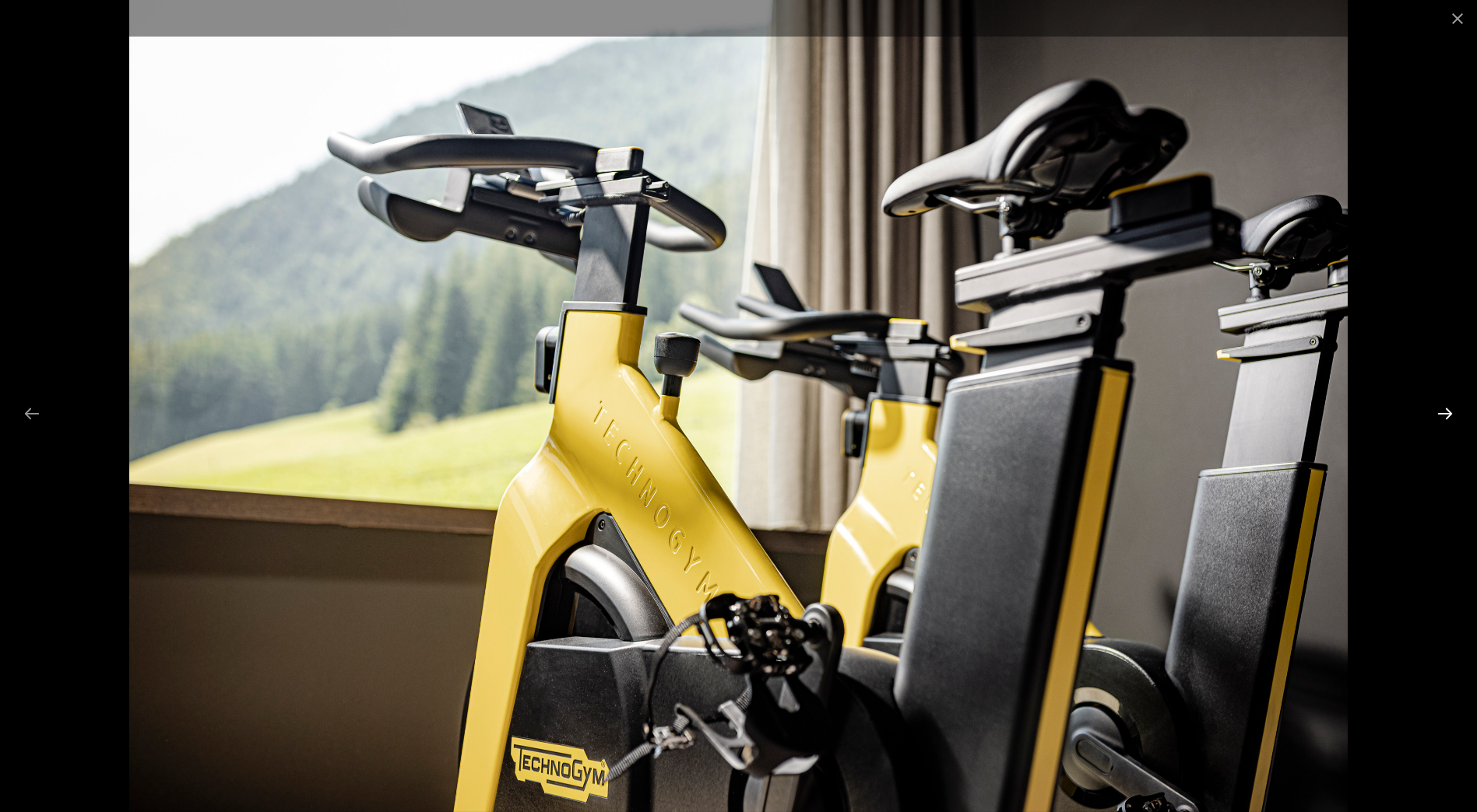
click at [1447, 417] on button "Next slide" at bounding box center [1444, 413] width 32 height 30
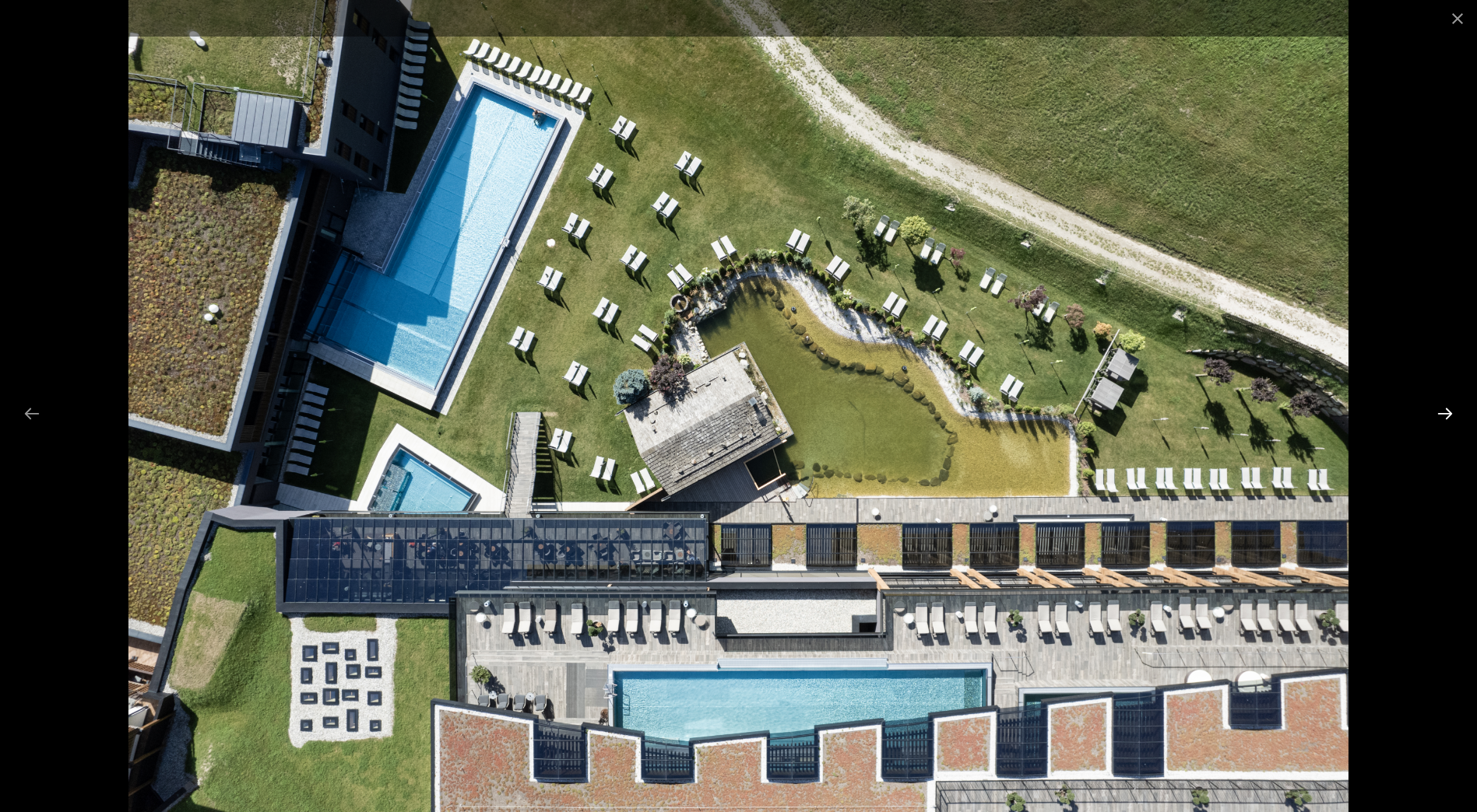
click at [1447, 417] on button "Next slide" at bounding box center [1444, 413] width 32 height 30
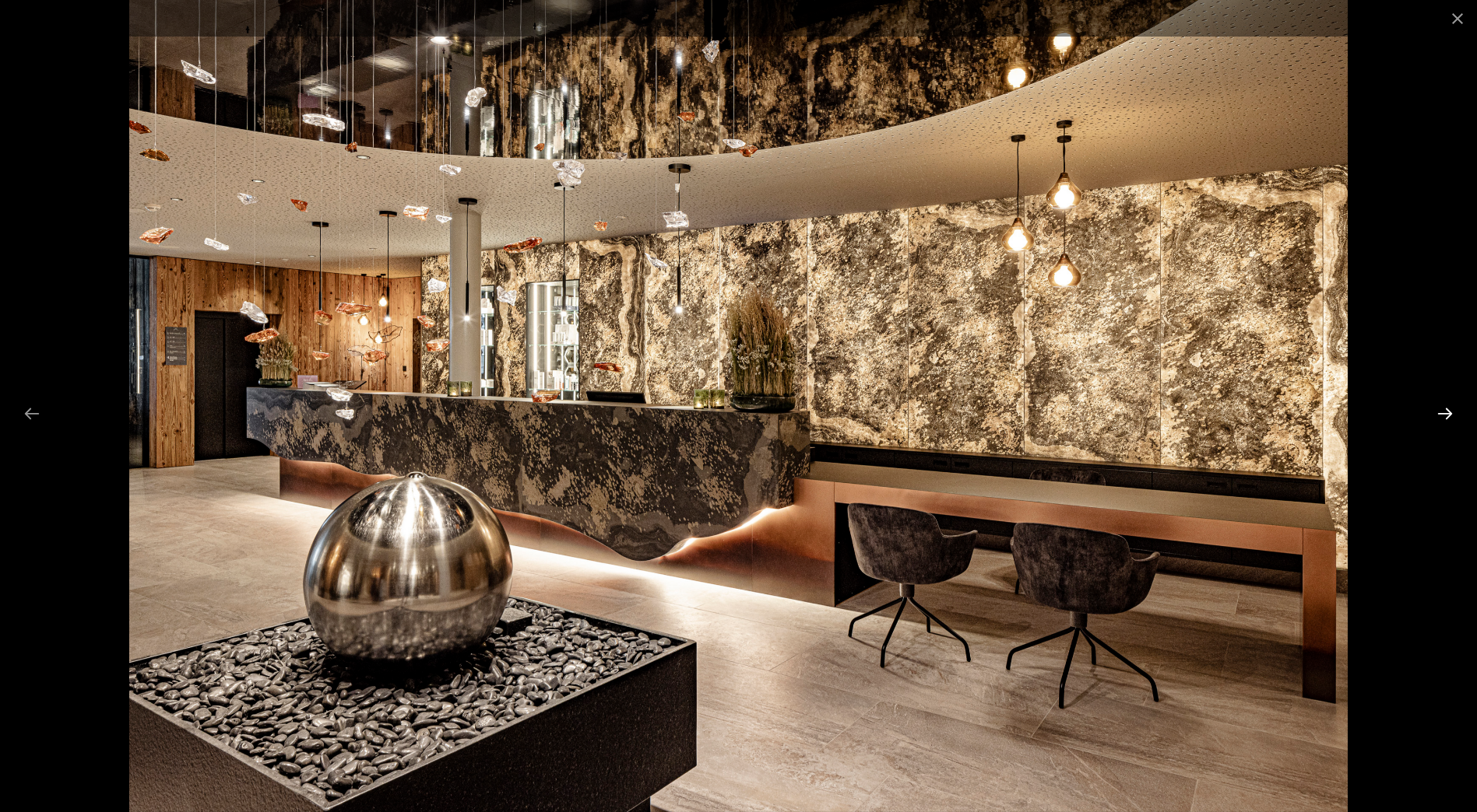
click at [1443, 414] on button "Next slide" at bounding box center [1444, 413] width 32 height 30
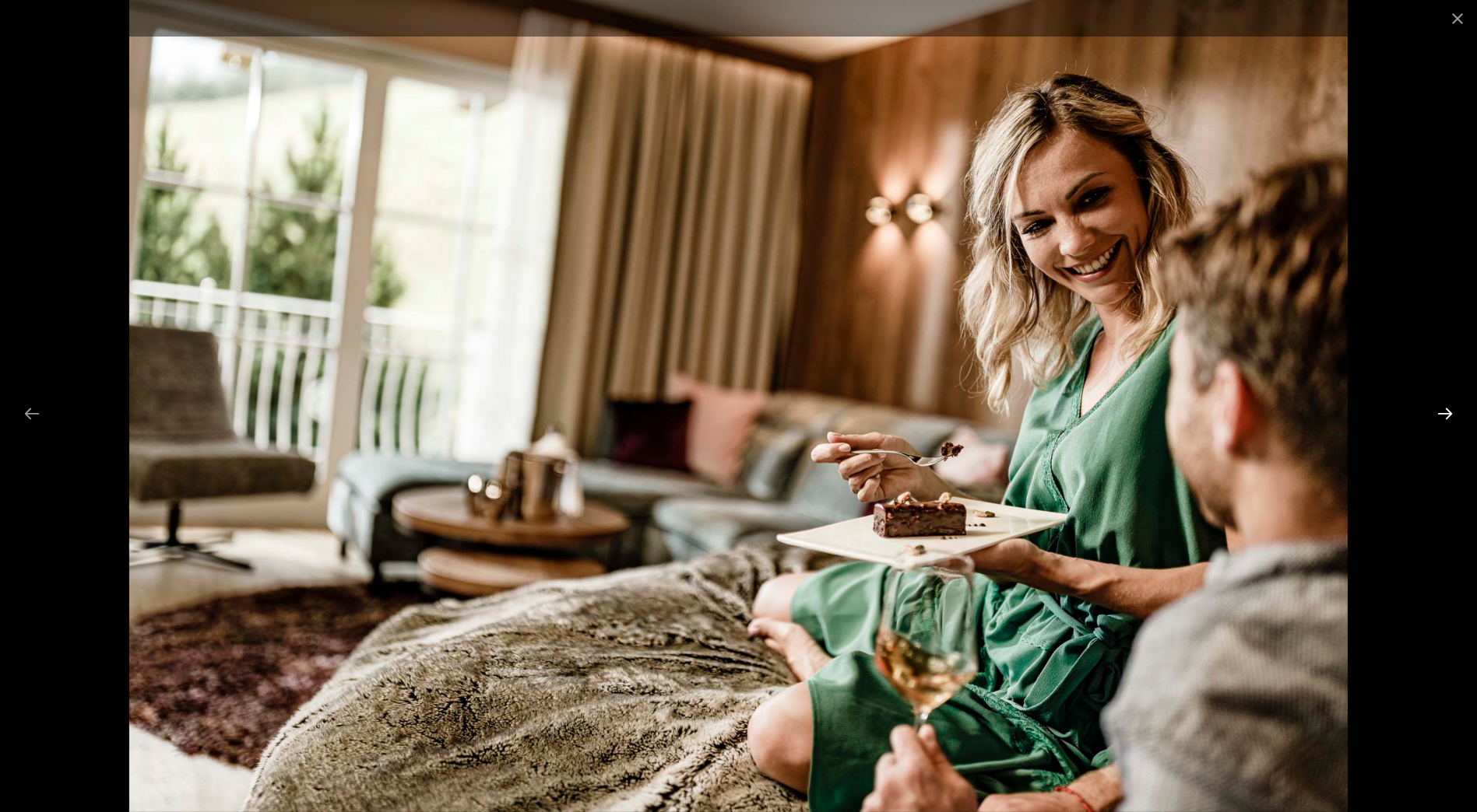
click at [1443, 414] on button "Next slide" at bounding box center [1444, 413] width 32 height 30
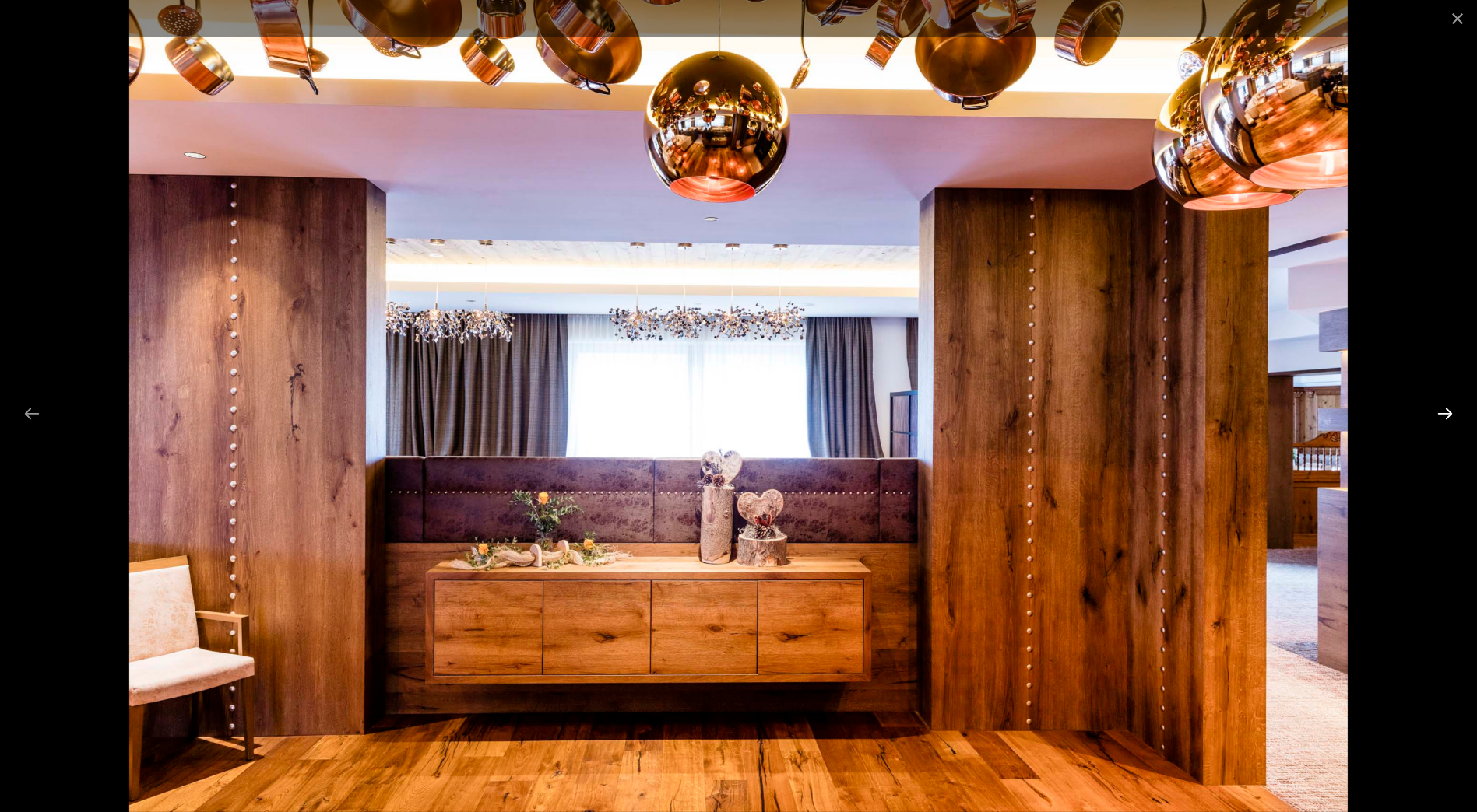
click at [1443, 414] on button "Next slide" at bounding box center [1444, 413] width 32 height 30
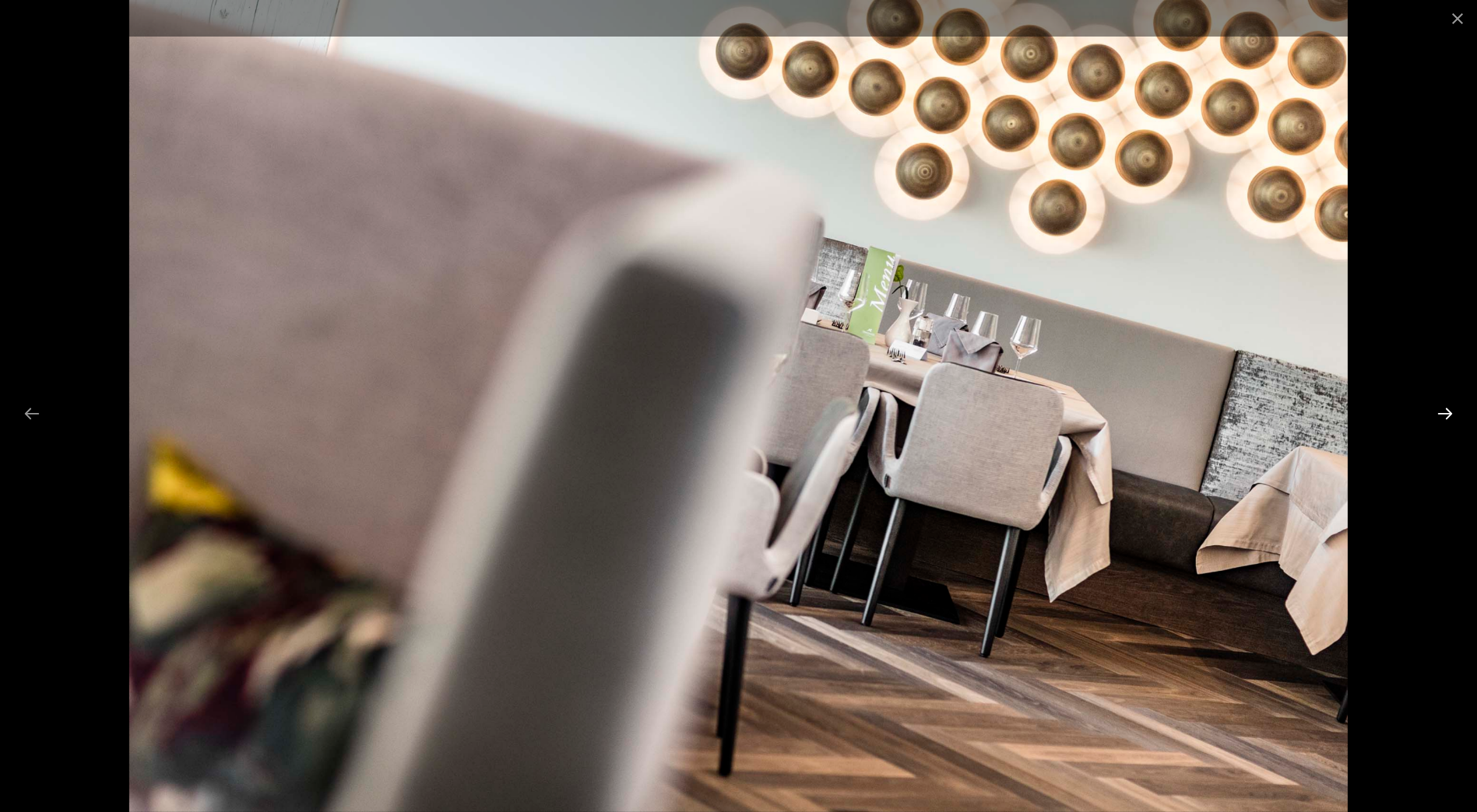
click at [1443, 414] on button "Next slide" at bounding box center [1444, 413] width 32 height 30
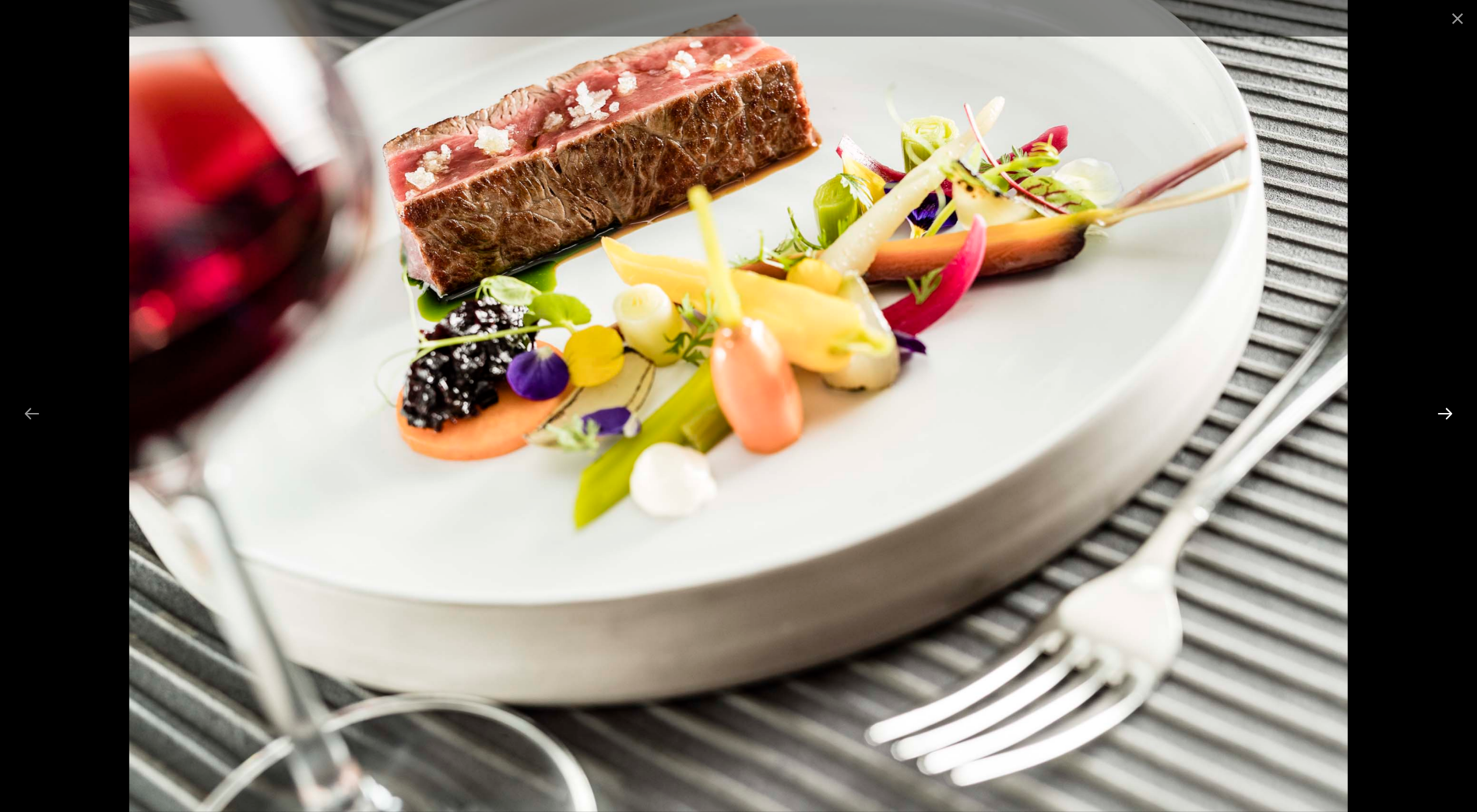
click at [1443, 414] on button "Next slide" at bounding box center [1444, 413] width 32 height 30
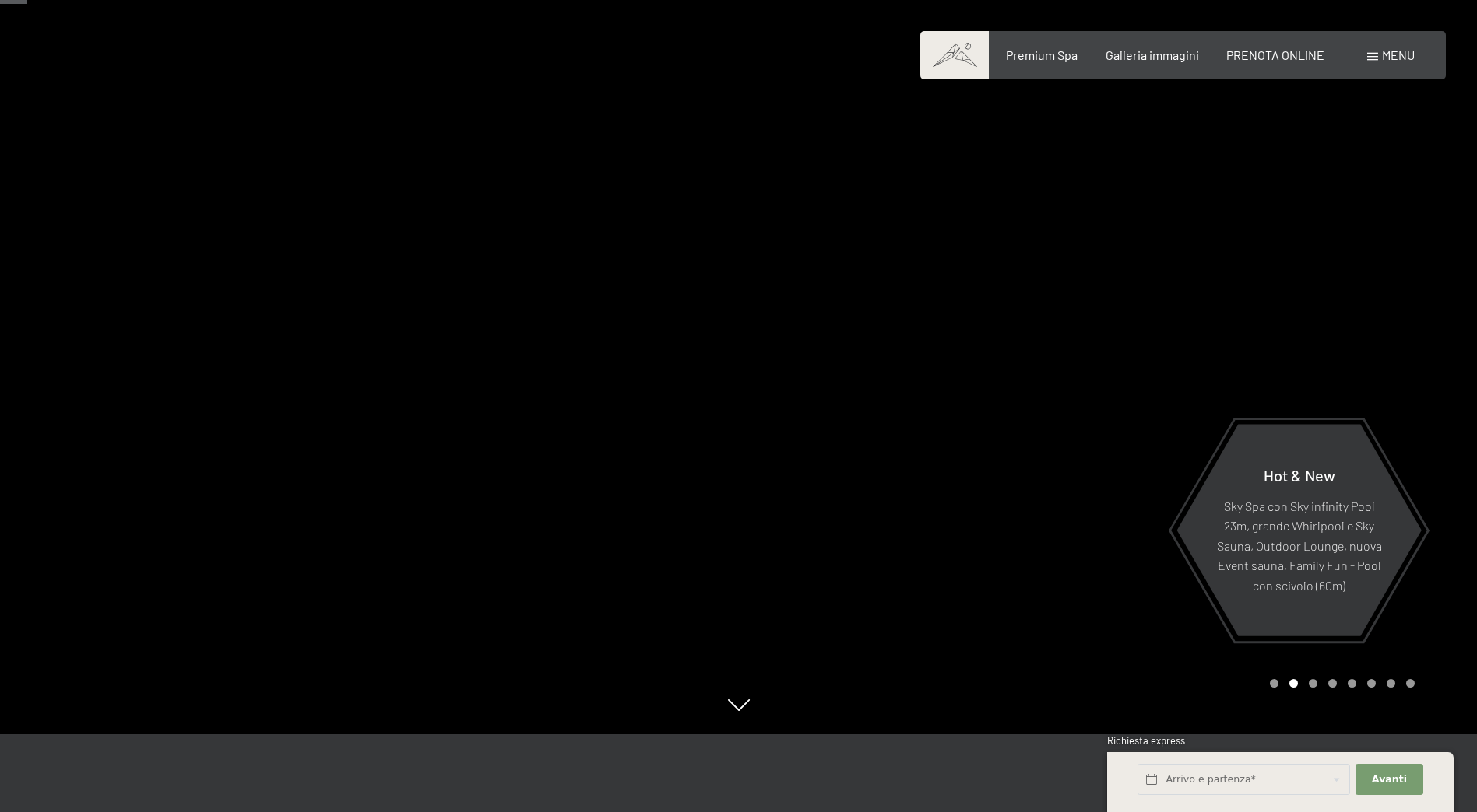
scroll to position [389, 0]
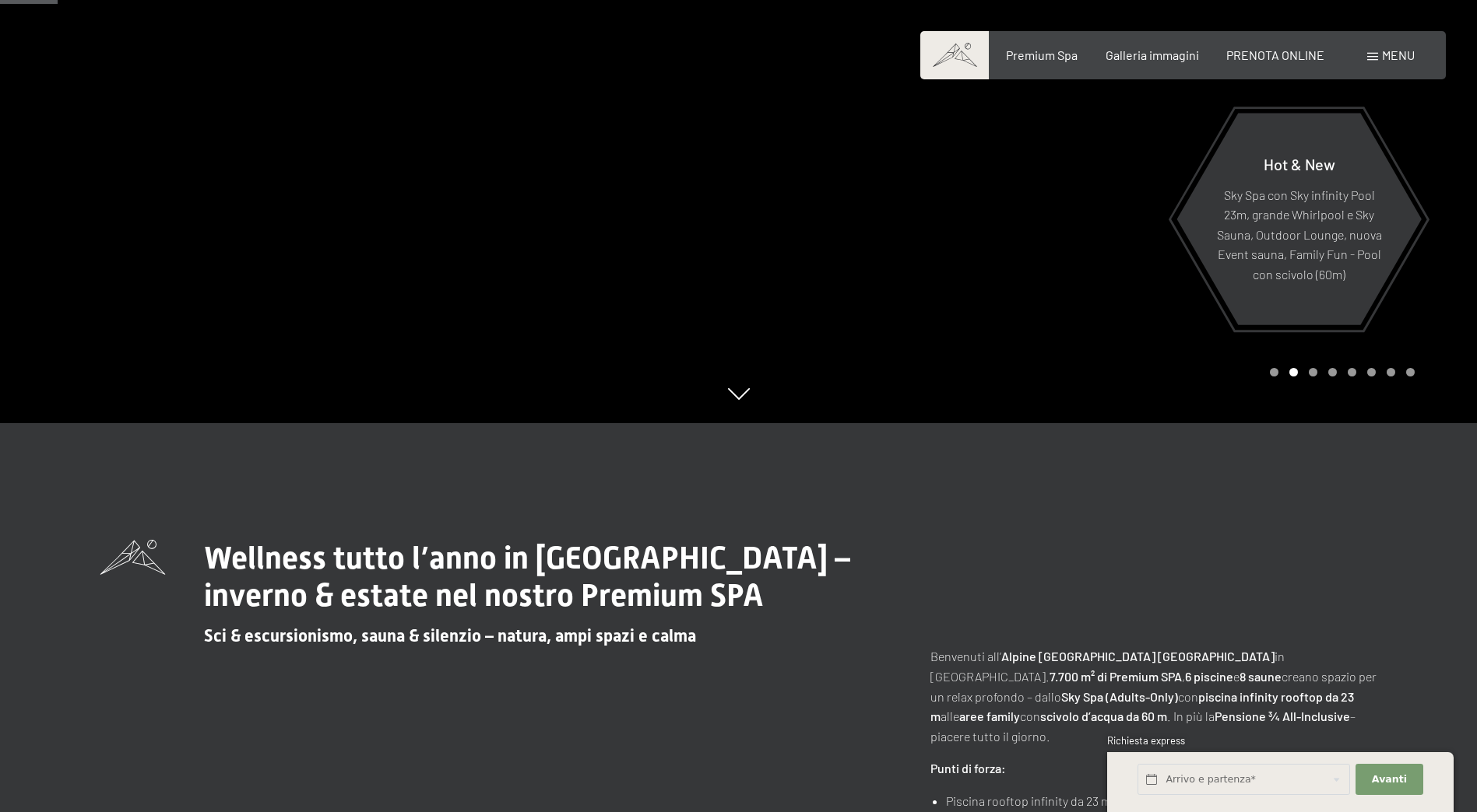
click at [928, 287] on div at bounding box center [1108, 17] width 738 height 812
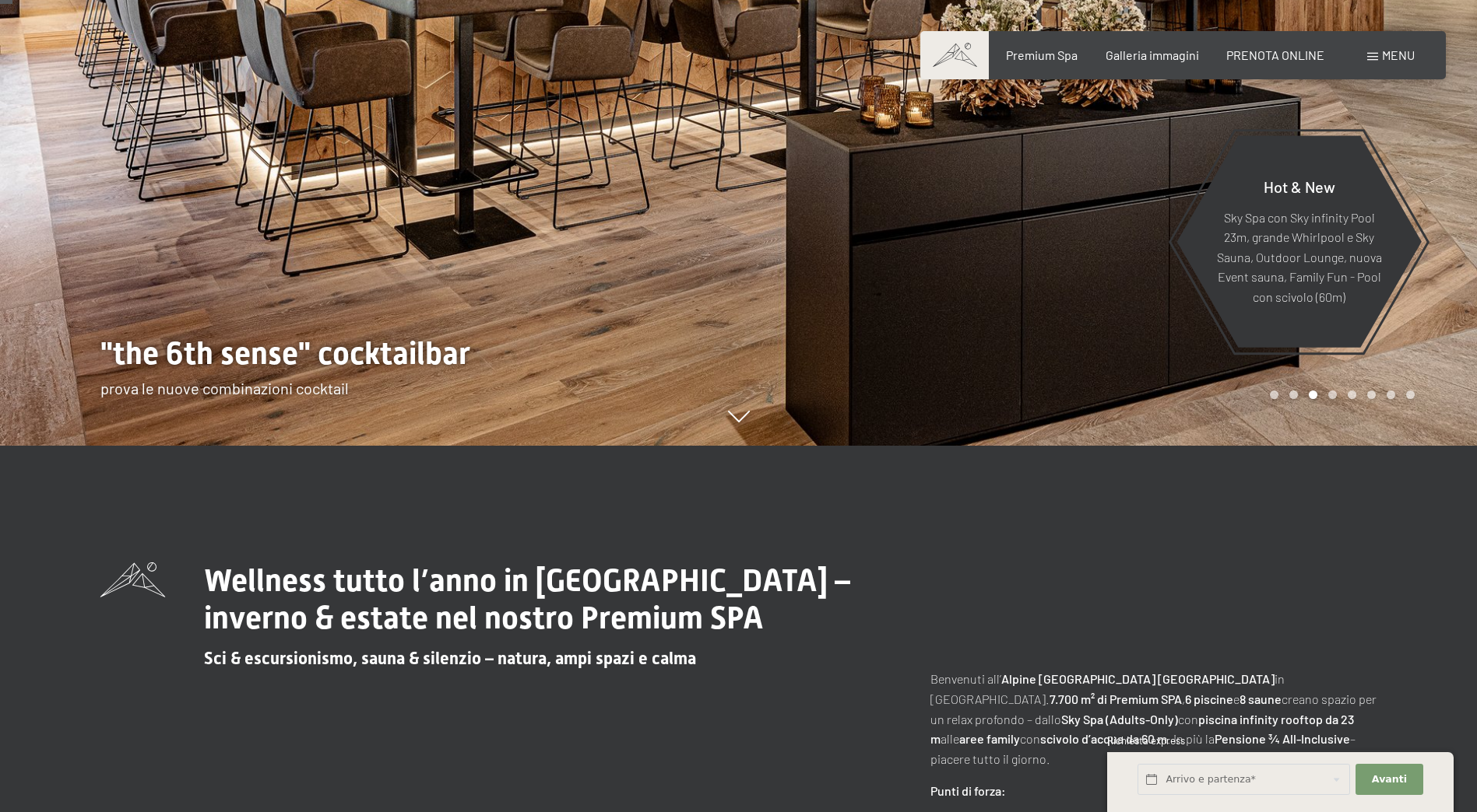
scroll to position [0, 0]
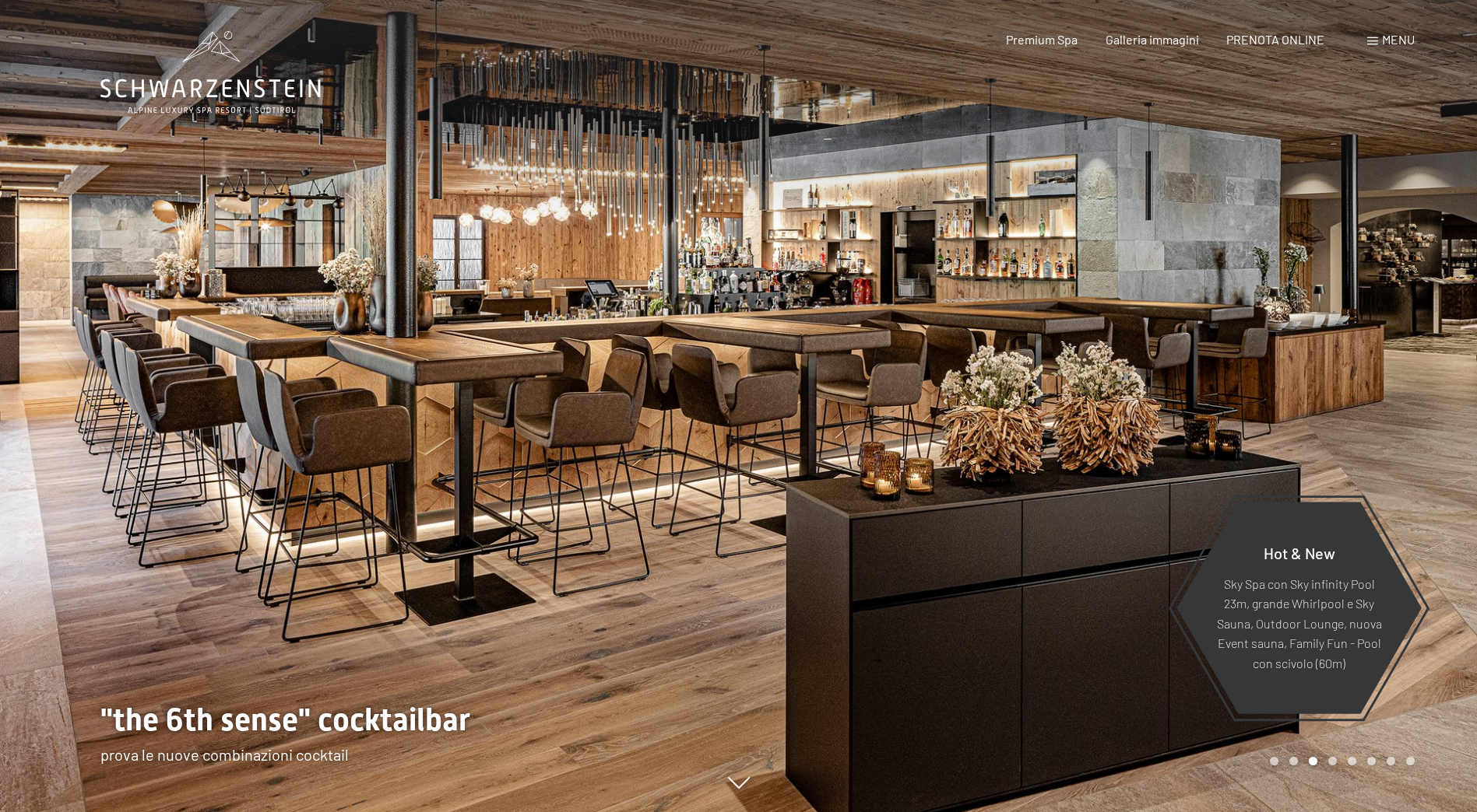
click at [937, 287] on div at bounding box center [1108, 406] width 738 height 812
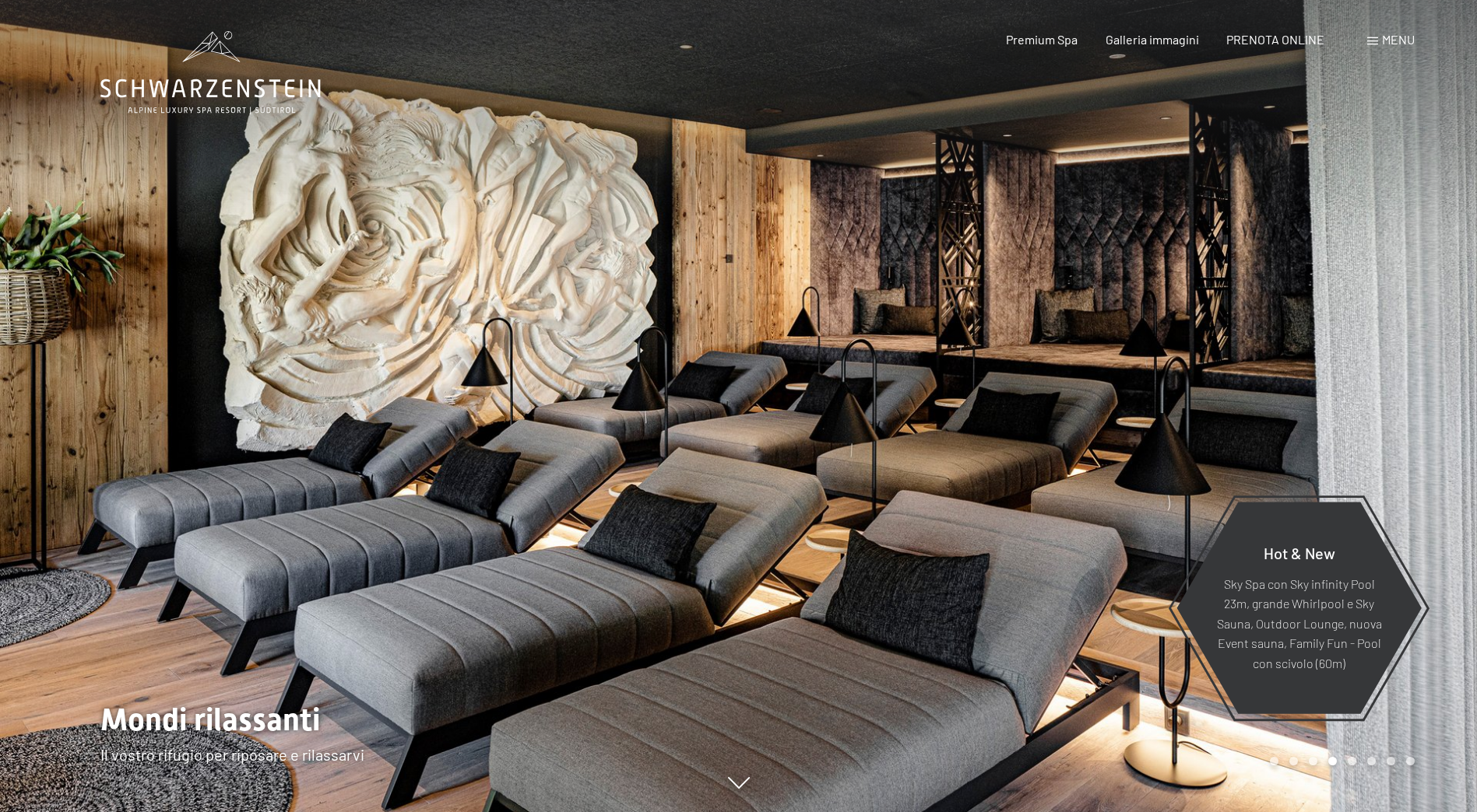
click at [937, 287] on div at bounding box center [1108, 406] width 738 height 812
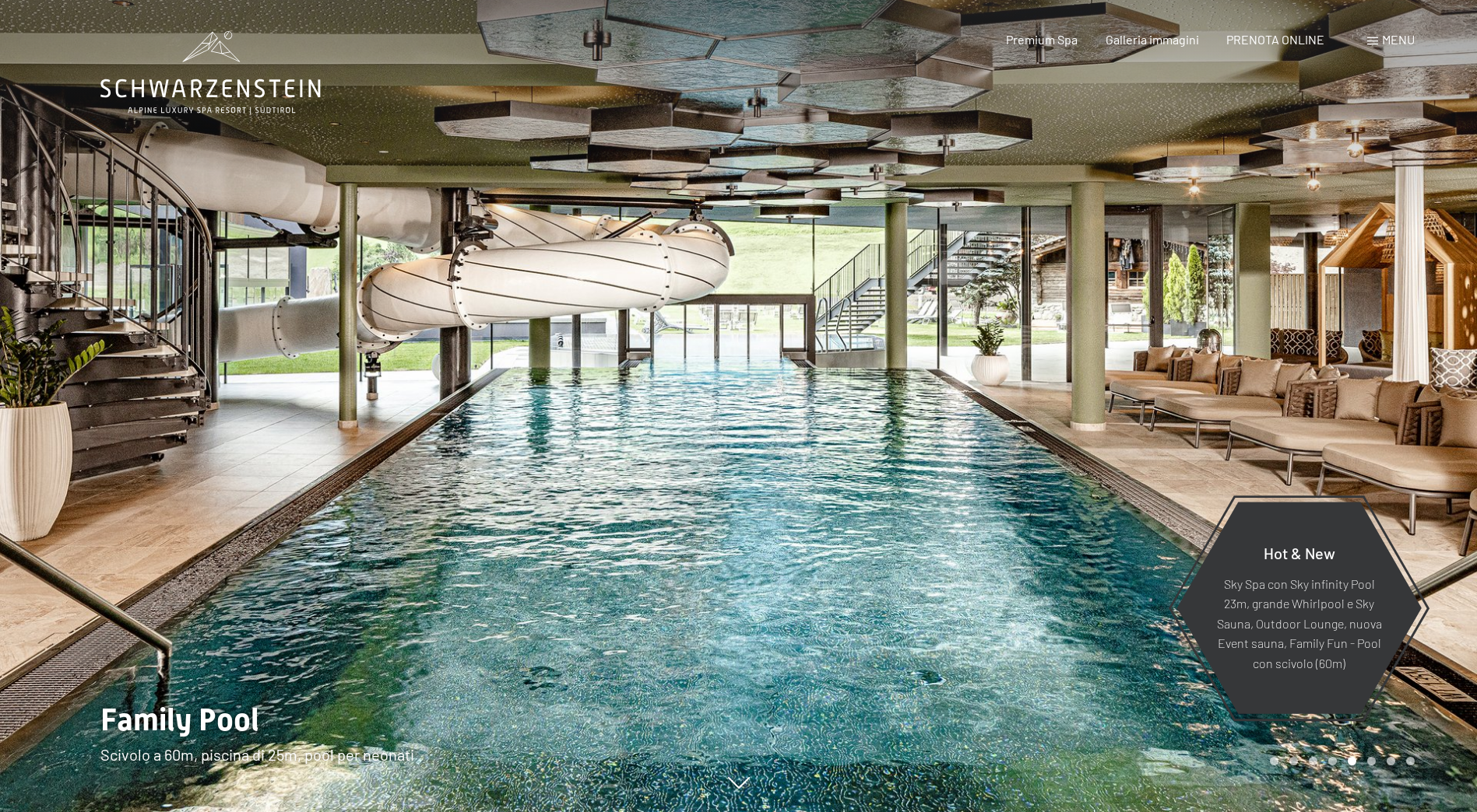
click at [887, 291] on div at bounding box center [1108, 406] width 738 height 812
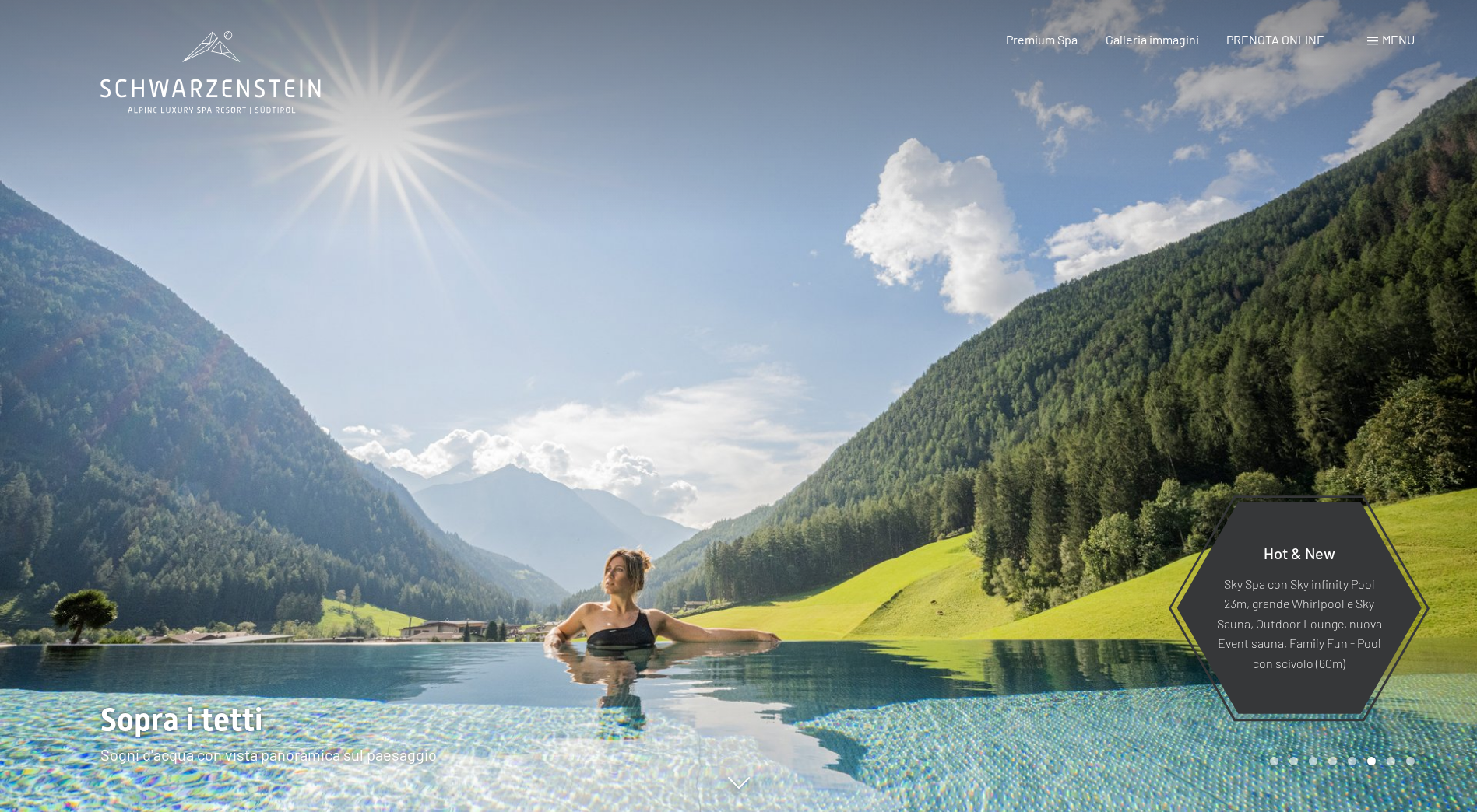
click at [887, 291] on div at bounding box center [1108, 406] width 738 height 812
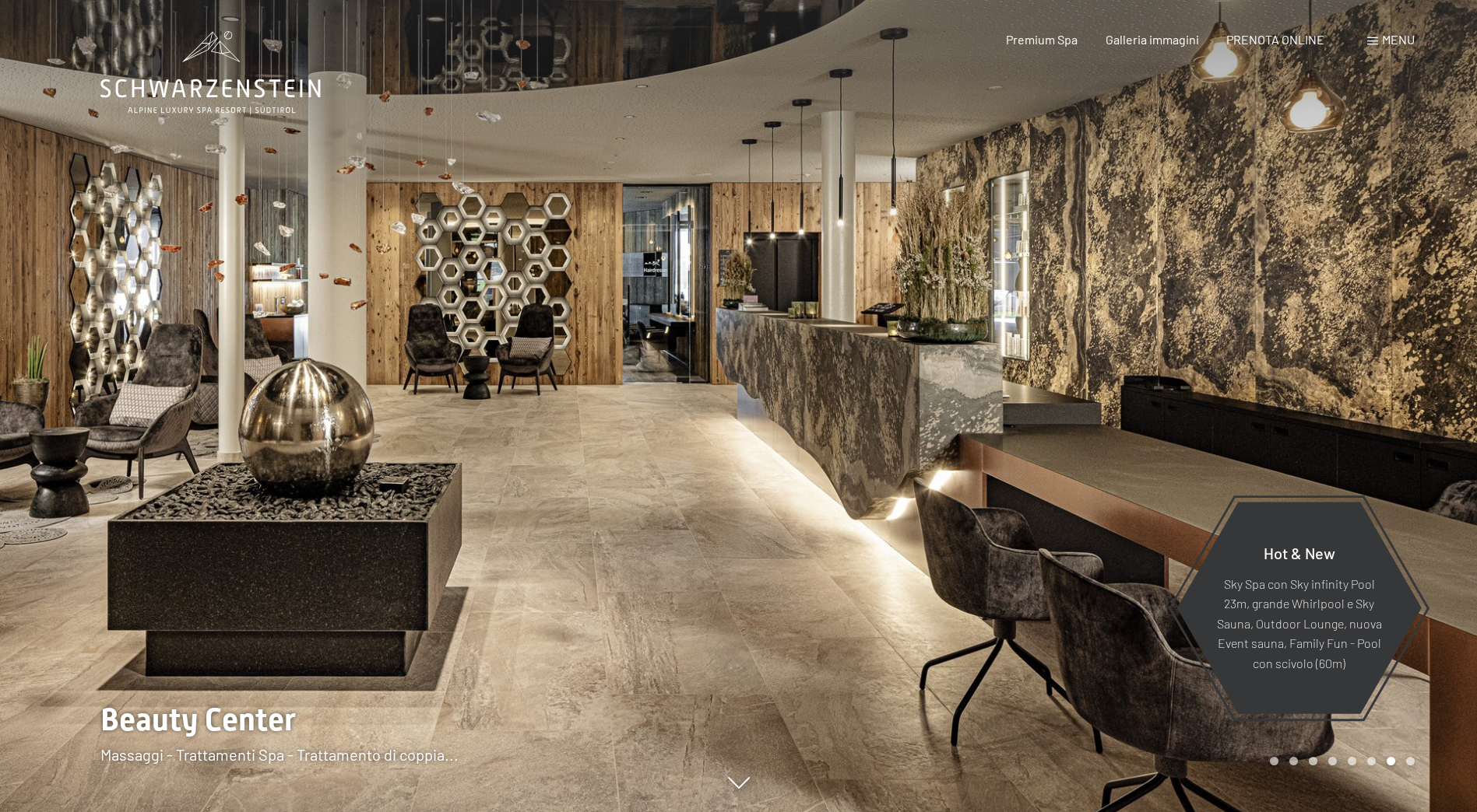
click at [977, 306] on div at bounding box center [1108, 406] width 738 height 812
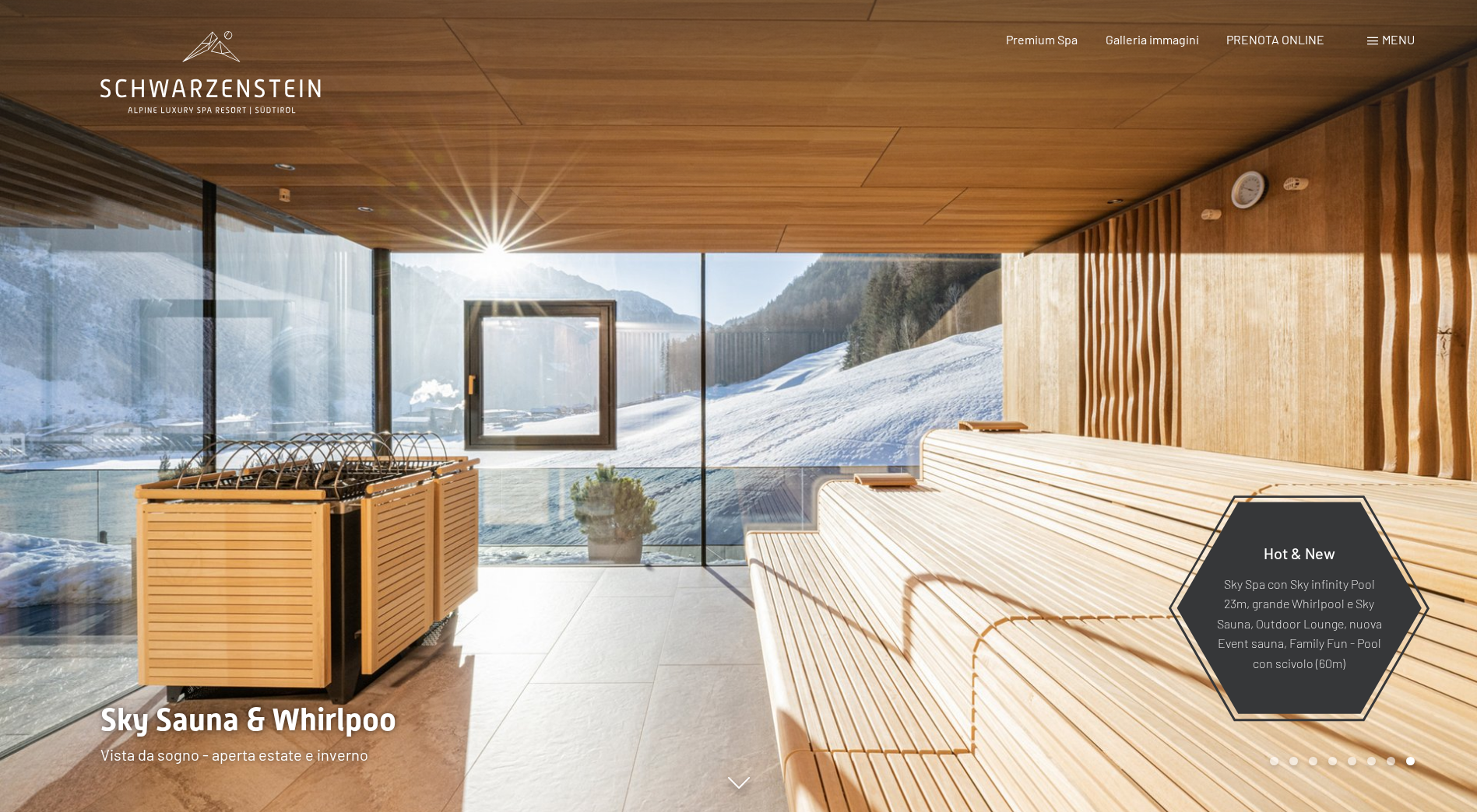
click at [977, 306] on div at bounding box center [1108, 406] width 738 height 812
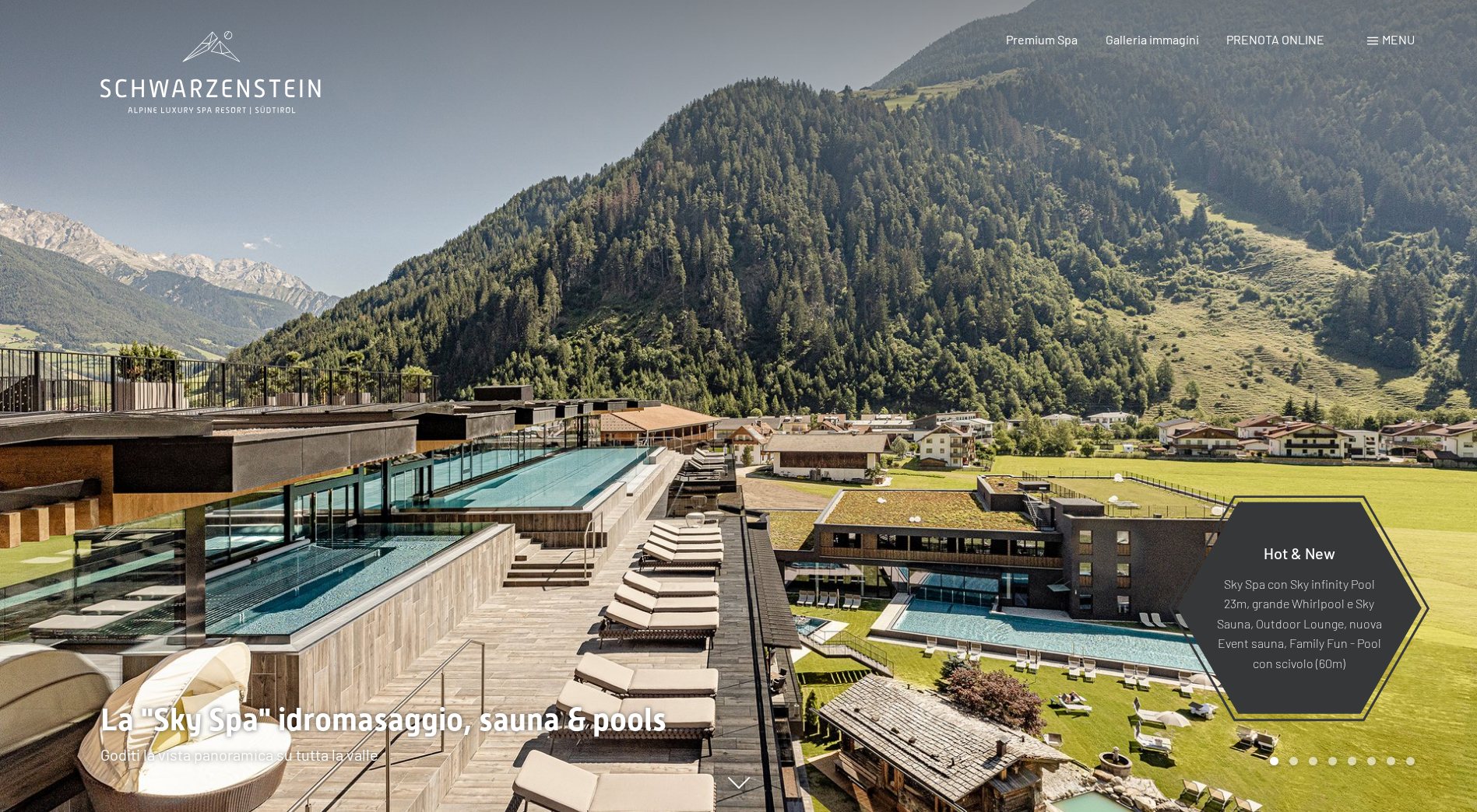
click at [977, 306] on div at bounding box center [1108, 406] width 738 height 812
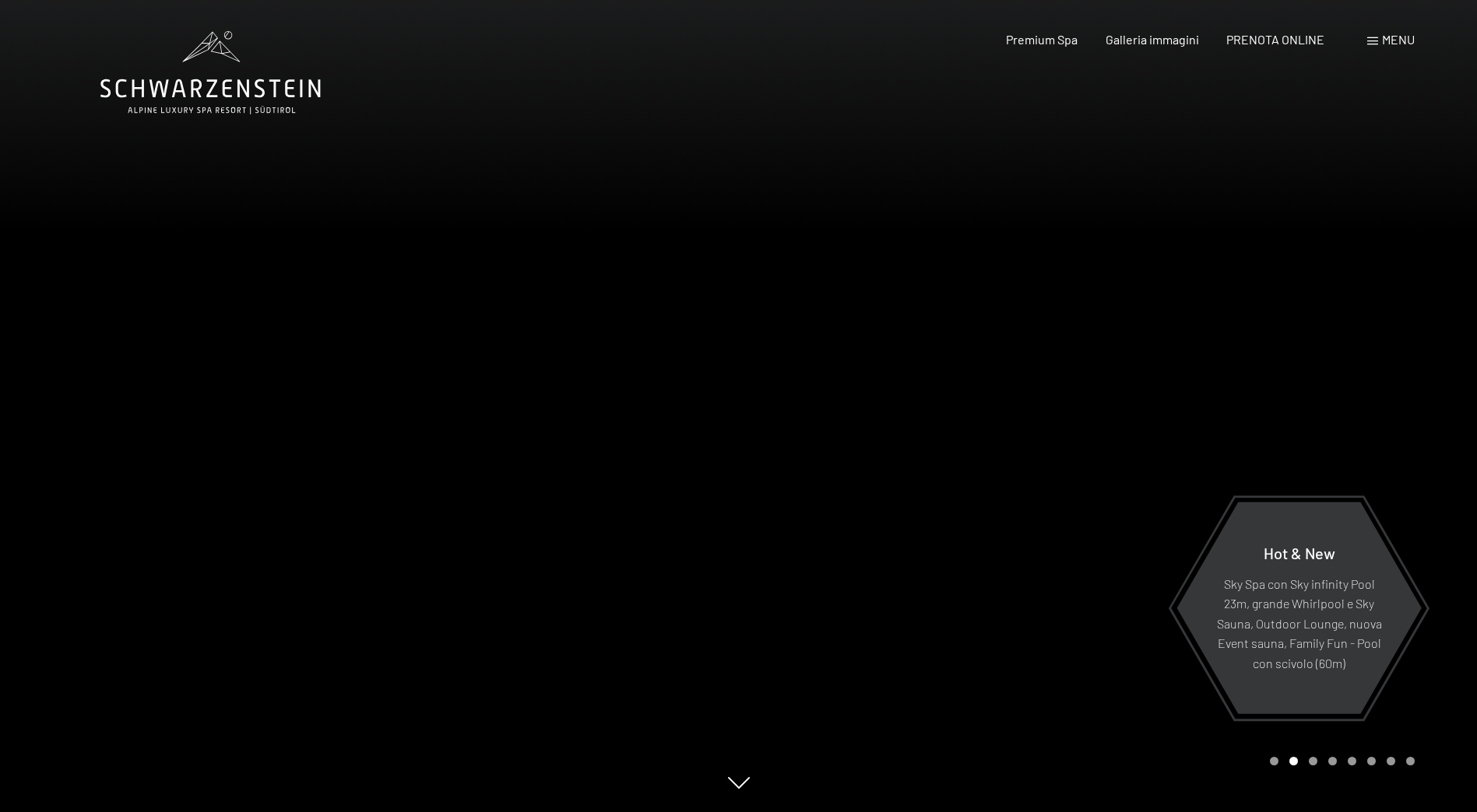
click at [977, 305] on div at bounding box center [1108, 406] width 738 height 812
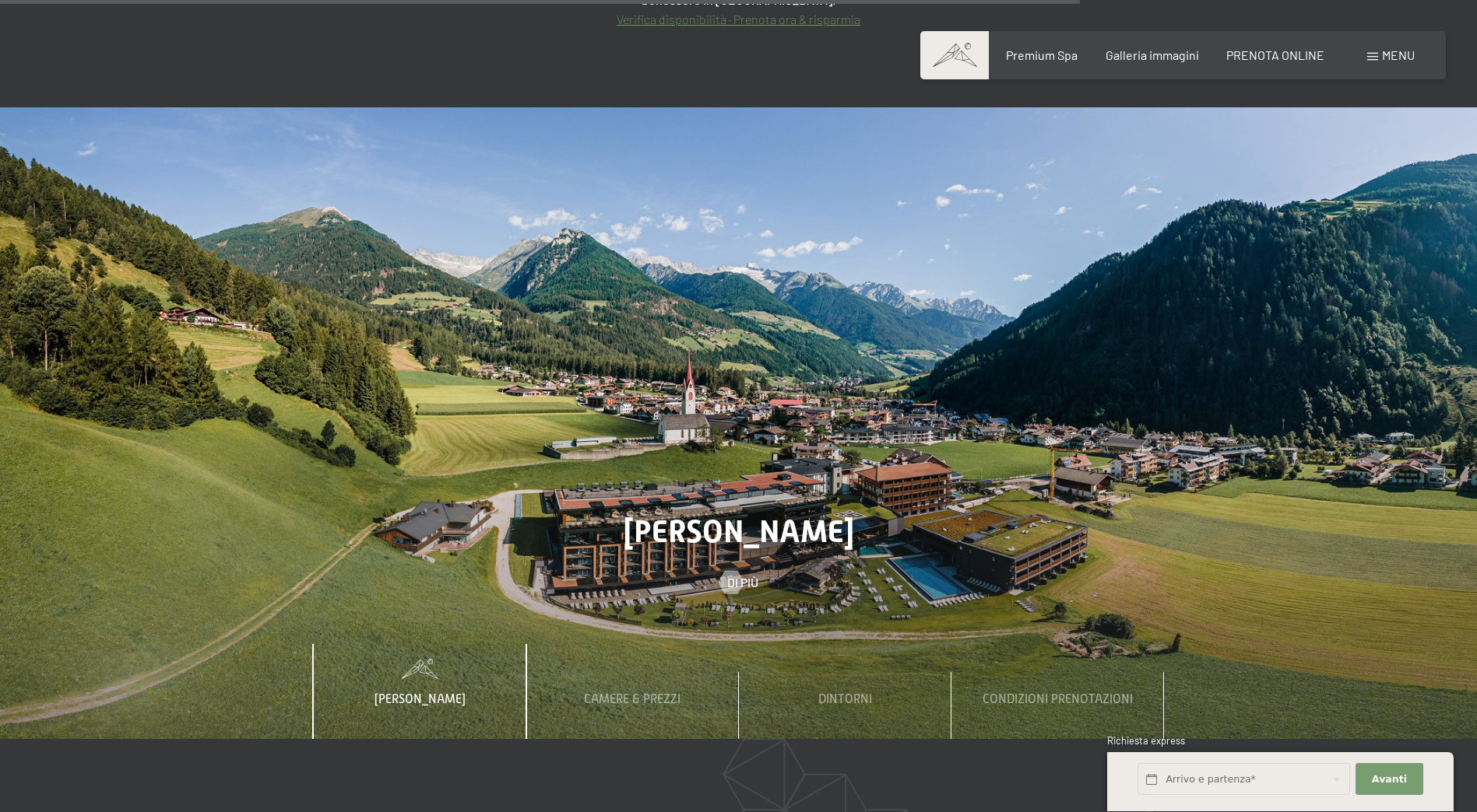
scroll to position [6615, 0]
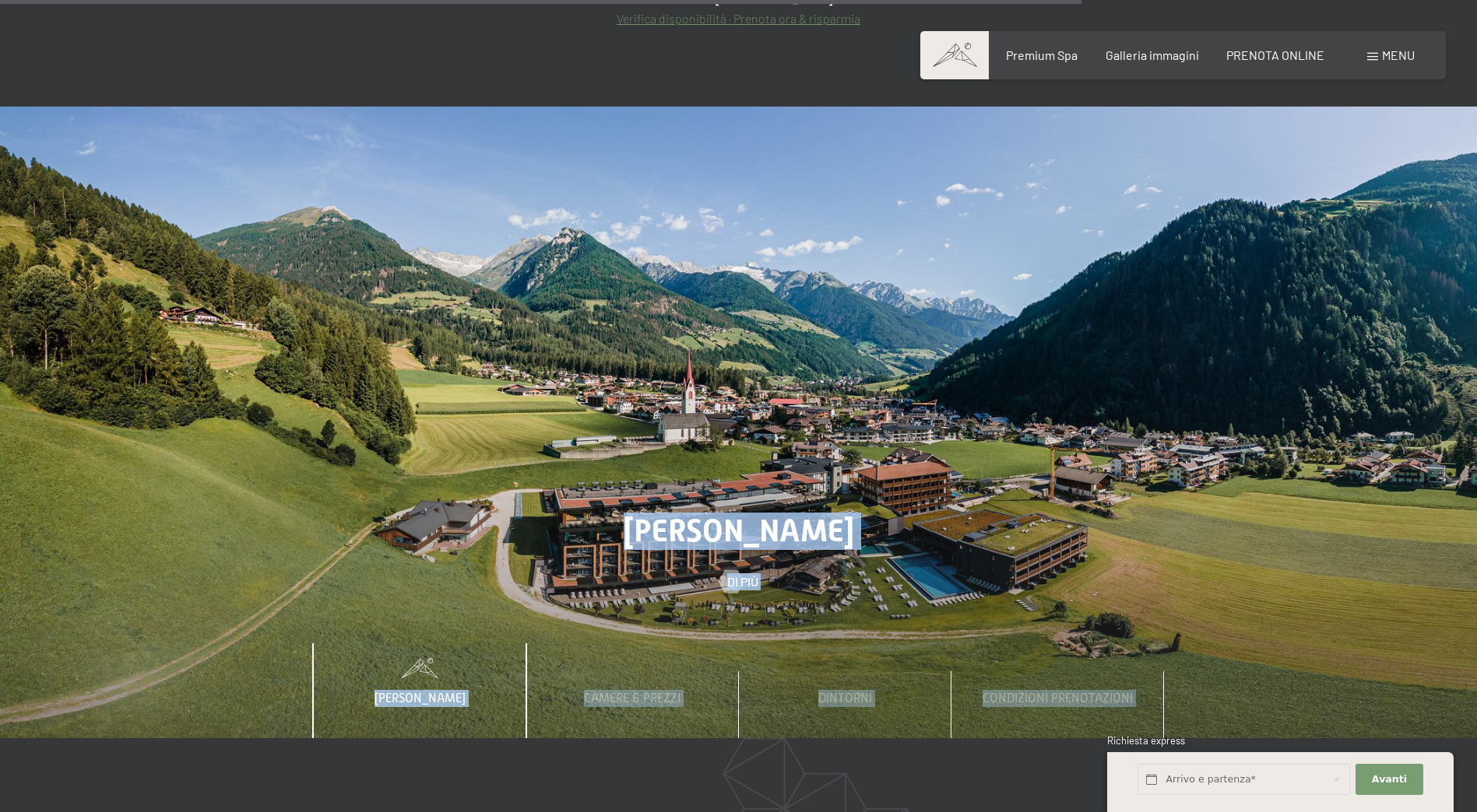
drag, startPoint x: 610, startPoint y: 471, endPoint x: 659, endPoint y: 454, distance: 51.9
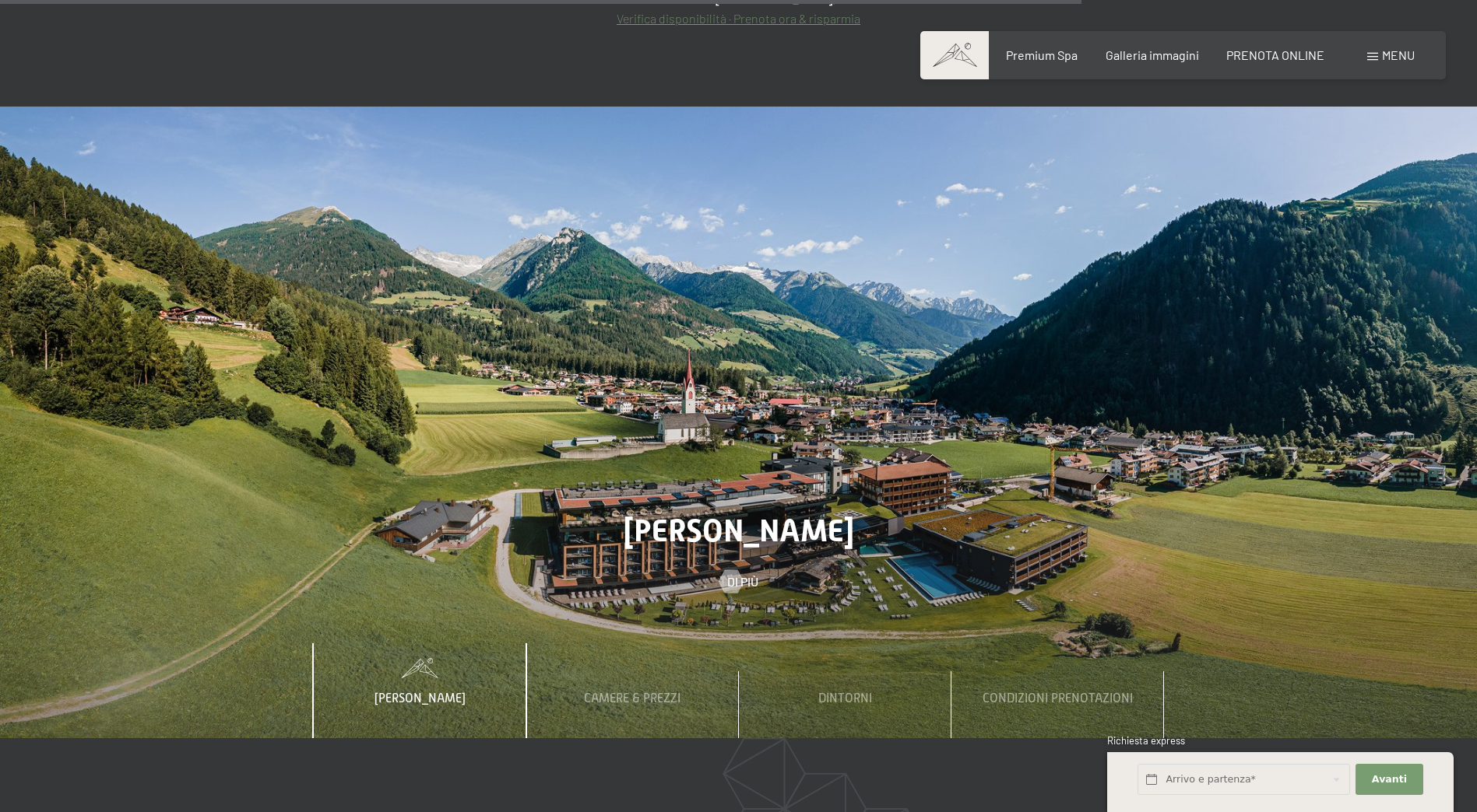
drag, startPoint x: 659, startPoint y: 454, endPoint x: 853, endPoint y: 323, distance: 234.1
click at [853, 323] on div at bounding box center [738, 423] width 1477 height 632
click at [1387, 51] on span "Menu" at bounding box center [1397, 54] width 32 height 15
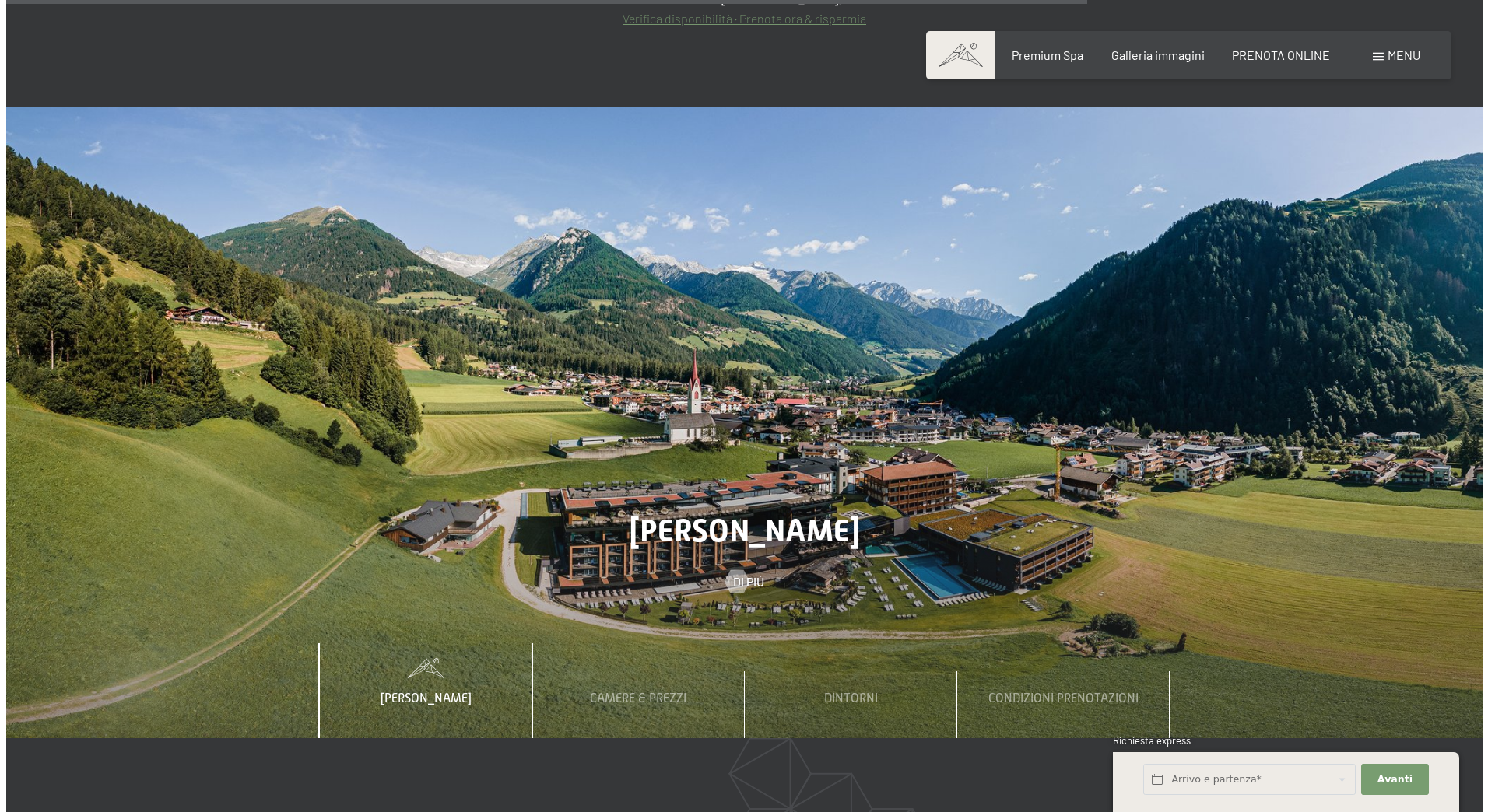
scroll to position [6640, 0]
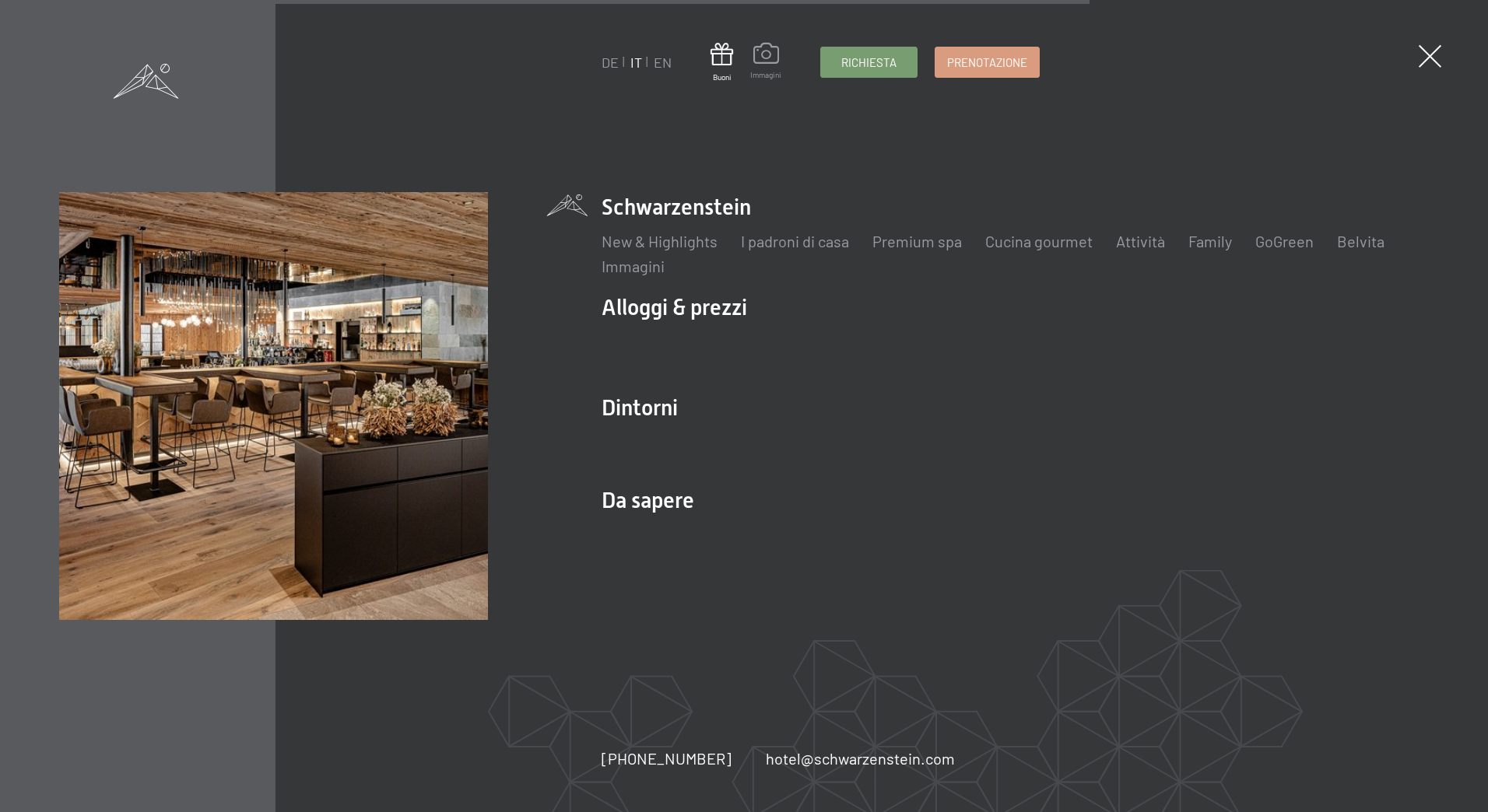
click at [772, 70] on span "Immagini" at bounding box center [766, 75] width 31 height 11
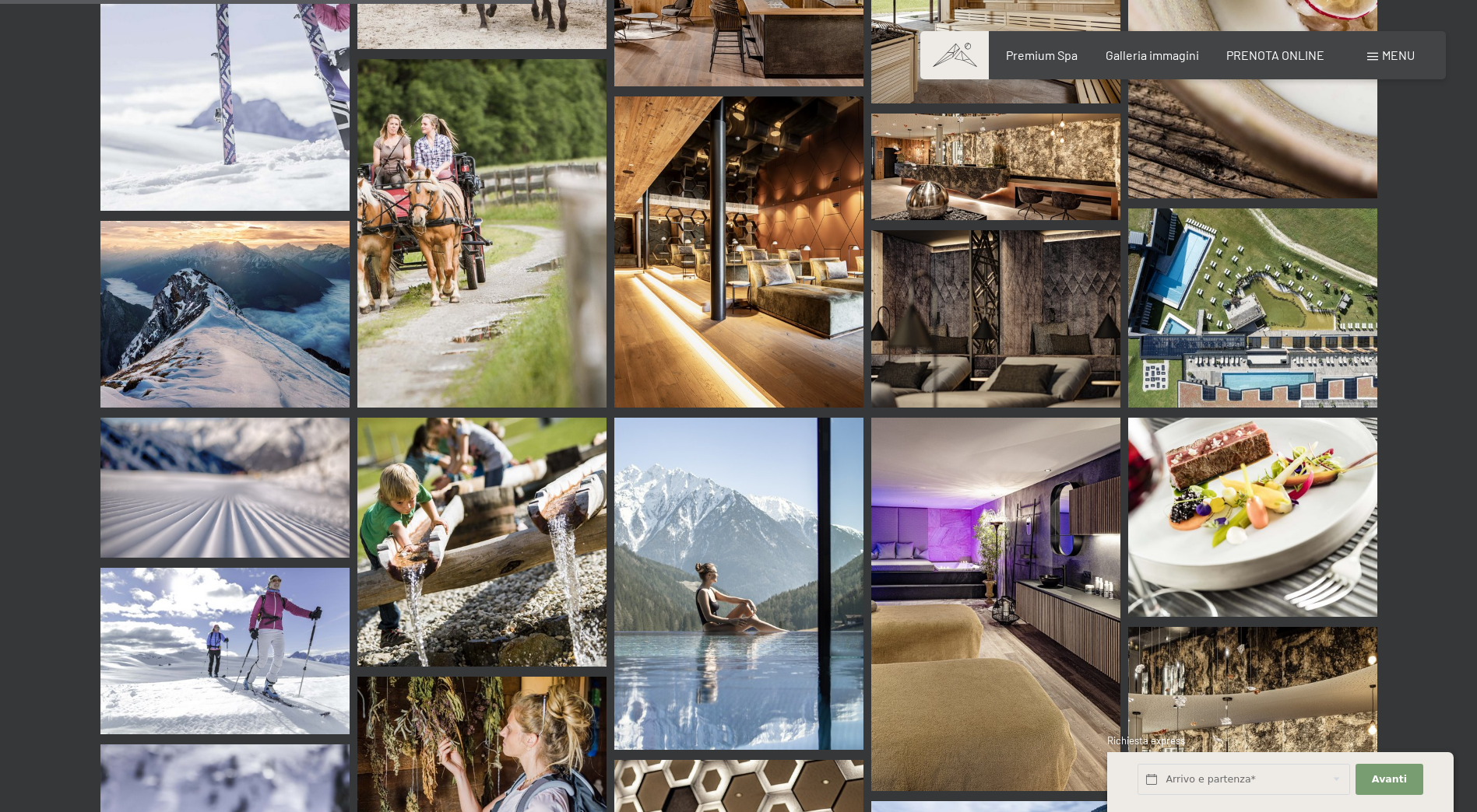
scroll to position [7160, 0]
